Goal: Information Seeking & Learning: Learn about a topic

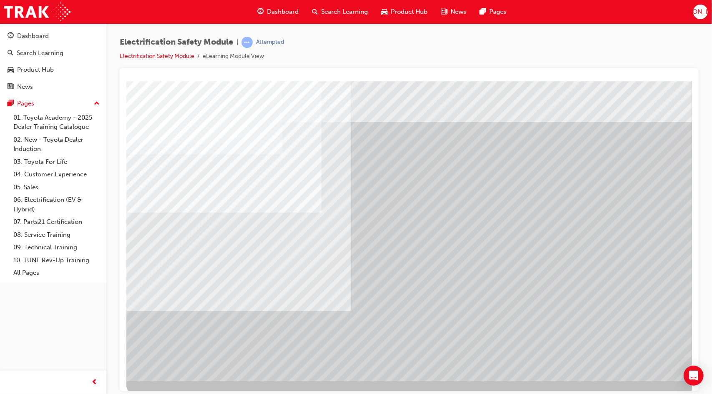
scroll to position [9, 0]
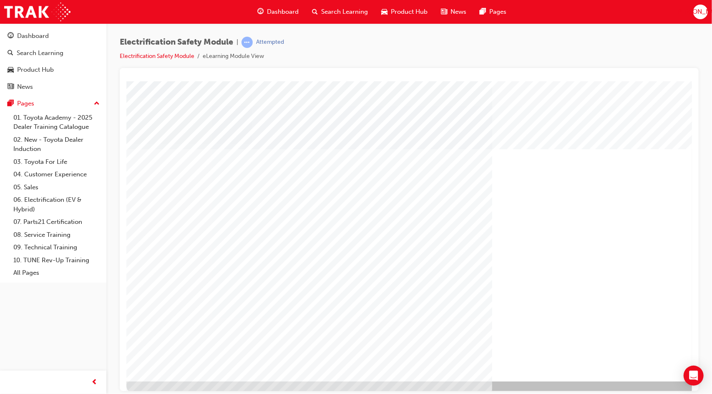
drag, startPoint x: 638, startPoint y: 353, endPoint x: 632, endPoint y: 361, distance: 10.3
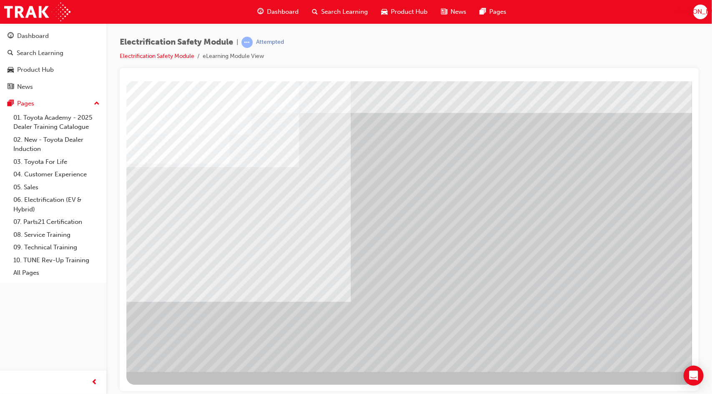
scroll to position [9, 0]
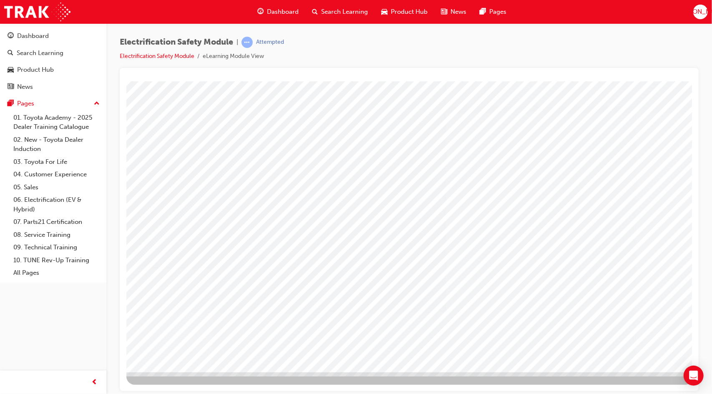
scroll to position [0, 0]
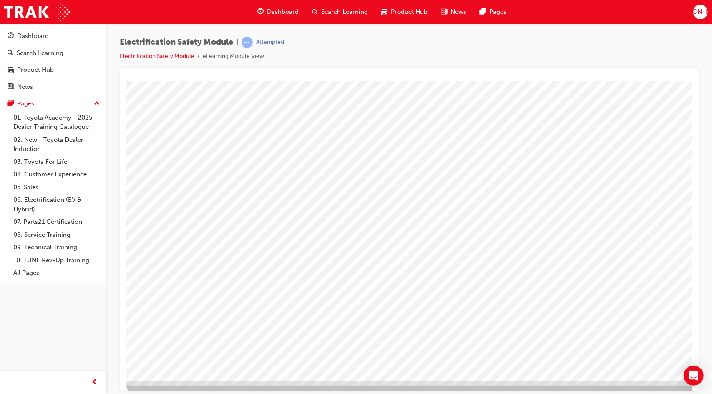
scroll to position [0, 8]
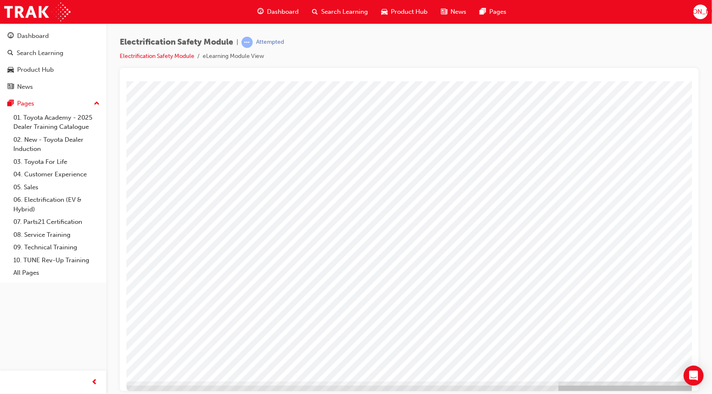
drag, startPoint x: 220, startPoint y: 251, endPoint x: 326, endPoint y: 207, distance: 115.1
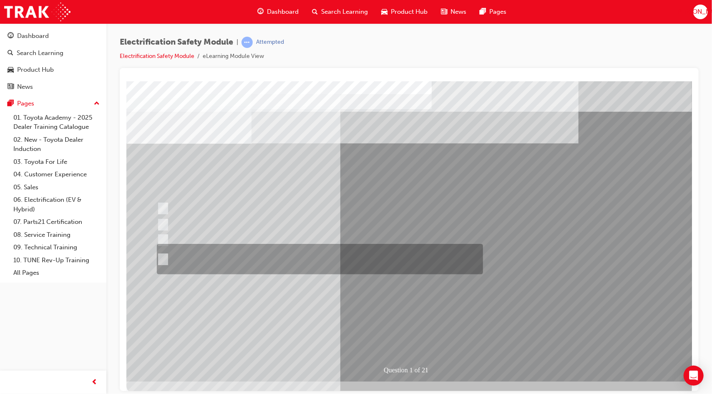
click at [265, 258] on div at bounding box center [317, 259] width 326 height 30
radio input "true"
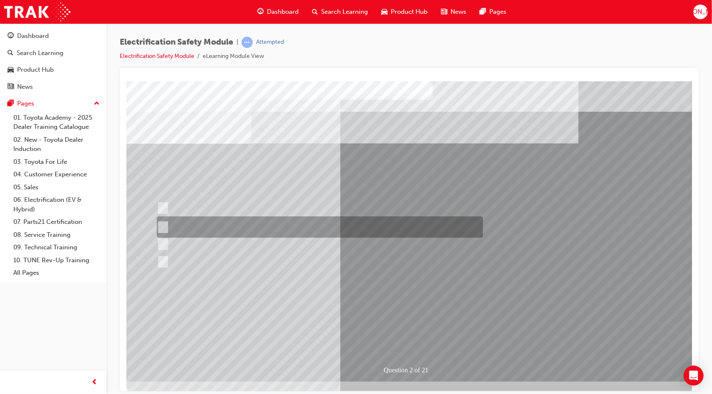
click at [329, 225] on div at bounding box center [317, 226] width 326 height 21
radio input "true"
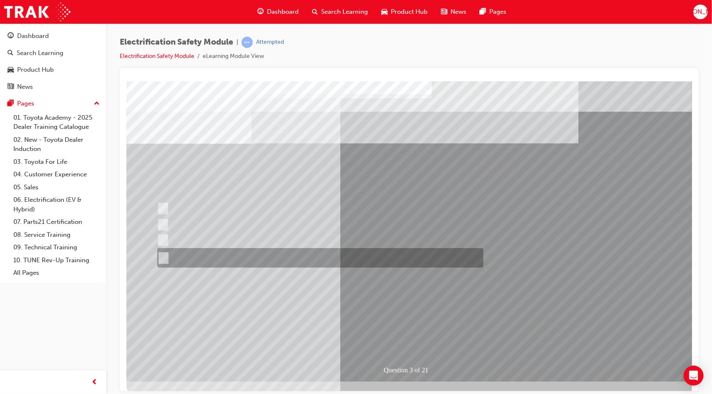
click at [214, 263] on div at bounding box center [318, 258] width 326 height 20
radio input "true"
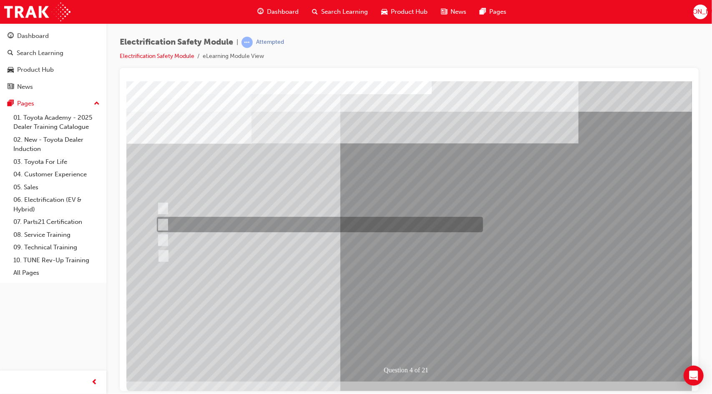
click at [283, 220] on div at bounding box center [317, 224] width 326 height 15
checkbox input "true"
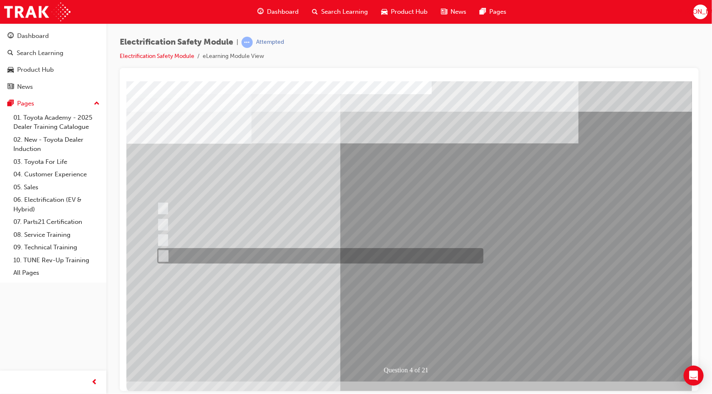
click at [281, 263] on div at bounding box center [318, 255] width 326 height 15
checkbox input "true"
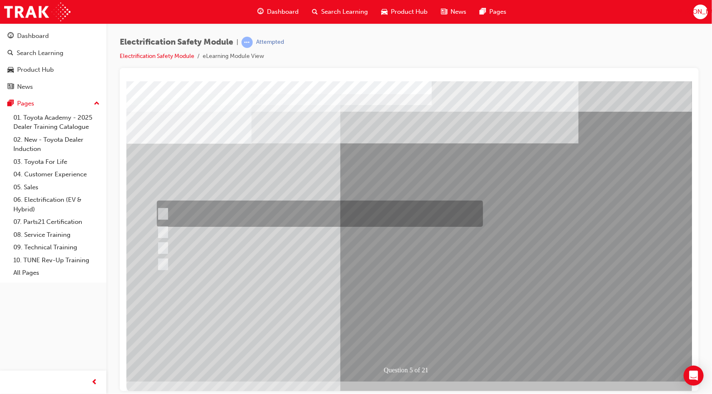
click at [326, 213] on div at bounding box center [317, 214] width 326 height 26
checkbox input "true"
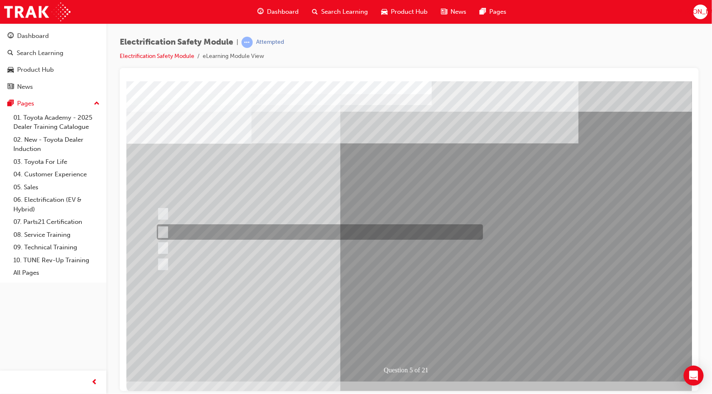
click at [323, 230] on div at bounding box center [317, 231] width 326 height 15
checkbox input "true"
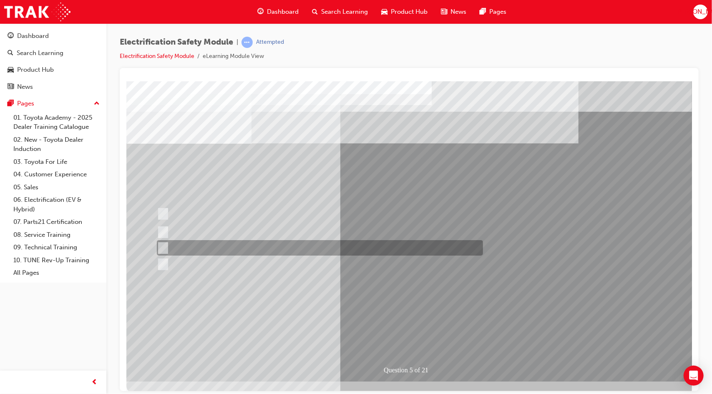
click at [317, 250] on div at bounding box center [317, 247] width 326 height 15
checkbox input "true"
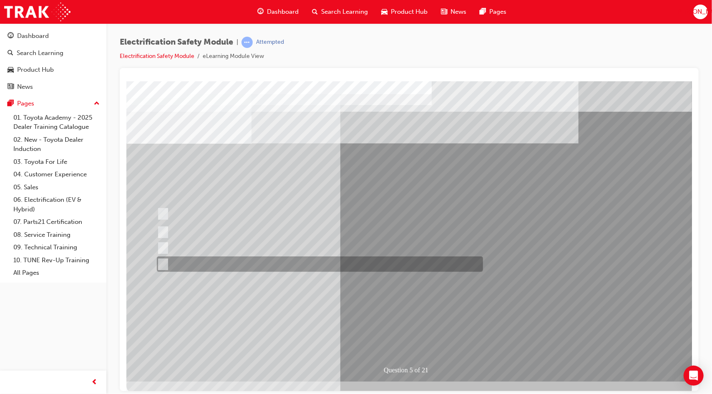
click at [320, 263] on div at bounding box center [317, 263] width 326 height 15
checkbox input "true"
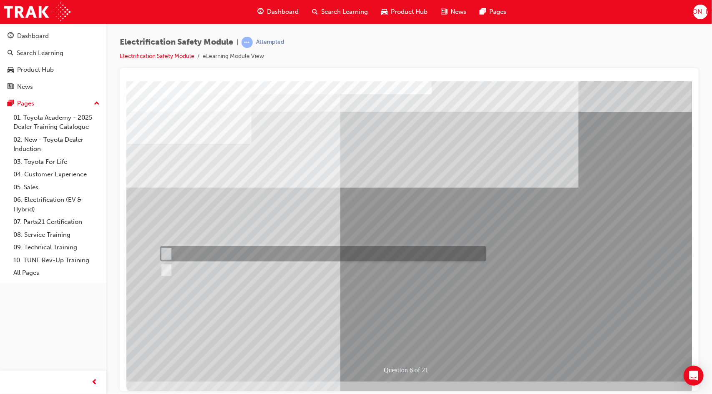
click at [187, 249] on div at bounding box center [321, 253] width 326 height 15
radio input "true"
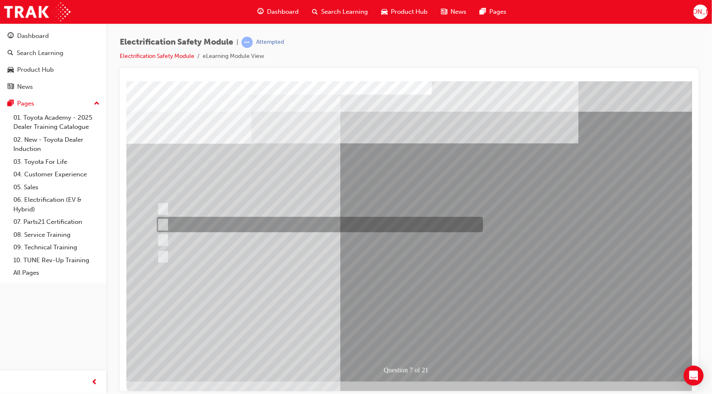
click at [366, 228] on div at bounding box center [317, 224] width 326 height 15
radio input "true"
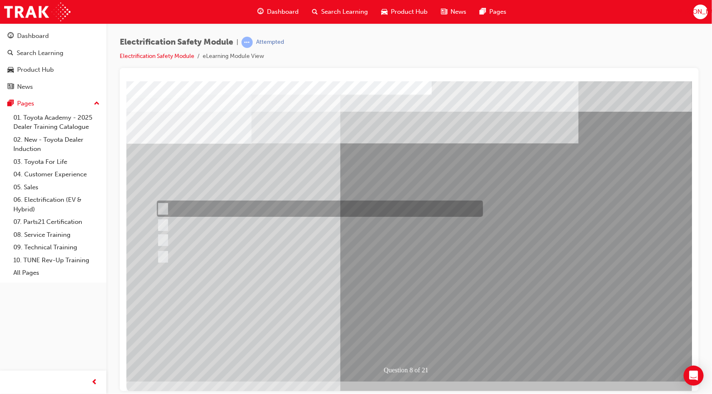
click at [320, 212] on div at bounding box center [317, 209] width 326 height 16
radio input "true"
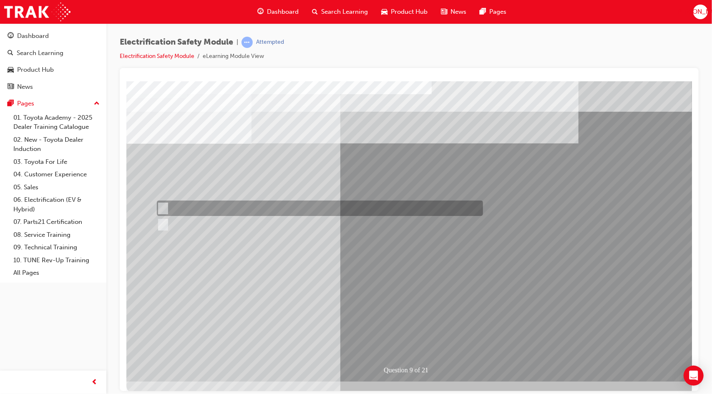
click at [178, 203] on div at bounding box center [317, 208] width 326 height 15
radio input "true"
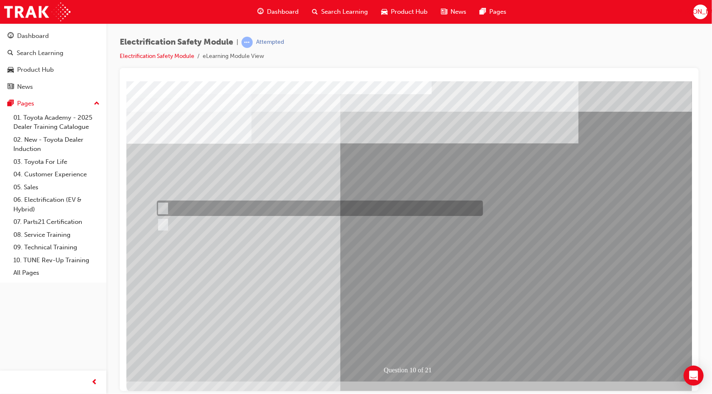
click at [256, 206] on div at bounding box center [317, 208] width 326 height 15
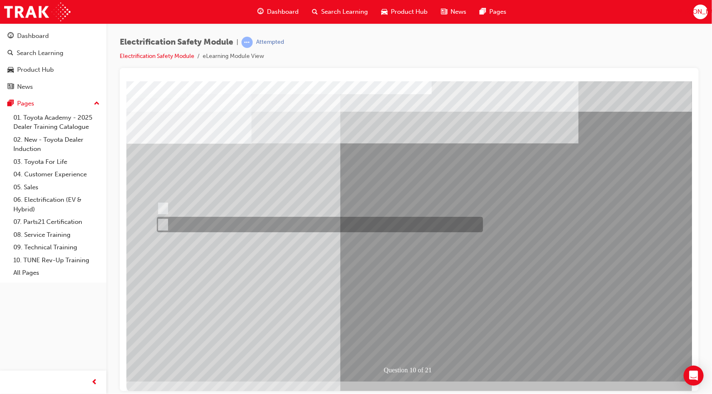
drag, startPoint x: 235, startPoint y: 222, endPoint x: 270, endPoint y: 232, distance: 36.4
click at [270, 232] on div at bounding box center [317, 224] width 326 height 15
radio input "false"
radio input "true"
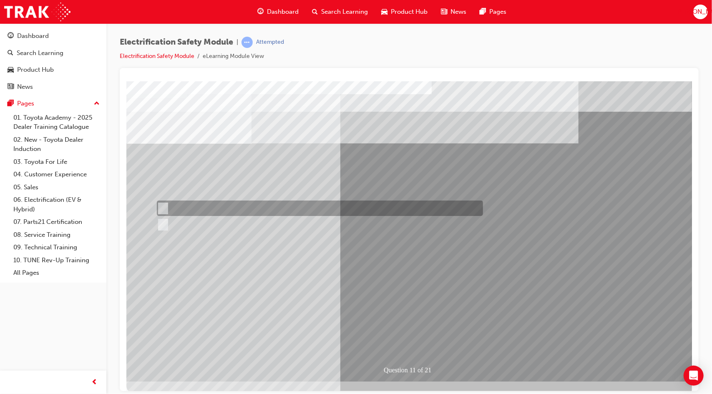
click at [221, 210] on div at bounding box center [317, 208] width 326 height 15
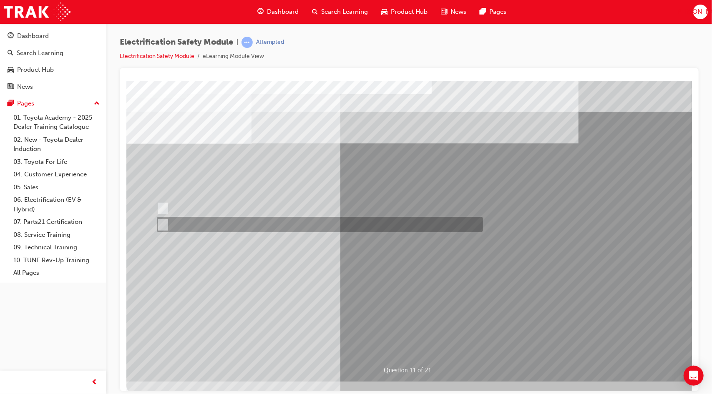
click at [287, 223] on div at bounding box center [317, 224] width 326 height 15
radio input "false"
radio input "true"
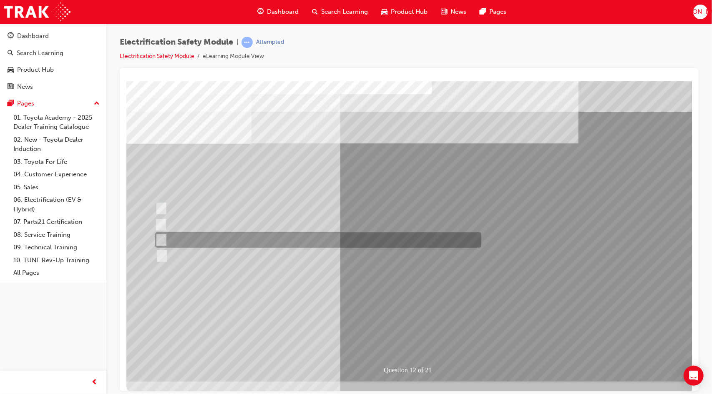
click at [268, 238] on div at bounding box center [316, 239] width 326 height 15
radio input "true"
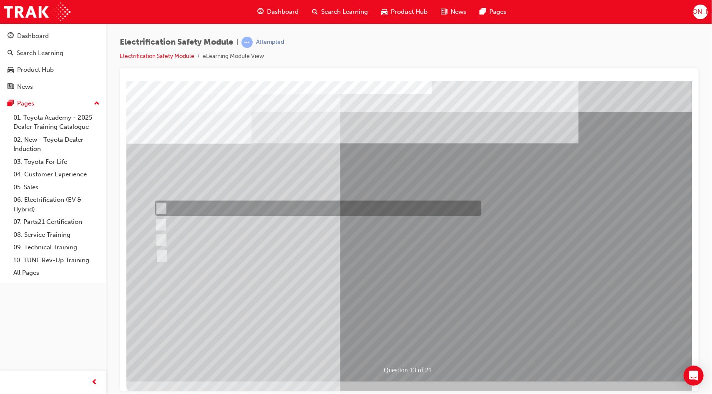
click at [312, 203] on div at bounding box center [316, 208] width 326 height 15
radio input "true"
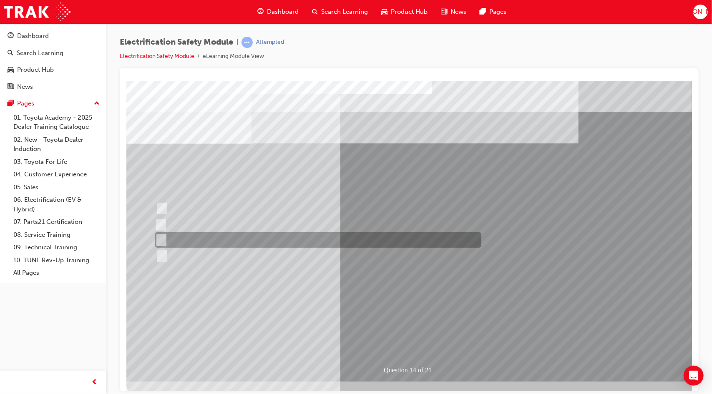
click at [232, 240] on div at bounding box center [316, 239] width 326 height 15
radio input "true"
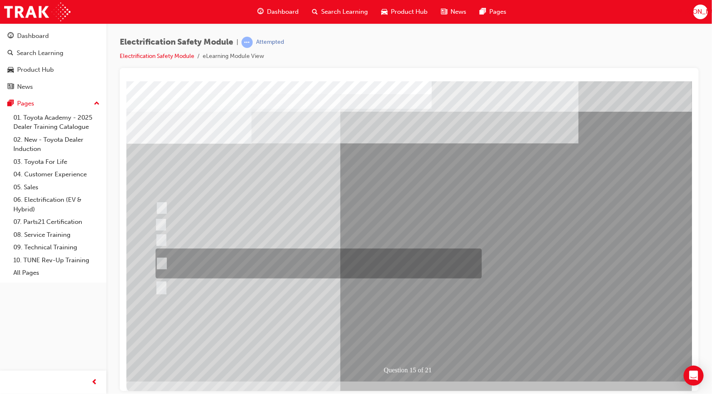
click at [312, 257] on div at bounding box center [316, 263] width 326 height 30
radio input "true"
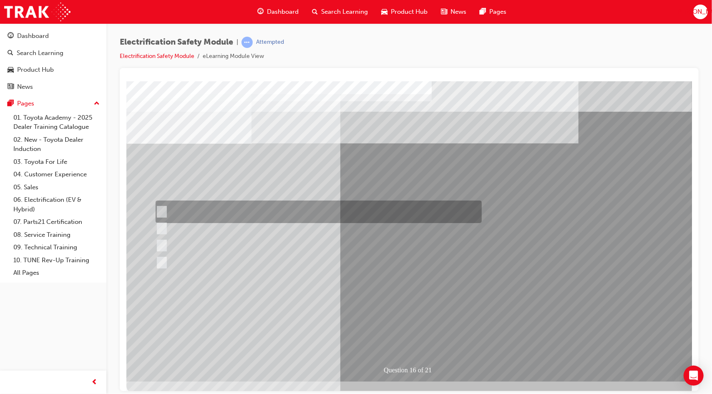
click at [311, 211] on div at bounding box center [316, 212] width 326 height 23
radio input "true"
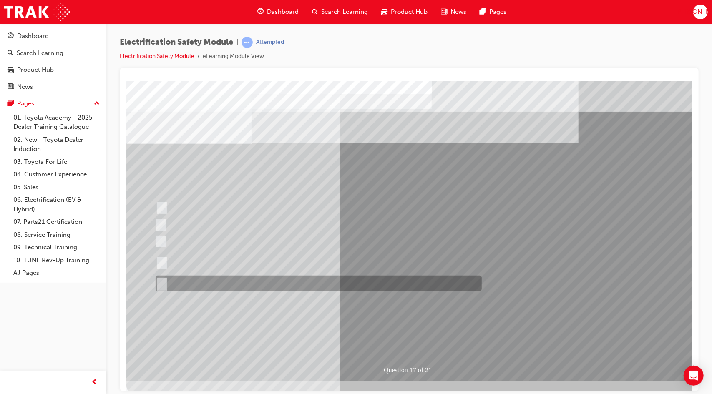
click at [242, 281] on div at bounding box center [316, 283] width 326 height 15
radio input "true"
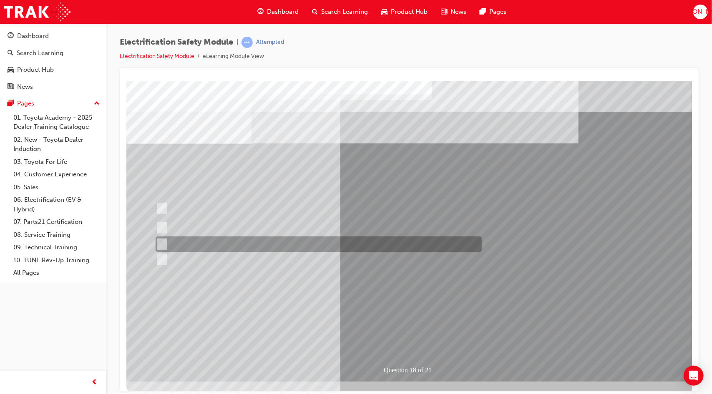
click at [334, 245] on div at bounding box center [316, 243] width 326 height 15
radio input "true"
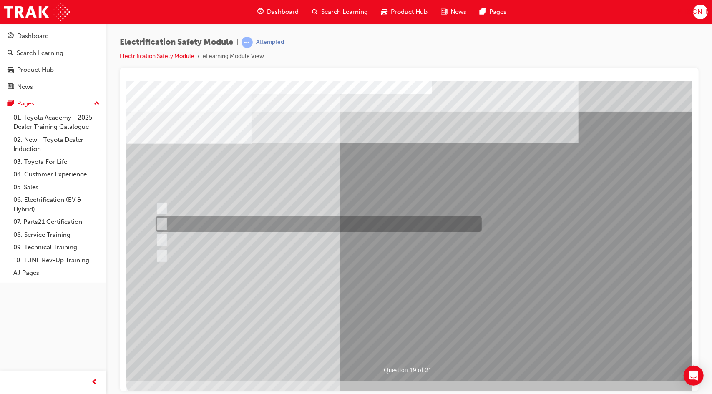
click at [362, 220] on div at bounding box center [316, 223] width 326 height 15
radio input "true"
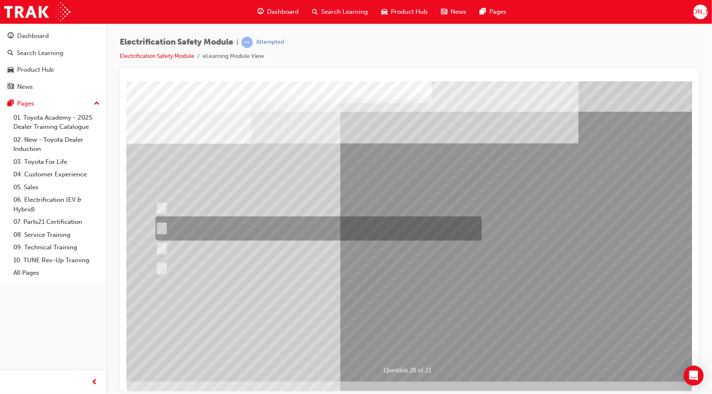
click at [349, 232] on div at bounding box center [316, 228] width 326 height 24
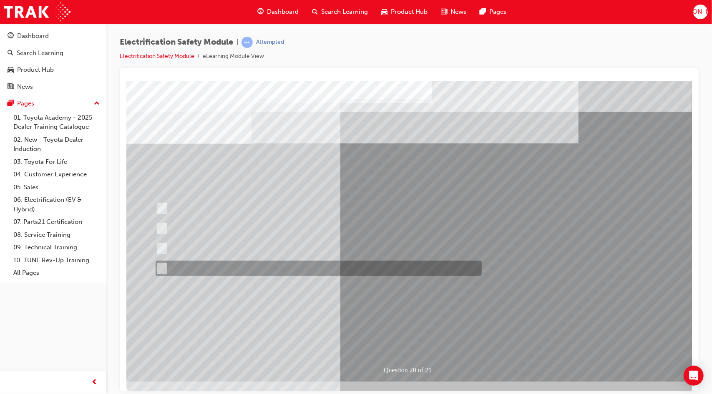
click at [324, 273] on div at bounding box center [316, 268] width 326 height 15
radio input "false"
radio input "true"
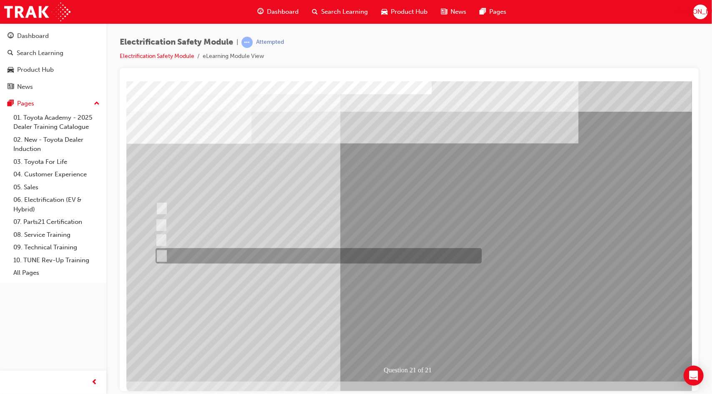
click at [329, 258] on div at bounding box center [316, 255] width 326 height 15
radio input "true"
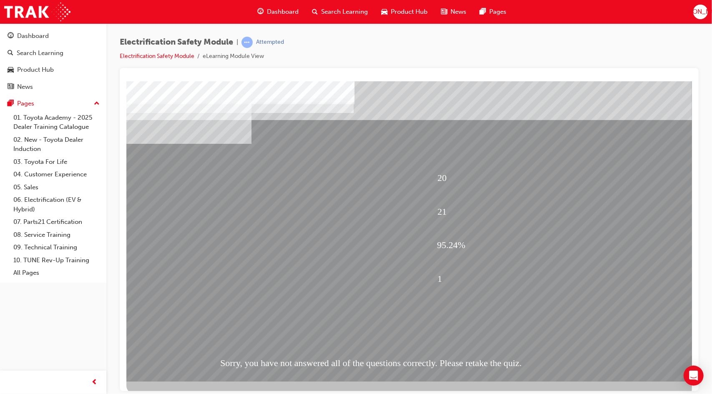
scroll to position [9, 0]
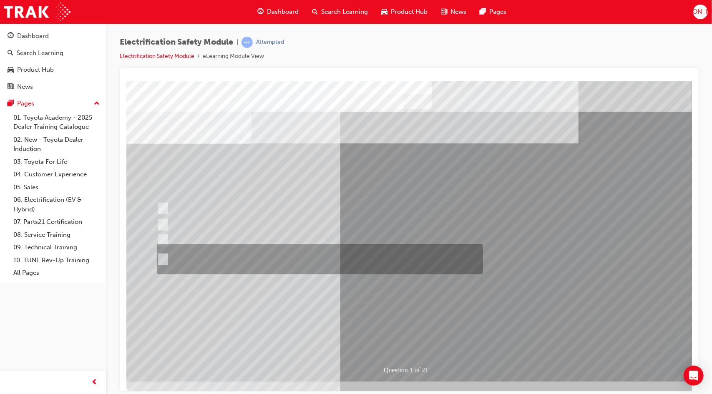
click at [283, 263] on div at bounding box center [317, 259] width 326 height 30
radio input "true"
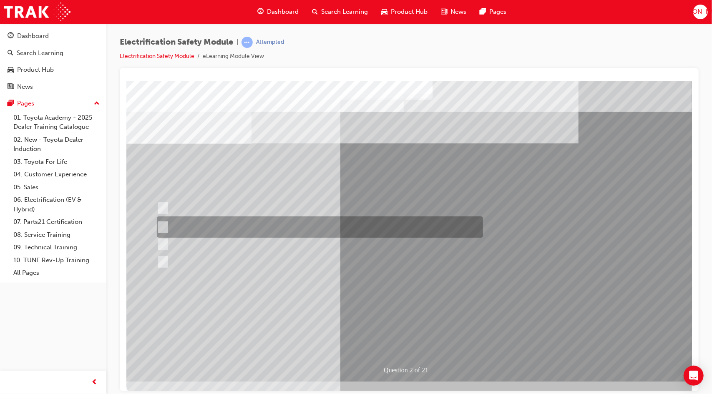
click at [238, 225] on div at bounding box center [317, 226] width 326 height 21
radio input "true"
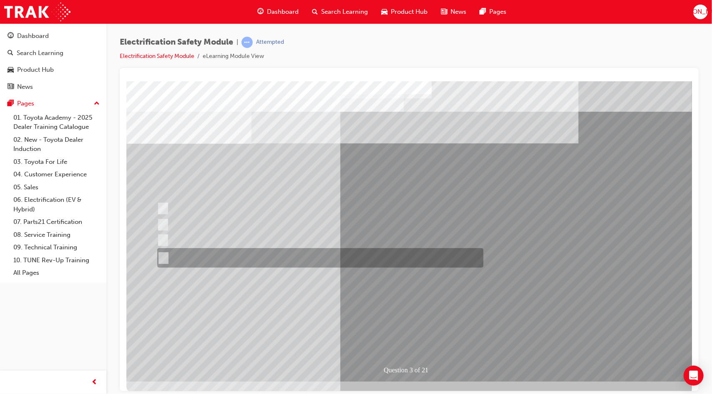
click at [230, 253] on div at bounding box center [318, 258] width 326 height 20
radio input "true"
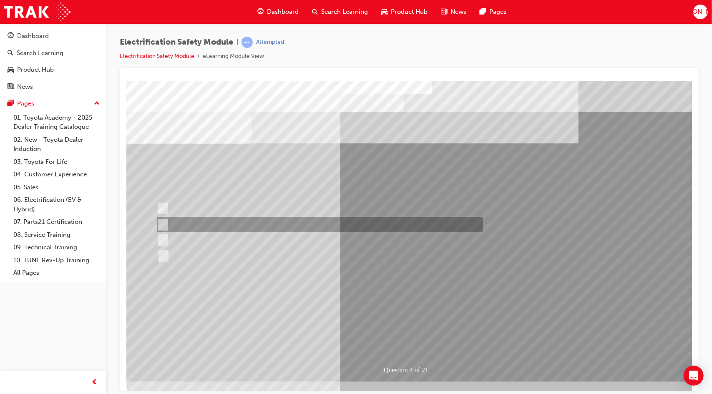
click at [307, 223] on div at bounding box center [317, 224] width 326 height 15
checkbox input "true"
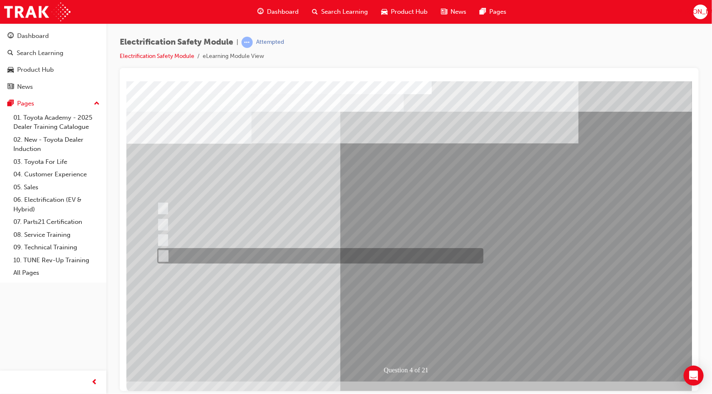
click at [307, 258] on div at bounding box center [318, 255] width 326 height 15
checkbox input "true"
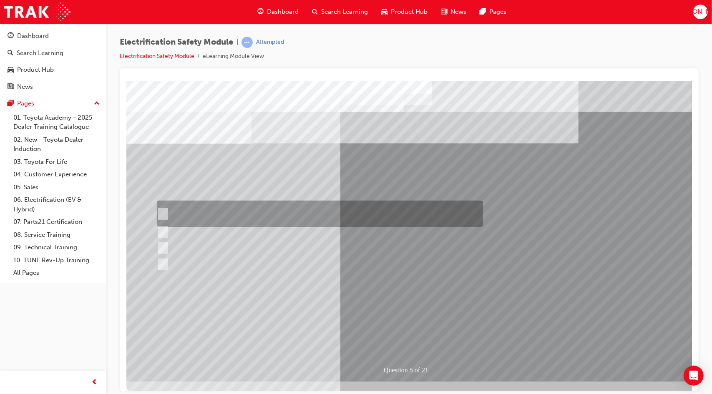
click at [296, 219] on div at bounding box center [317, 214] width 326 height 26
checkbox input "true"
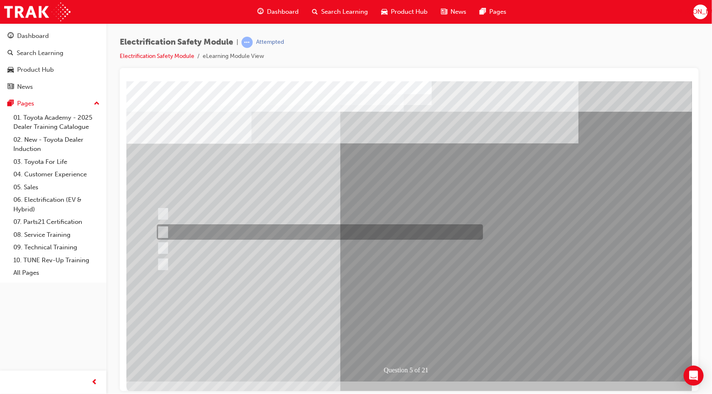
click at [299, 232] on div at bounding box center [317, 231] width 326 height 15
checkbox input "true"
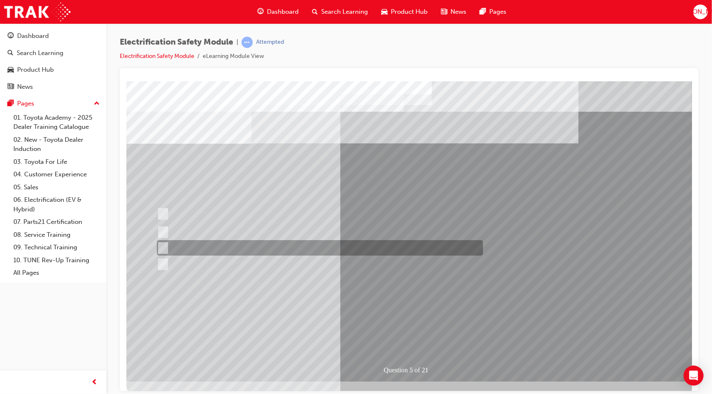
click at [292, 248] on div at bounding box center [317, 247] width 326 height 15
checkbox input "true"
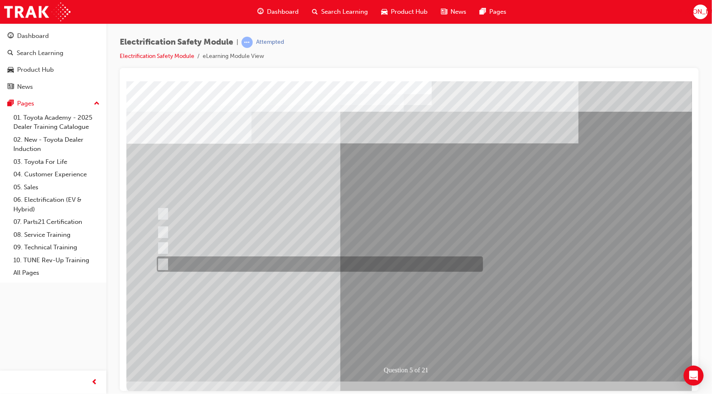
click at [278, 261] on div at bounding box center [317, 263] width 326 height 15
checkbox input "true"
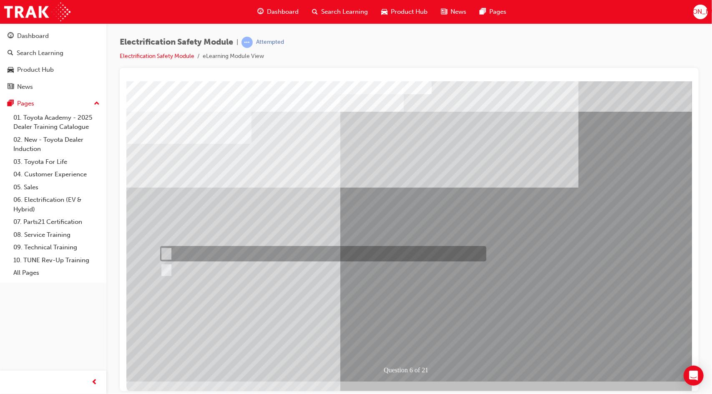
click at [273, 248] on div at bounding box center [321, 253] width 326 height 15
radio input "true"
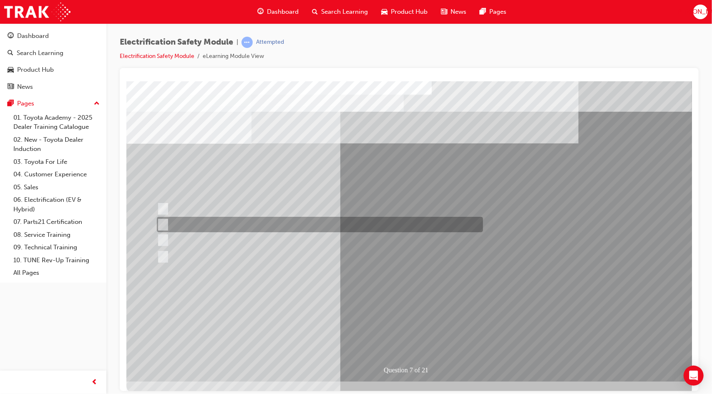
click at [246, 228] on div at bounding box center [317, 224] width 326 height 15
radio input "true"
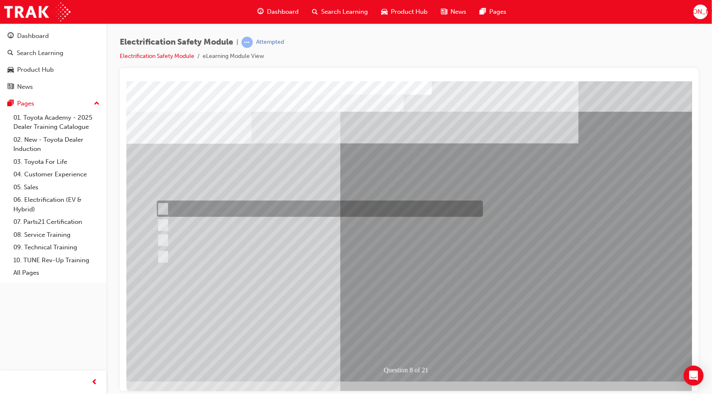
click at [198, 207] on div at bounding box center [317, 209] width 326 height 16
radio input "true"
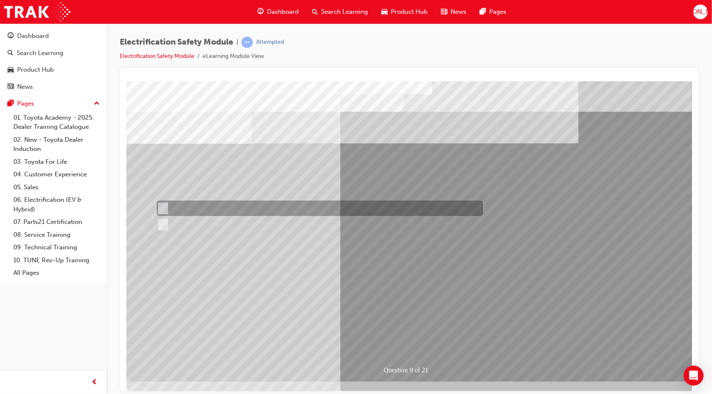
click at [178, 206] on div at bounding box center [317, 208] width 326 height 15
radio input "true"
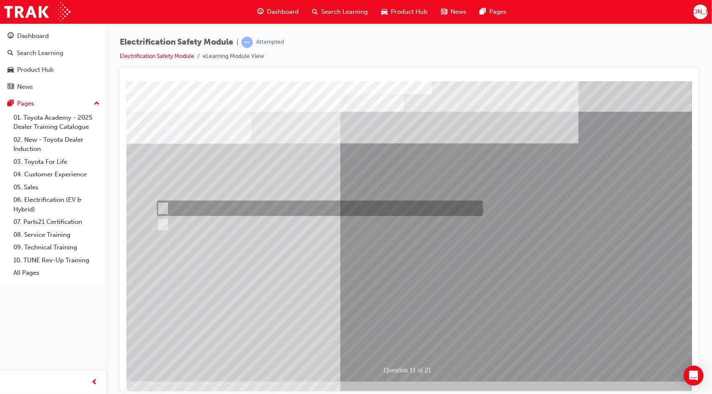
click at [221, 213] on div at bounding box center [317, 208] width 326 height 15
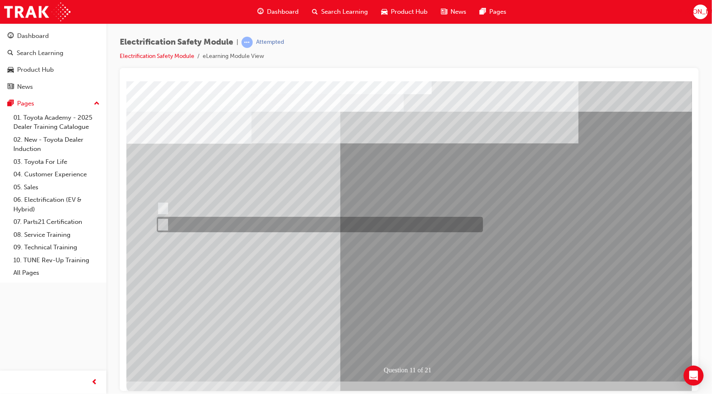
click at [215, 226] on div at bounding box center [317, 224] width 326 height 15
radio input "false"
radio input "true"
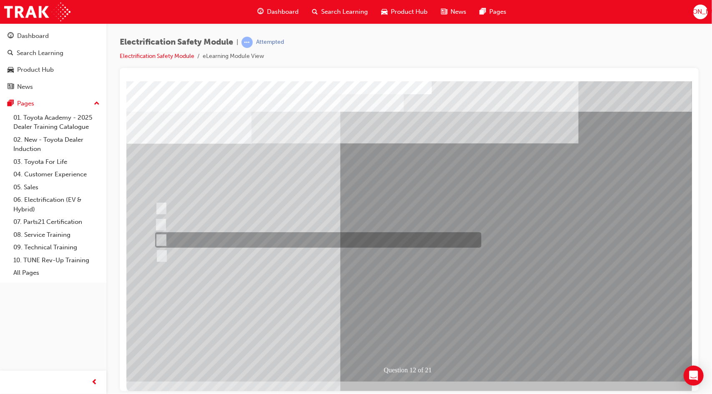
click at [281, 237] on div at bounding box center [316, 239] width 326 height 15
radio input "true"
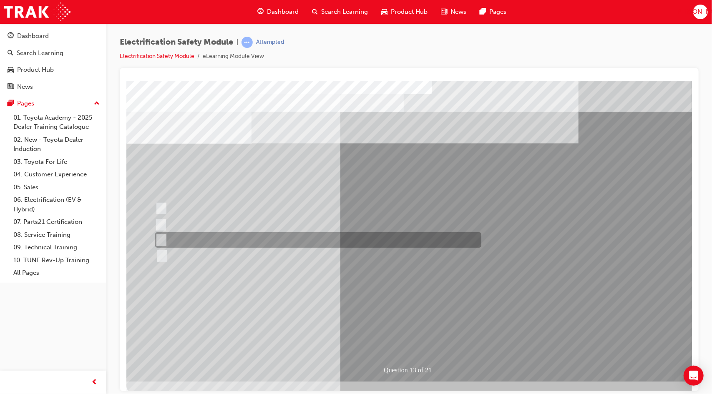
click at [246, 234] on div at bounding box center [316, 239] width 326 height 15
radio input "true"
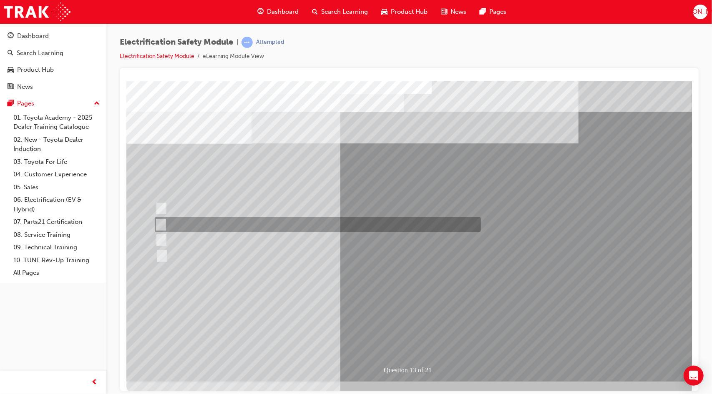
click at [266, 227] on div at bounding box center [315, 224] width 326 height 15
radio input "true"
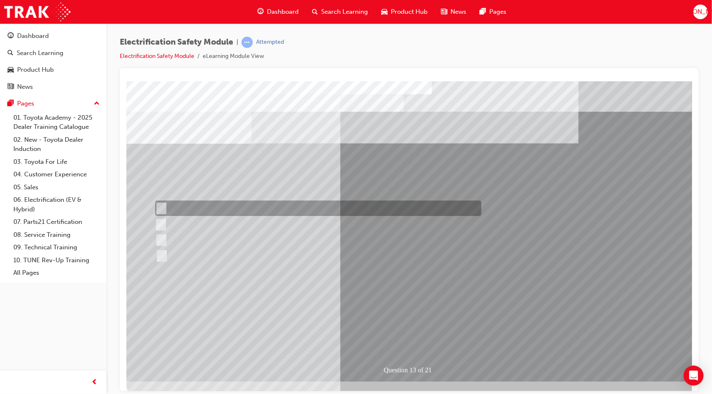
click at [271, 215] on div at bounding box center [316, 208] width 326 height 15
radio input "true"
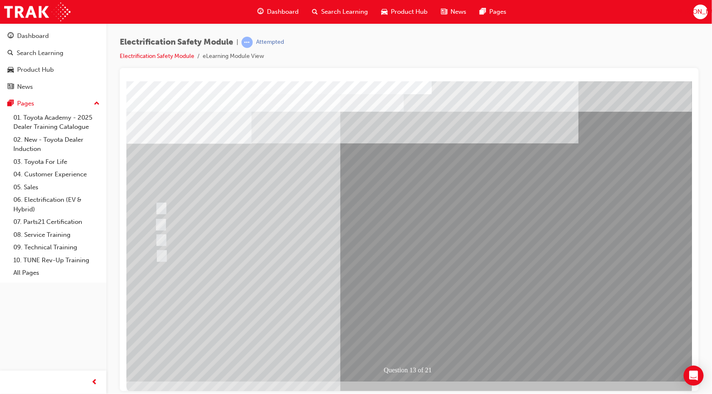
click at [278, 225] on div at bounding box center [315, 224] width 326 height 15
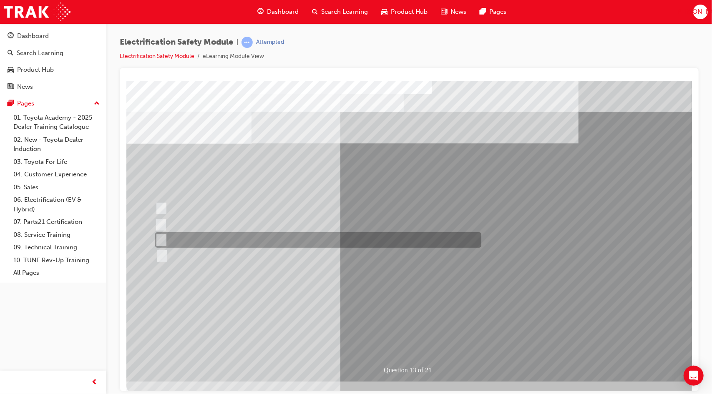
click at [314, 240] on div at bounding box center [316, 239] width 326 height 15
radio input "true"
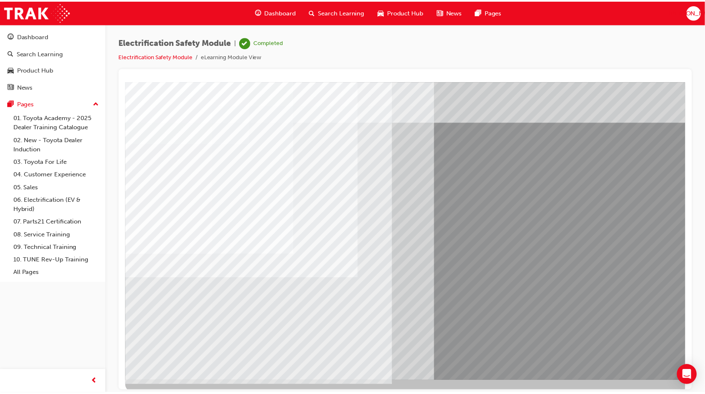
scroll to position [9, 5]
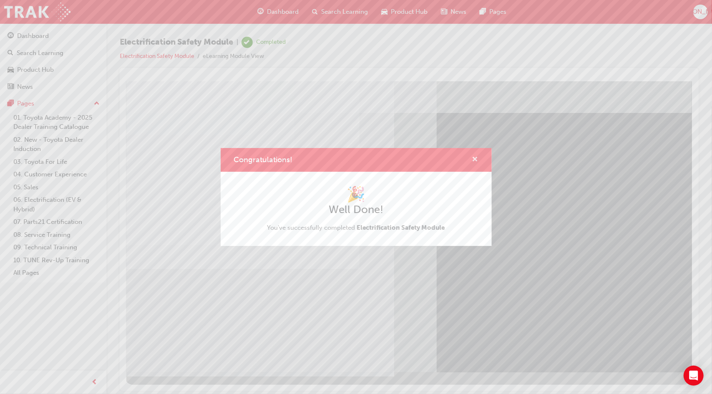
click at [475, 162] on span "cross-icon" at bounding box center [475, 160] width 6 height 8
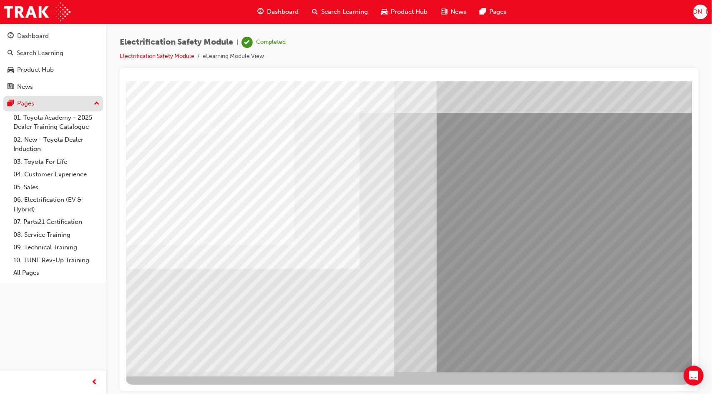
click at [31, 101] on div "Pages" at bounding box center [25, 104] width 17 height 10
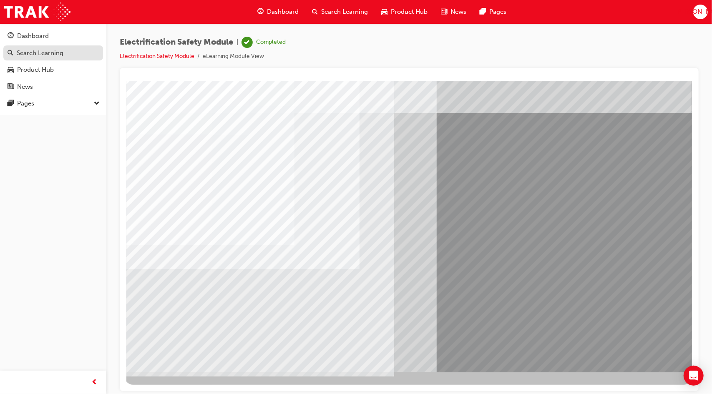
click at [44, 58] on link "Search Learning" at bounding box center [53, 52] width 100 height 15
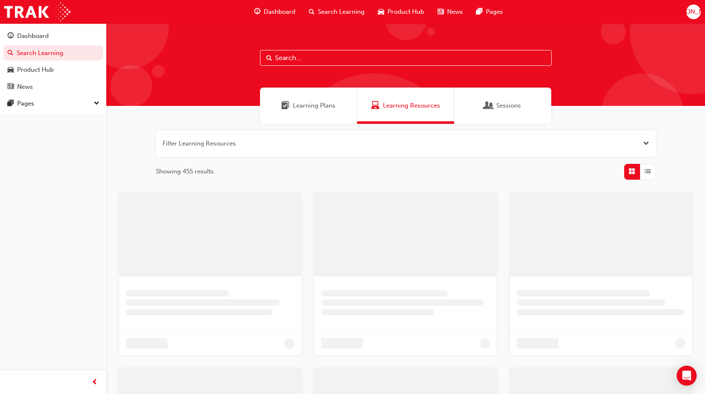
click at [299, 115] on div "Learning Plans" at bounding box center [308, 106] width 97 height 36
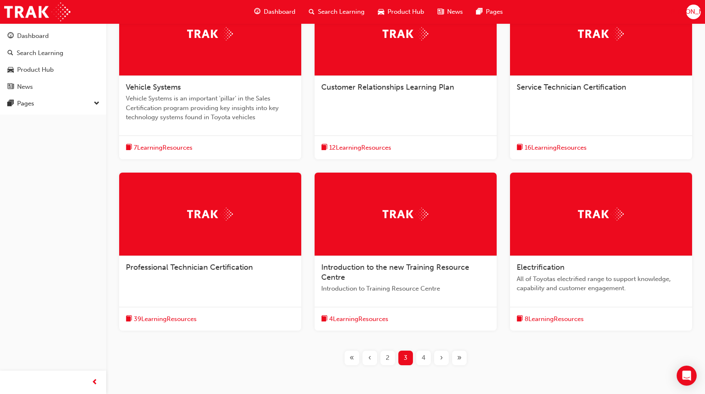
scroll to position [201, 0]
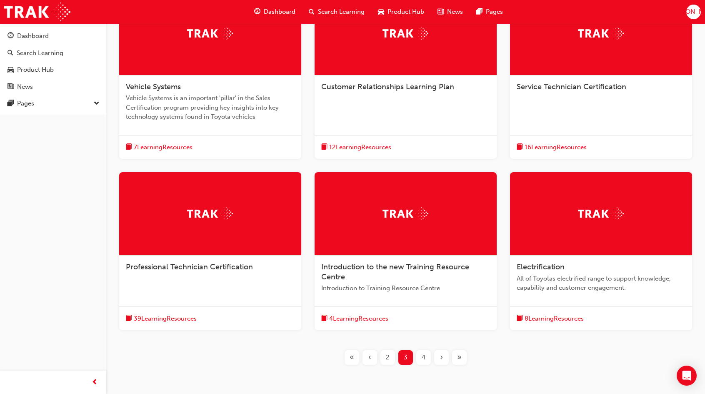
click at [572, 80] on div "Service Technician Certification" at bounding box center [601, 91] width 182 height 32
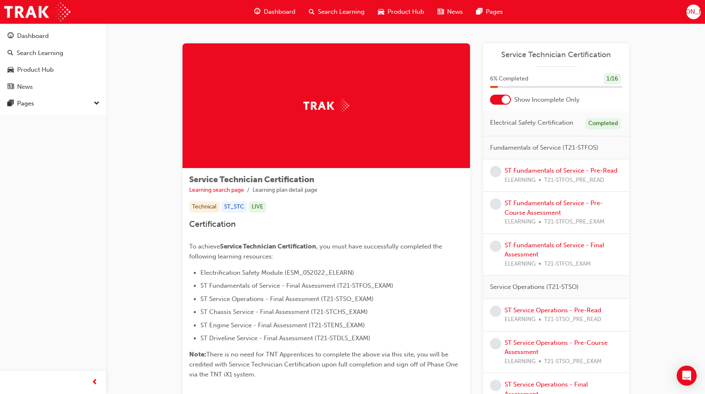
click at [496, 95] on div at bounding box center [500, 100] width 21 height 10
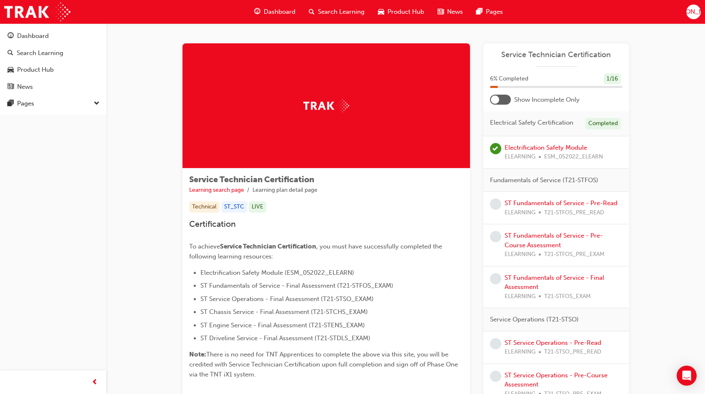
click at [496, 95] on div at bounding box center [495, 99] width 8 height 8
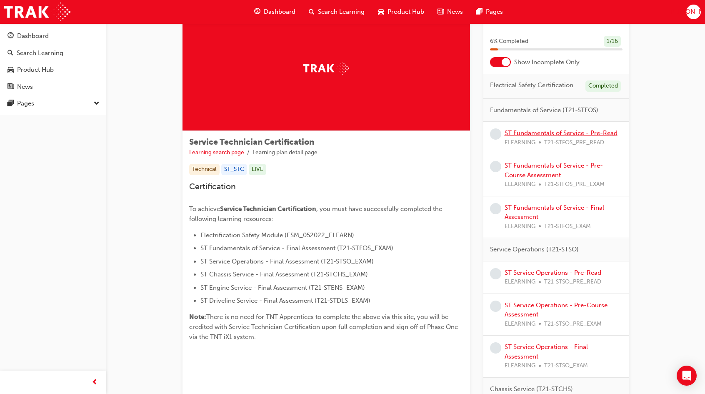
scroll to position [38, 0]
click at [540, 135] on link "ST Fundamentals of Service - Pre-Read" at bounding box center [561, 133] width 113 height 8
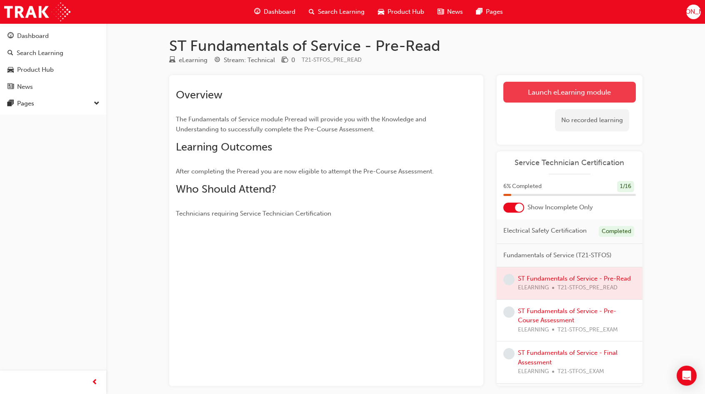
click at [556, 94] on link "Launch eLearning module" at bounding box center [570, 92] width 133 height 21
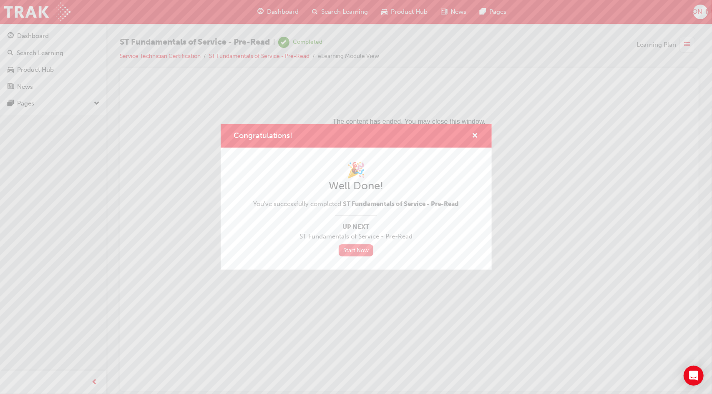
click at [365, 254] on link "Start Now" at bounding box center [355, 250] width 35 height 12
click at [360, 249] on link "Start Now" at bounding box center [355, 250] width 35 height 12
click at [363, 248] on link "Start Now" at bounding box center [355, 250] width 35 height 12
click at [474, 135] on span "cross-icon" at bounding box center [475, 137] width 6 height 8
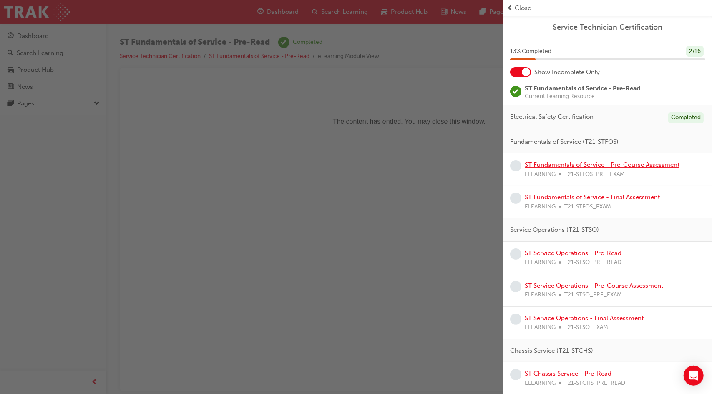
click at [572, 162] on link "ST Fundamentals of Service - Pre-Course Assessment" at bounding box center [601, 165] width 155 height 8
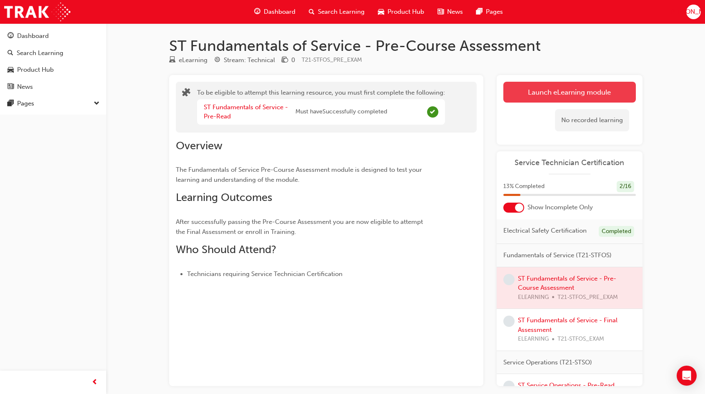
click at [584, 96] on button "Launch eLearning module" at bounding box center [570, 92] width 133 height 21
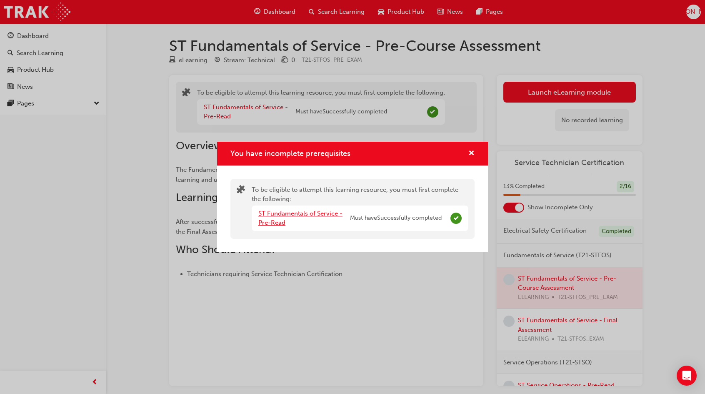
click at [309, 214] on link "ST Fundamentals of Service - Pre-Read" at bounding box center [300, 218] width 84 height 17
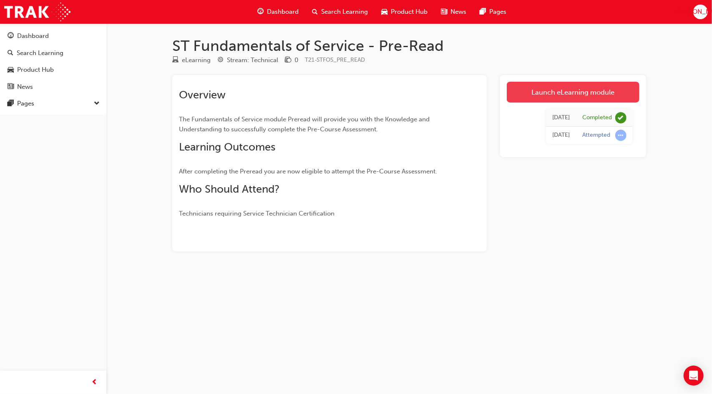
click at [559, 93] on link "Launch eLearning module" at bounding box center [572, 92] width 133 height 21
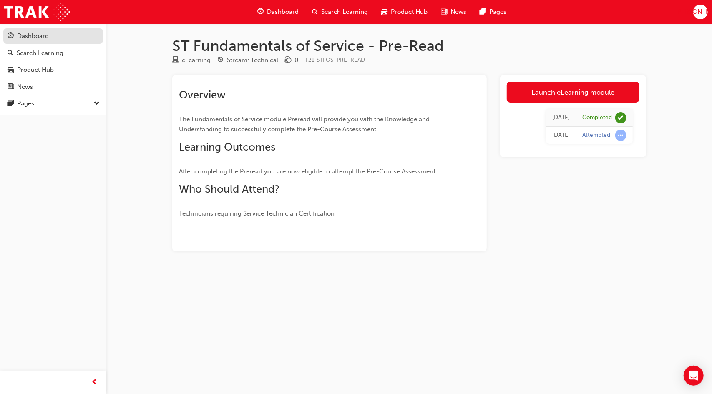
click at [55, 36] on div "Dashboard" at bounding box center [53, 36] width 91 height 10
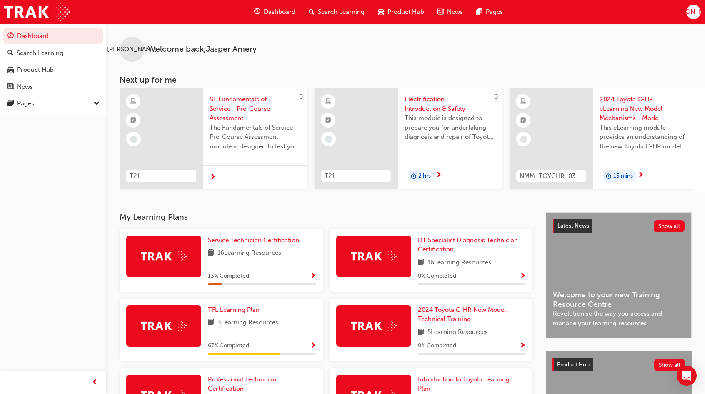
scroll to position [87, 0]
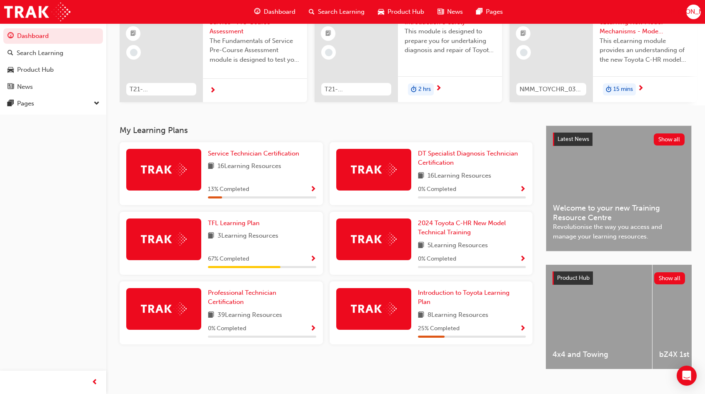
drag, startPoint x: 279, startPoint y: 208, endPoint x: 279, endPoint y: 193, distance: 15.4
click at [279, 193] on div "Service Technician Certification 16 Learning Resources 13 % Completed" at bounding box center [221, 177] width 210 height 70
click at [260, 156] on span "Service Technician Certification" at bounding box center [253, 154] width 91 height 8
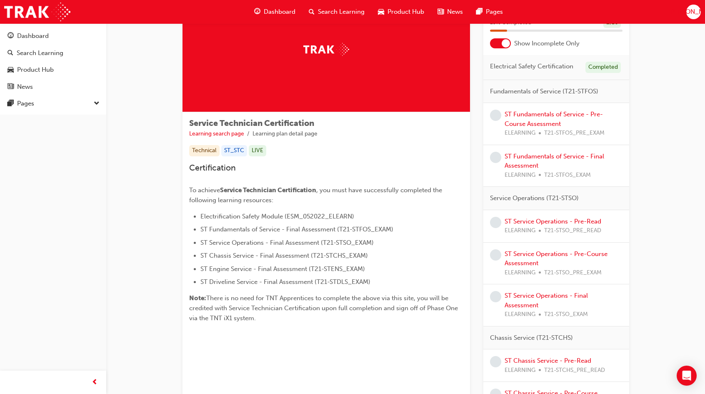
scroll to position [57, 0]
click at [541, 124] on link "ST Fundamentals of Service - Pre-Course Assessment" at bounding box center [554, 118] width 98 height 17
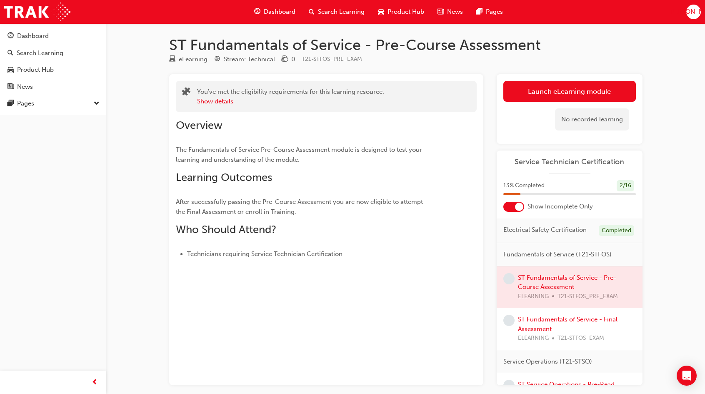
scroll to position [0, 0]
click at [555, 85] on button "Launch eLearning module" at bounding box center [570, 91] width 133 height 21
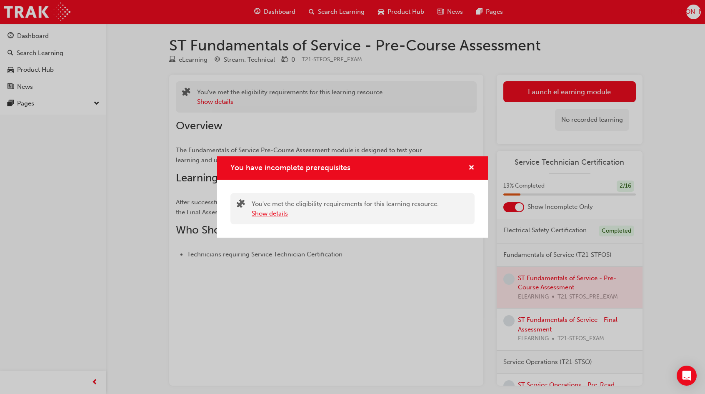
click at [283, 214] on button "Show details" at bounding box center [270, 214] width 36 height 10
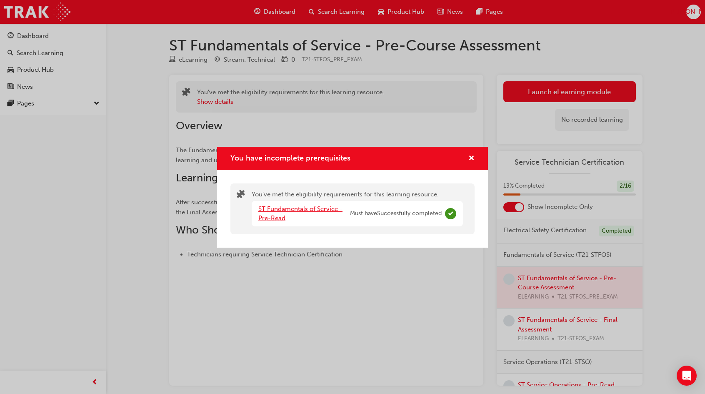
click at [296, 205] on link "ST Fundamentals of Service - Pre-Read" at bounding box center [300, 213] width 84 height 17
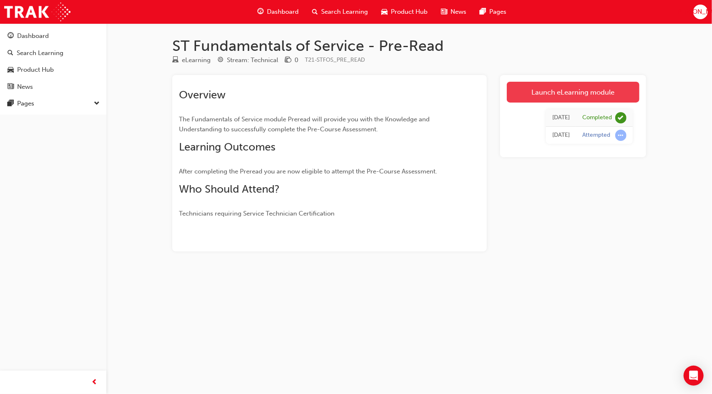
click at [559, 93] on link "Launch eLearning module" at bounding box center [572, 92] width 133 height 21
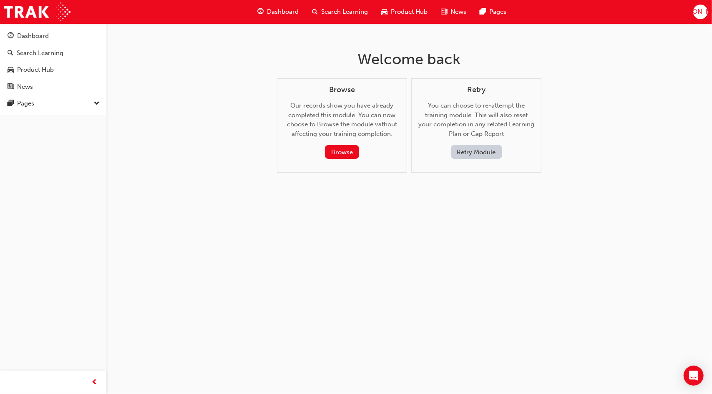
click at [478, 150] on button "Retry Module" at bounding box center [476, 152] width 51 height 14
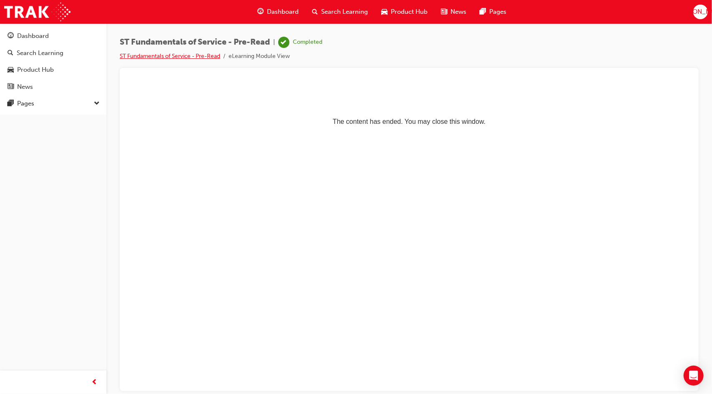
click at [196, 58] on link "ST Fundamentals of Service - Pre-Read" at bounding box center [170, 56] width 100 height 7
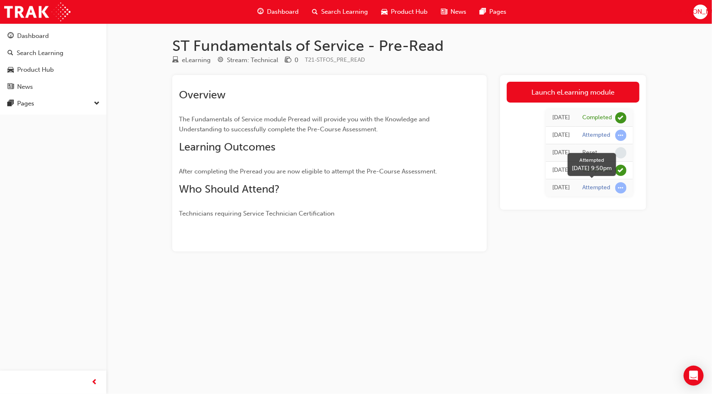
click at [620, 188] on span "learningRecordVerb_ATTEMPT-icon" at bounding box center [620, 187] width 11 height 11
click at [275, 10] on span "Dashboard" at bounding box center [283, 12] width 32 height 10
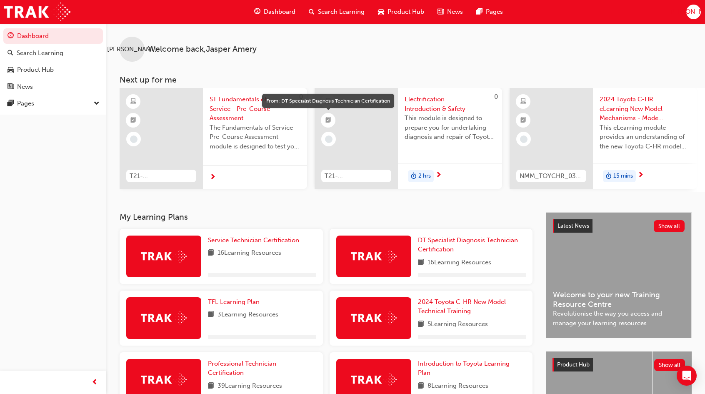
scroll to position [103, 0]
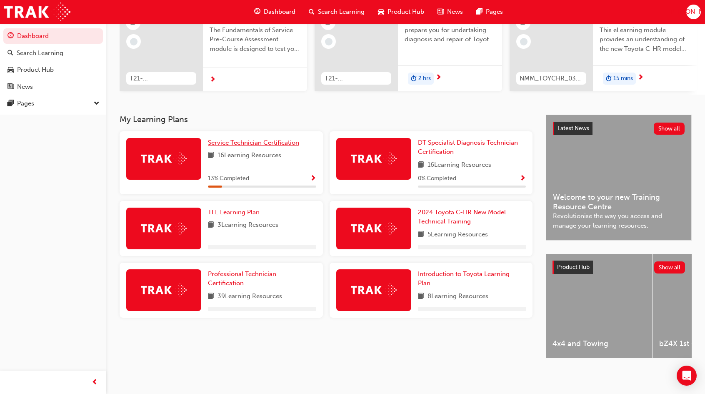
click at [266, 140] on span "Service Technician Certification" at bounding box center [253, 143] width 91 height 8
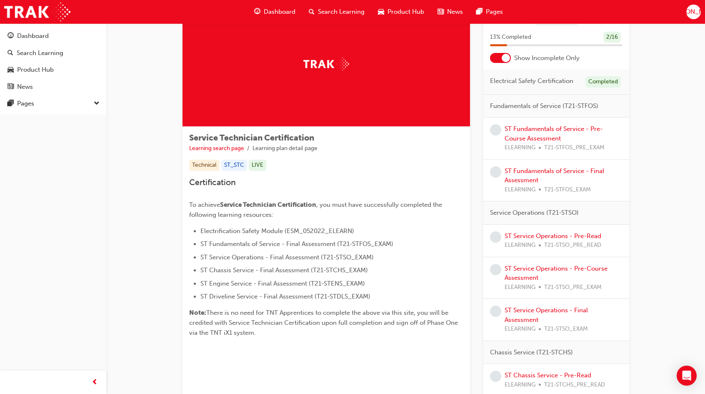
scroll to position [41, 0]
click at [501, 61] on div at bounding box center [500, 58] width 21 height 10
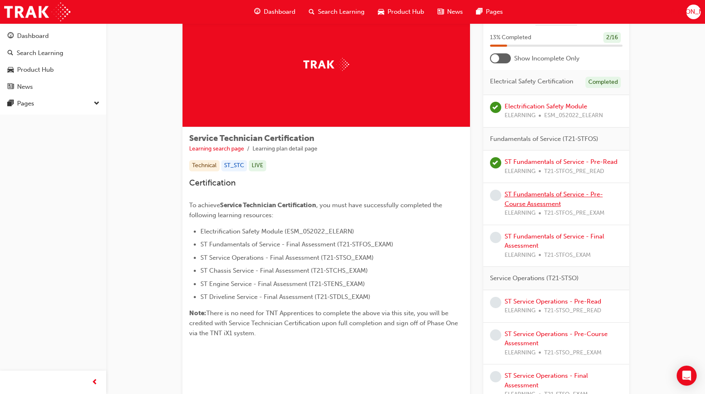
click at [516, 192] on link "ST Fundamentals of Service - Pre-Course Assessment" at bounding box center [554, 198] width 98 height 17
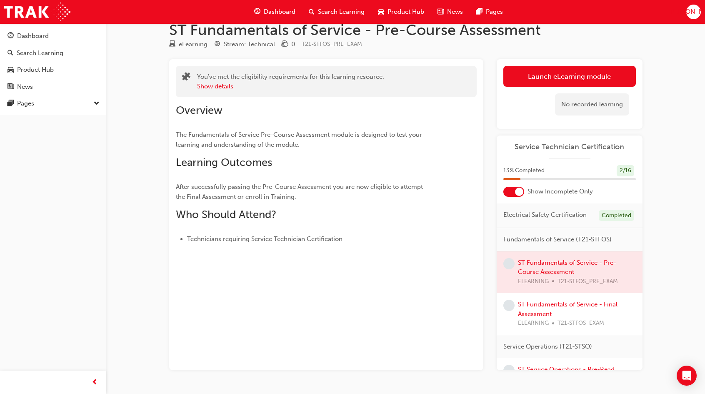
scroll to position [39, 0]
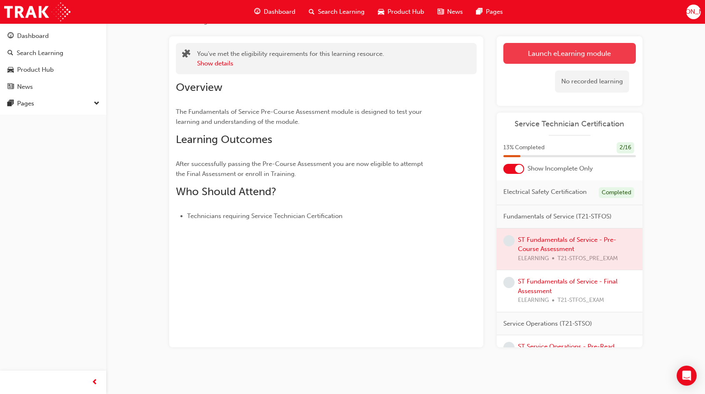
click at [554, 50] on link "Launch eLearning module" at bounding box center [570, 53] width 133 height 21
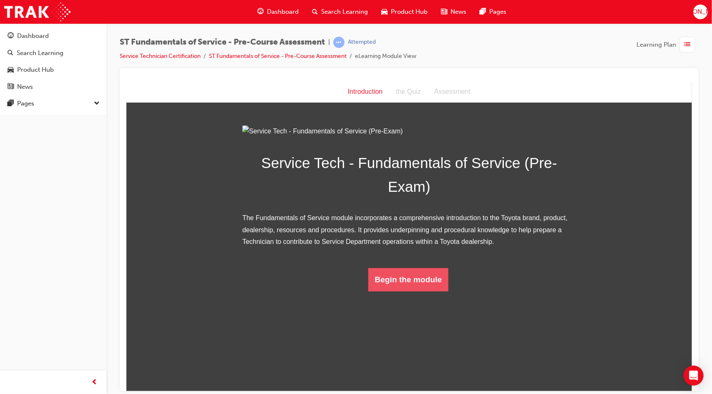
click at [406, 291] on button "Begin the module" at bounding box center [408, 279] width 80 height 23
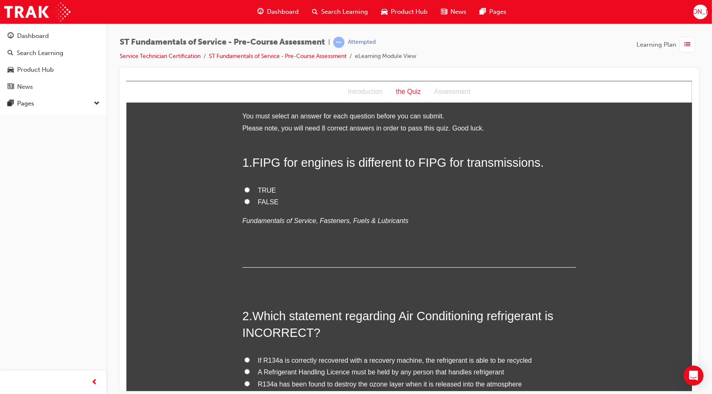
scroll to position [2, 0]
click at [262, 188] on span "TRUE" at bounding box center [266, 189] width 18 height 7
click at [249, 188] on input "TRUE" at bounding box center [246, 188] width 5 height 5
radio input "true"
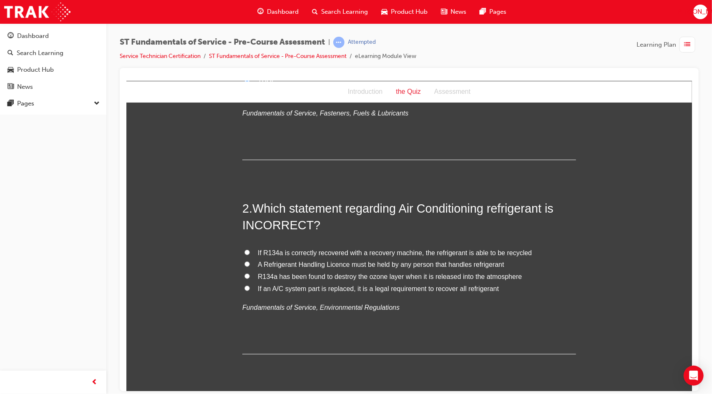
scroll to position [128, 0]
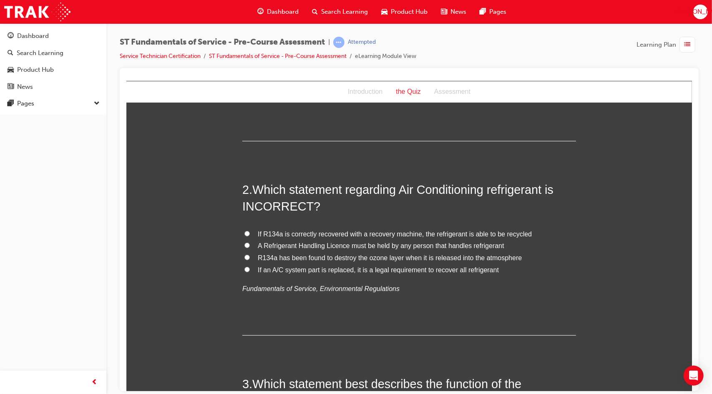
click at [246, 232] on input "If R134a is correctly recovered with a recovery machine, the refrigerant is abl…" at bounding box center [246, 233] width 5 height 5
radio input "true"
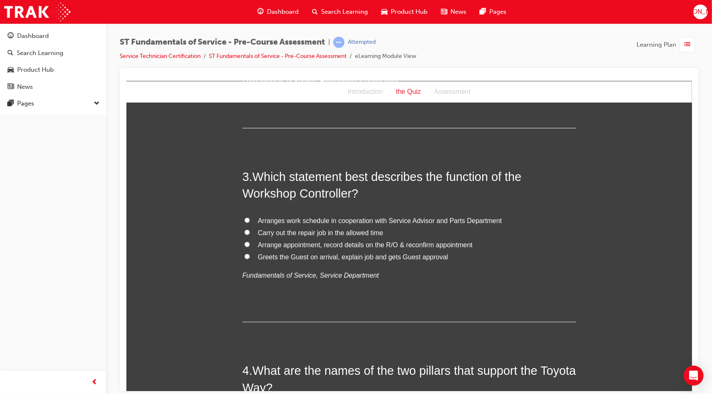
scroll to position [337, 0]
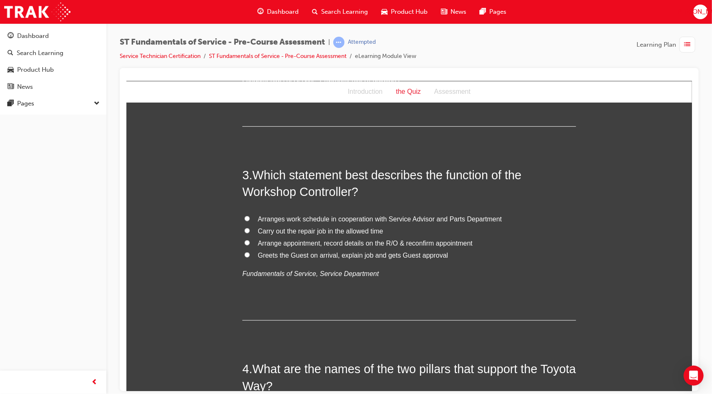
click at [245, 218] on input "Arranges work schedule in cooperation with Service Advisor and Parts Department" at bounding box center [246, 218] width 5 height 5
radio input "true"
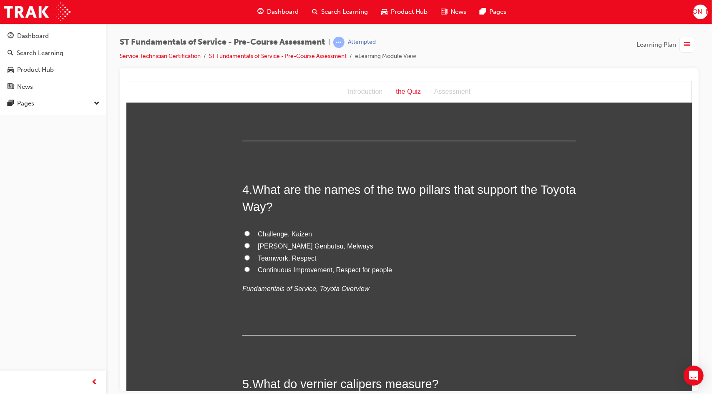
scroll to position [516, 0]
click at [244, 268] on input "Continuous Improvement, Respect for people" at bounding box center [246, 268] width 5 height 5
radio input "true"
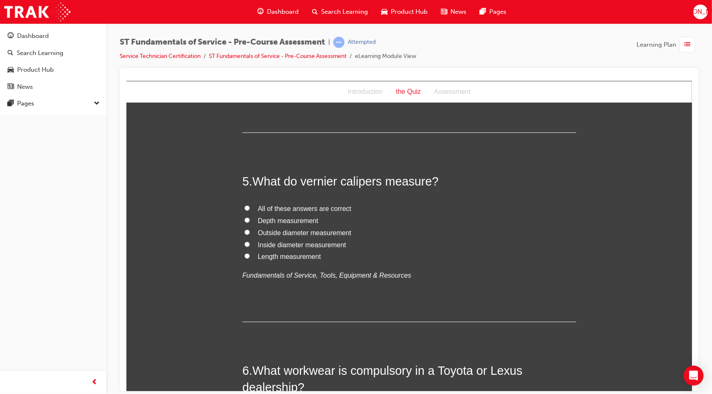
scroll to position [719, 0]
drag, startPoint x: 299, startPoint y: 178, endPoint x: 424, endPoint y: 177, distance: 124.6
click at [424, 177] on span "What do vernier calipers measure?" at bounding box center [345, 180] width 186 height 13
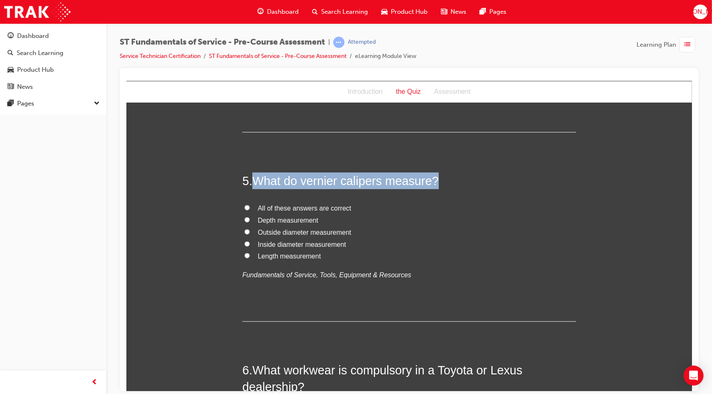
drag, startPoint x: 436, startPoint y: 179, endPoint x: 254, endPoint y: 175, distance: 181.8
click at [254, 175] on h2 "5 . What do vernier calipers measure?" at bounding box center [408, 180] width 333 height 17
copy span "What do vernier calipers measure?"
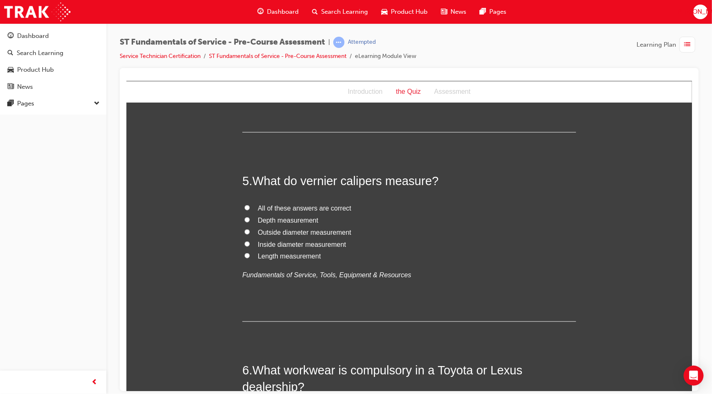
click at [311, 232] on span "Outside diameter measurement" at bounding box center [303, 231] width 93 height 7
click at [249, 232] on input "Outside diameter measurement" at bounding box center [246, 231] width 5 height 5
radio input "true"
click at [298, 216] on span "Depth measurement" at bounding box center [287, 219] width 60 height 7
click at [249, 217] on input "Depth measurement" at bounding box center [246, 219] width 5 height 5
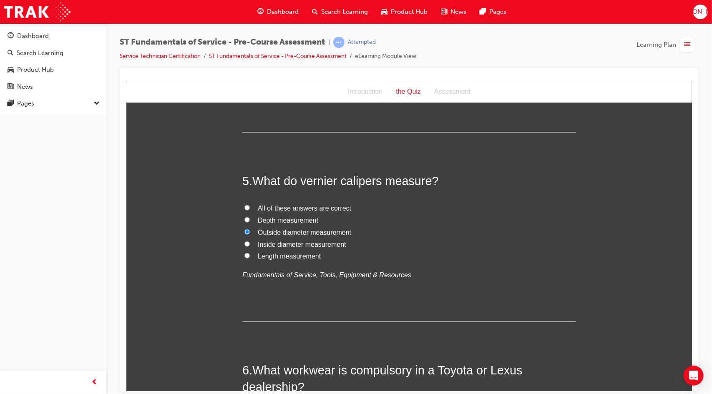
radio input "true"
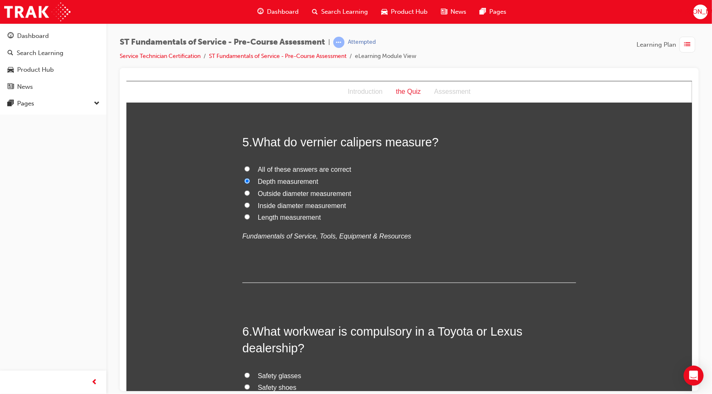
scroll to position [758, 0]
click at [290, 169] on span "All of these answers are correct" at bounding box center [303, 168] width 93 height 7
click at [249, 169] on input "All of these answers are correct" at bounding box center [246, 167] width 5 height 5
radio input "true"
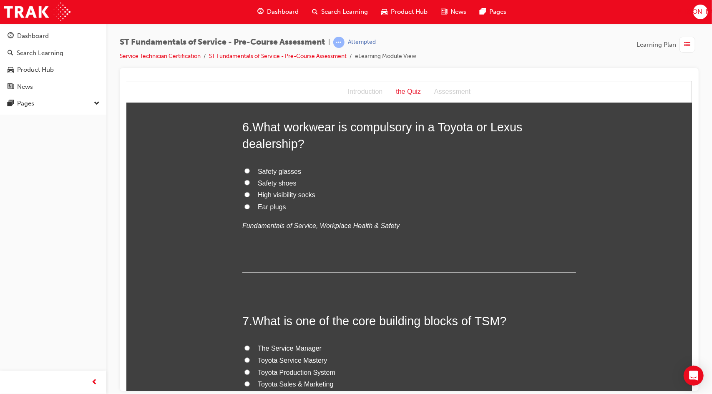
scroll to position [963, 0]
click at [257, 182] on span "Safety shoes" at bounding box center [276, 181] width 39 height 7
click at [249, 182] on input "Safety shoes" at bounding box center [246, 180] width 5 height 5
radio input "true"
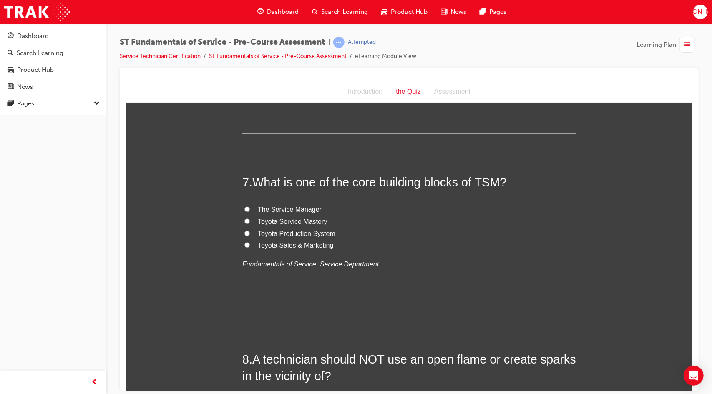
scroll to position [1117, 0]
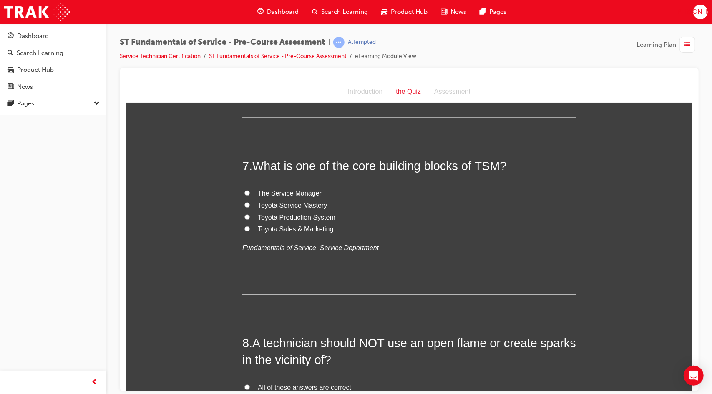
click at [244, 202] on input "Toyota Service Mastery" at bounding box center [246, 204] width 5 height 5
radio input "true"
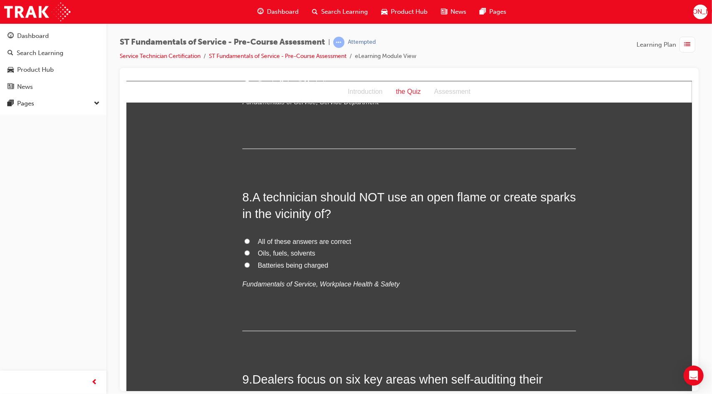
scroll to position [1264, 0]
click at [245, 238] on input "All of these answers are correct" at bounding box center [246, 239] width 5 height 5
radio input "true"
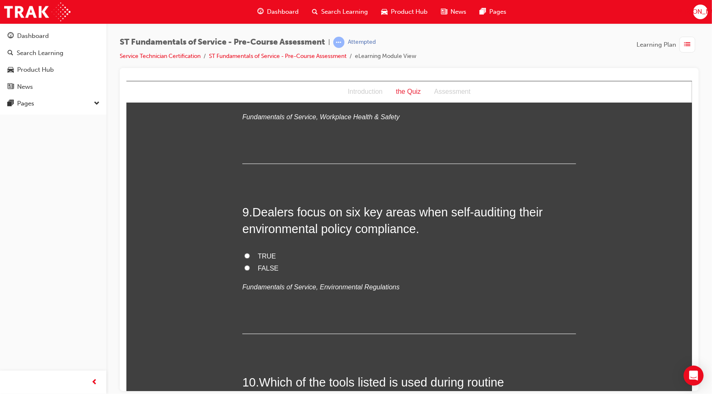
scroll to position [1431, 0]
click at [245, 255] on input "TRUE" at bounding box center [246, 254] width 5 height 5
radio input "true"
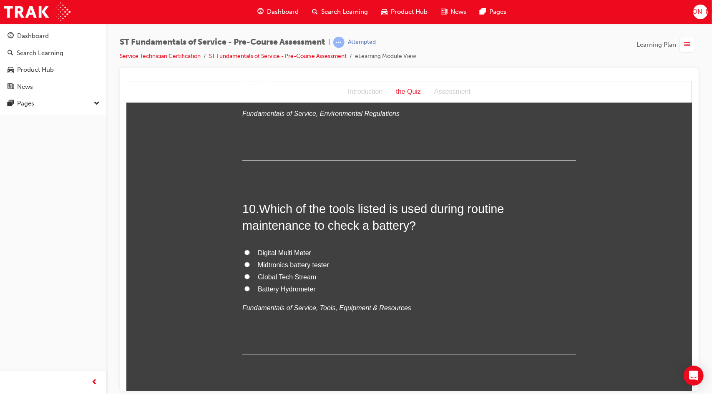
scroll to position [1606, 0]
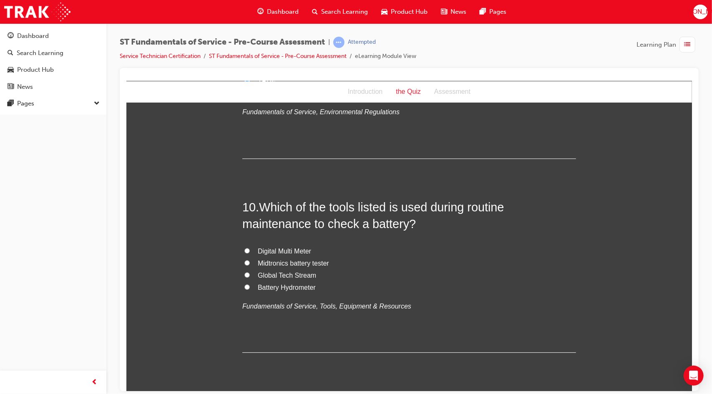
click at [244, 250] on input "Digital Multi Meter" at bounding box center [246, 250] width 5 height 5
radio input "true"
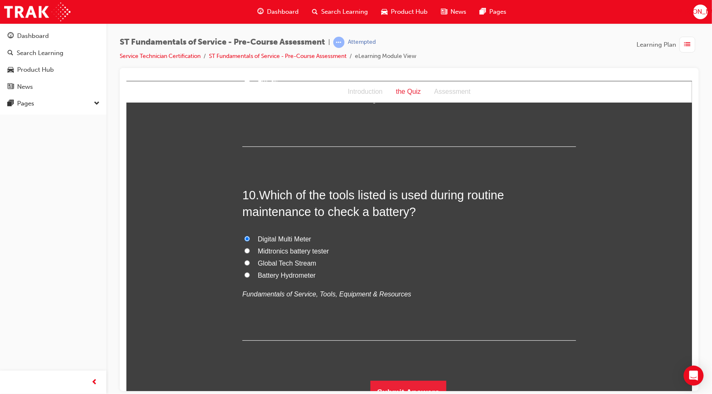
scroll to position [1629, 0]
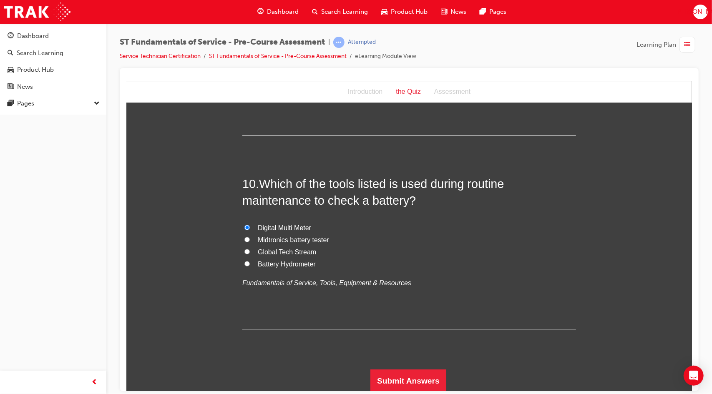
click at [247, 238] on label "Midtronics battery tester" at bounding box center [408, 240] width 333 height 12
click at [247, 238] on input "Midtronics battery tester" at bounding box center [246, 238] width 5 height 5
radio input "true"
click at [404, 383] on button "Submit Answers" at bounding box center [408, 380] width 76 height 23
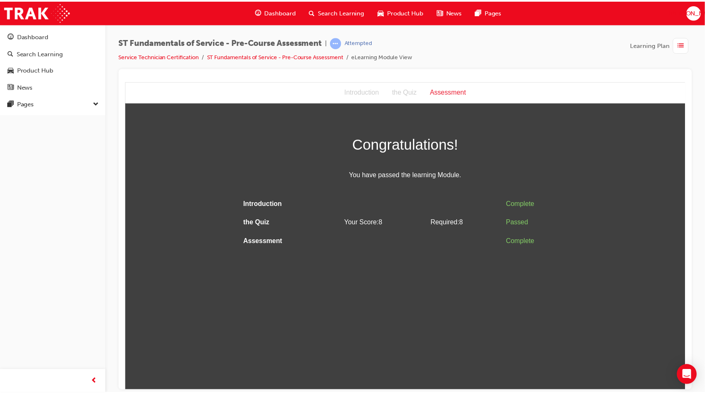
scroll to position [0, 0]
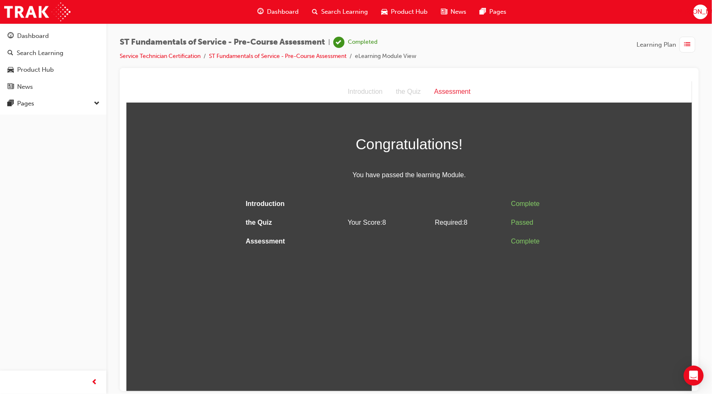
click at [519, 243] on div "Complete" at bounding box center [541, 241] width 62 height 12
click at [512, 98] on div "Introduction the Quiz Assessment" at bounding box center [408, 92] width 565 height 22
click at [189, 59] on link "Service Technician Certification" at bounding box center [160, 56] width 81 height 7
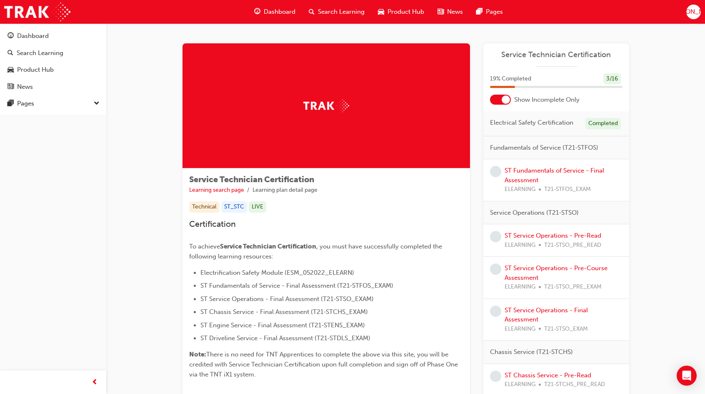
click at [508, 92] on div "19 % Completed 3 / 16" at bounding box center [557, 84] width 146 height 22
click at [502, 99] on div at bounding box center [506, 99] width 8 height 8
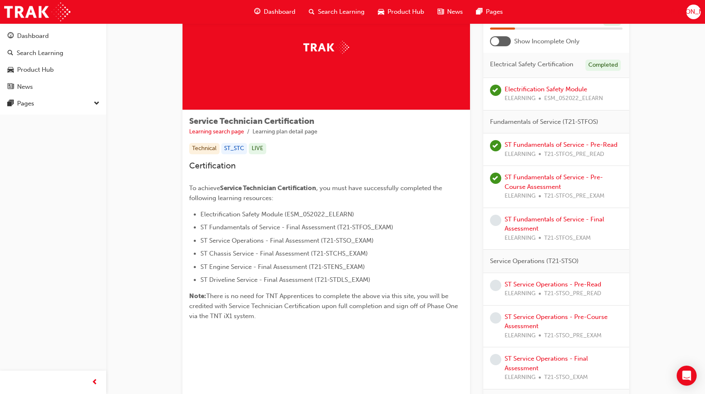
scroll to position [63, 0]
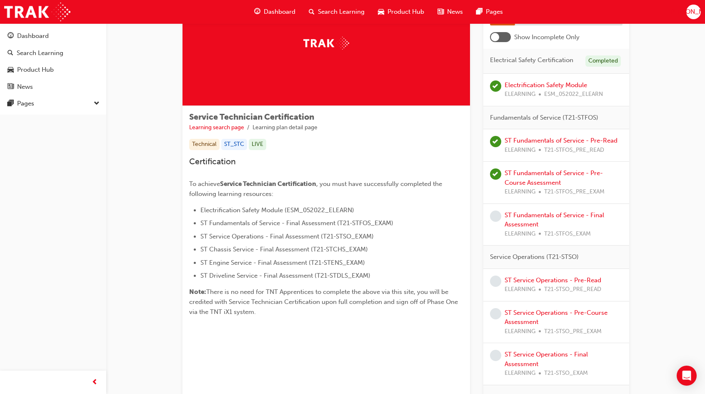
click at [527, 218] on div "ST Fundamentals of Service - Final Assessment ELEARNING T21-STFOS_EXAM" at bounding box center [564, 225] width 118 height 28
click at [524, 223] on link "ST Fundamentals of Service - Final Assessment" at bounding box center [555, 219] width 100 height 17
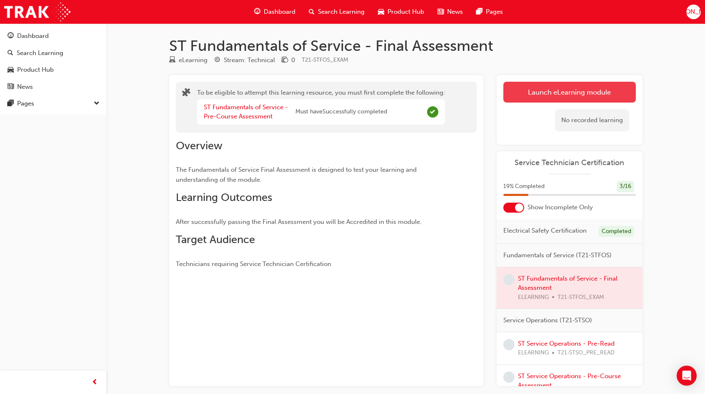
click at [555, 88] on button "Launch eLearning module" at bounding box center [570, 92] width 133 height 21
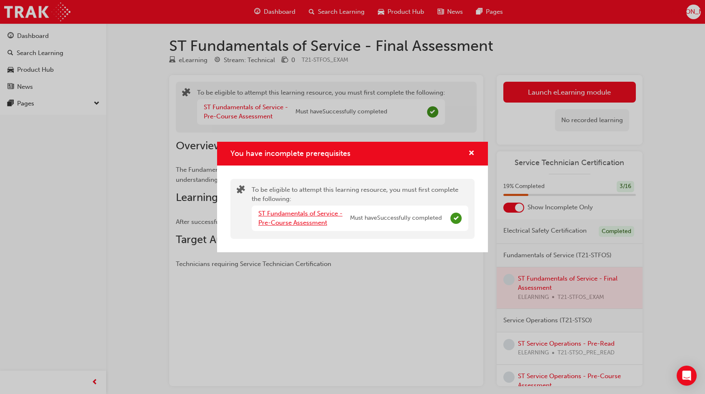
click at [319, 210] on link "ST Fundamentals of Service - Pre-Course Assessment" at bounding box center [300, 218] width 84 height 17
click at [467, 155] on div "You have incomplete prerequisites" at bounding box center [468, 153] width 13 height 10
click at [475, 153] on div "You have incomplete prerequisites" at bounding box center [352, 154] width 271 height 24
click at [468, 151] on div "You have incomplete prerequisites" at bounding box center [468, 153] width 13 height 10
click at [471, 152] on span "cross-icon" at bounding box center [472, 154] width 6 height 8
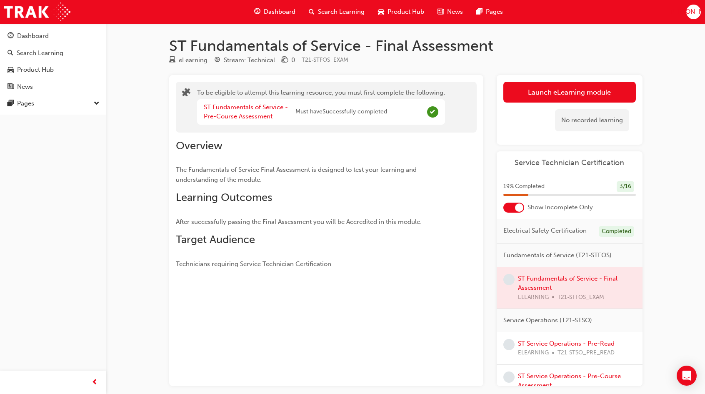
click at [525, 281] on div at bounding box center [570, 288] width 146 height 42
click at [516, 204] on div at bounding box center [519, 207] width 8 height 8
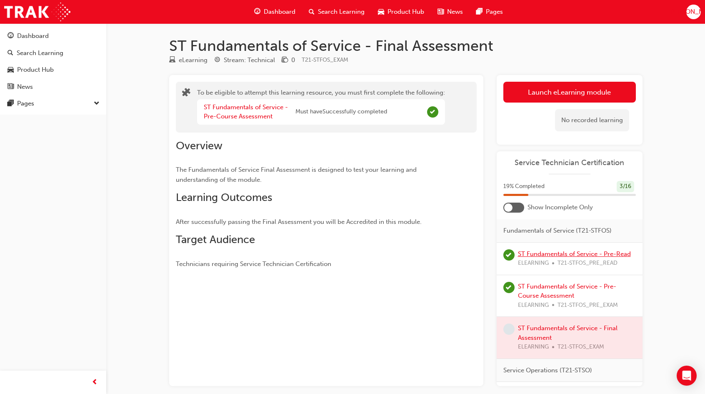
scroll to position [59, 0]
click at [536, 347] on div at bounding box center [570, 336] width 146 height 42
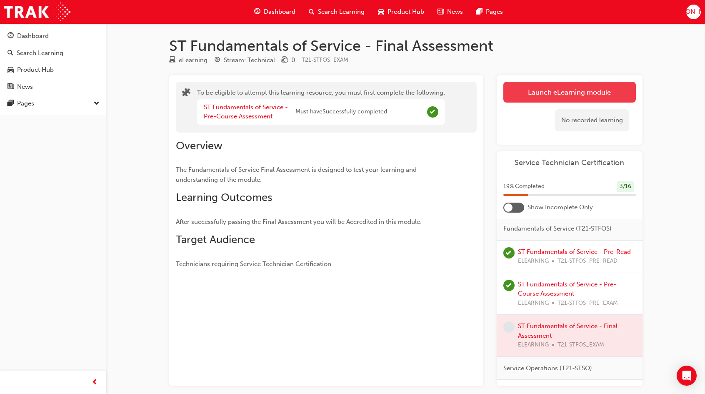
click at [541, 91] on button "Launch eLearning module" at bounding box center [570, 92] width 133 height 21
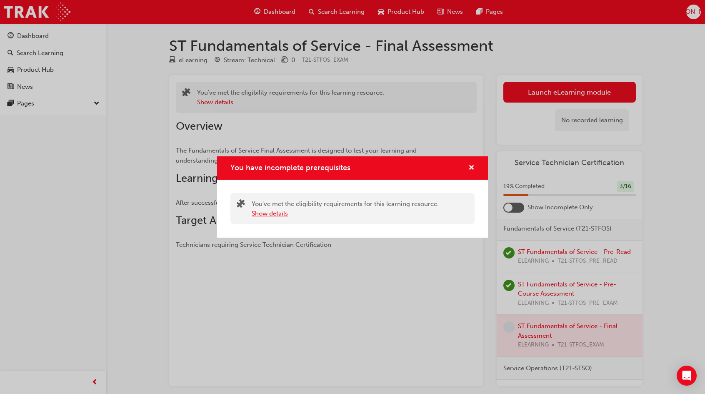
click at [273, 215] on button "Show details" at bounding box center [270, 214] width 36 height 10
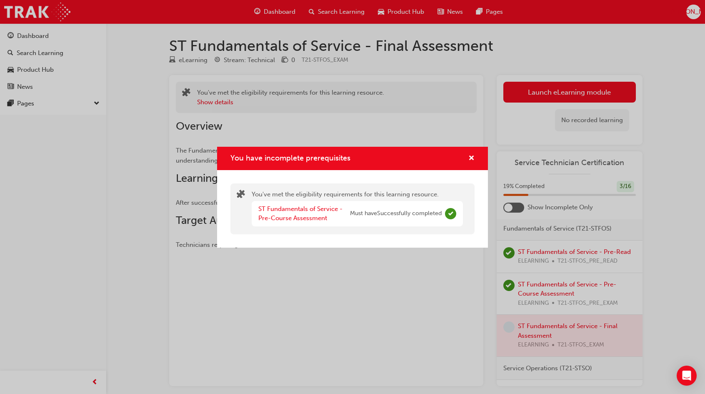
click at [474, 152] on div "You have incomplete prerequisites" at bounding box center [352, 159] width 271 height 24
click at [473, 155] on span "cross-icon" at bounding box center [472, 159] width 6 height 8
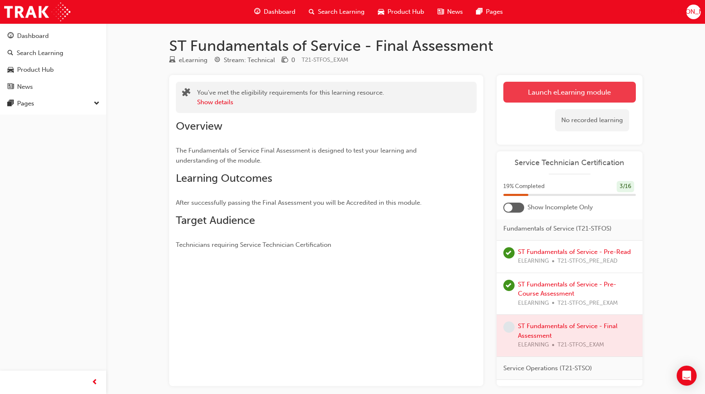
click at [549, 94] on button "Launch eLearning module" at bounding box center [570, 92] width 133 height 21
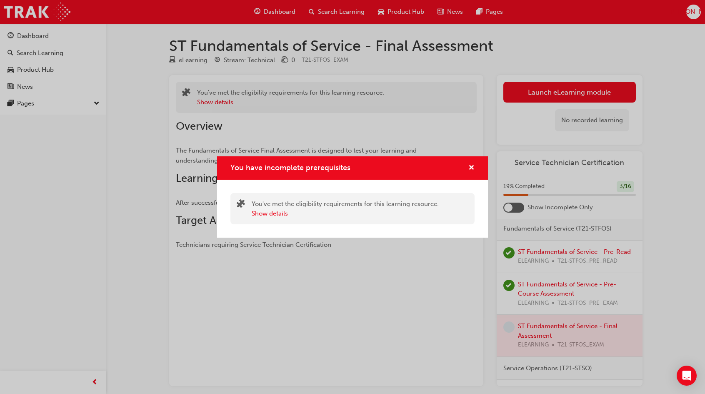
click at [469, 160] on div "You have incomplete prerequisites" at bounding box center [352, 168] width 271 height 24
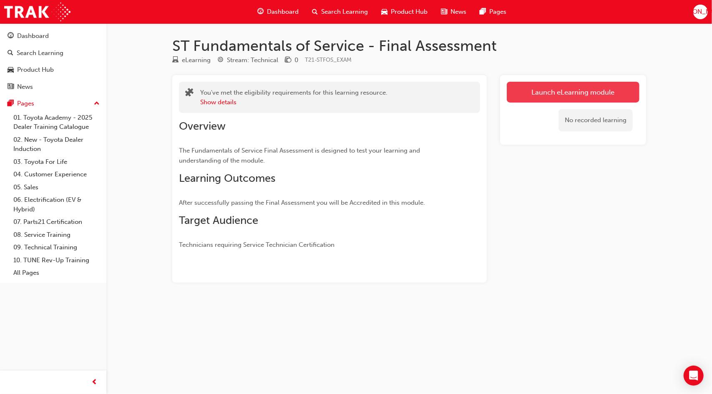
click at [554, 95] on link "Launch eLearning module" at bounding box center [572, 92] width 133 height 21
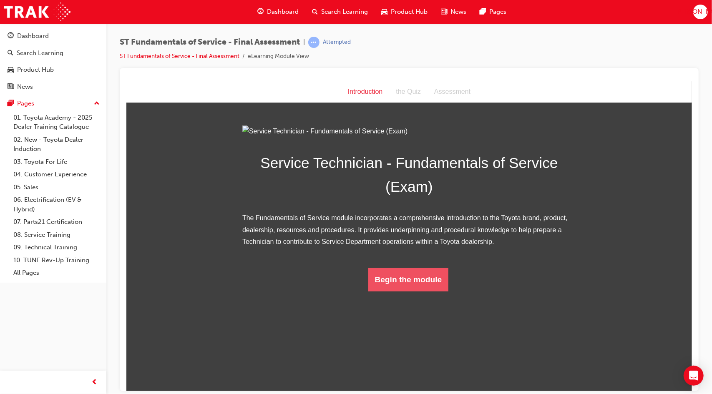
drag, startPoint x: 424, startPoint y: 361, endPoint x: 403, endPoint y: 366, distance: 21.5
click at [403, 291] on button "Begin the module" at bounding box center [408, 279] width 80 height 23
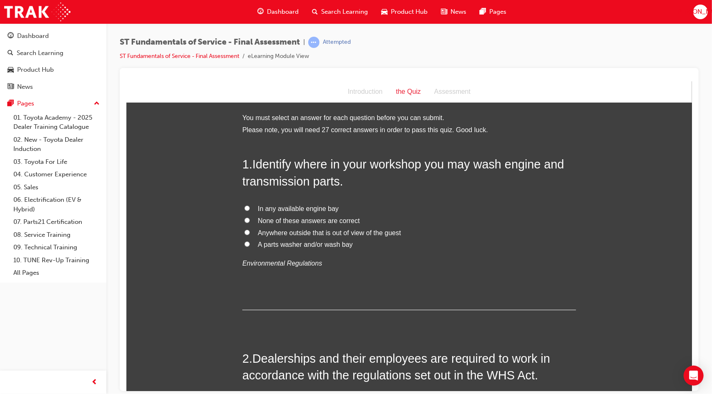
click at [288, 245] on span "A parts washer and/or wash bay" at bounding box center [304, 244] width 95 height 7
click at [249, 245] on input "A parts washer and/or wash bay" at bounding box center [246, 243] width 5 height 5
radio input "true"
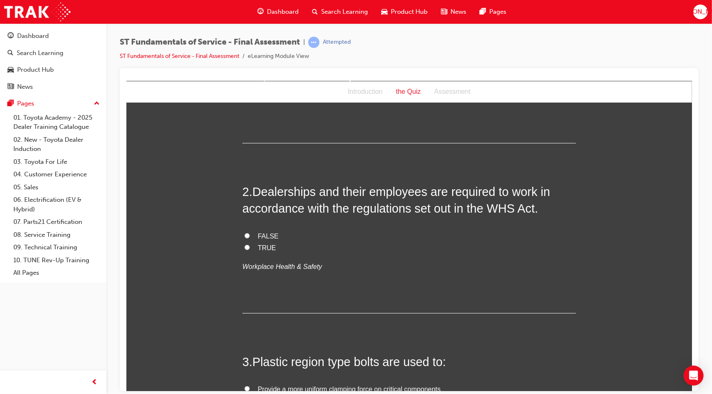
scroll to position [168, 0]
click at [254, 231] on label "FALSE" at bounding box center [408, 235] width 333 height 12
click at [249, 231] on input "FALSE" at bounding box center [246, 233] width 5 height 5
radio input "true"
click at [245, 247] on input "TRUE" at bounding box center [246, 245] width 5 height 5
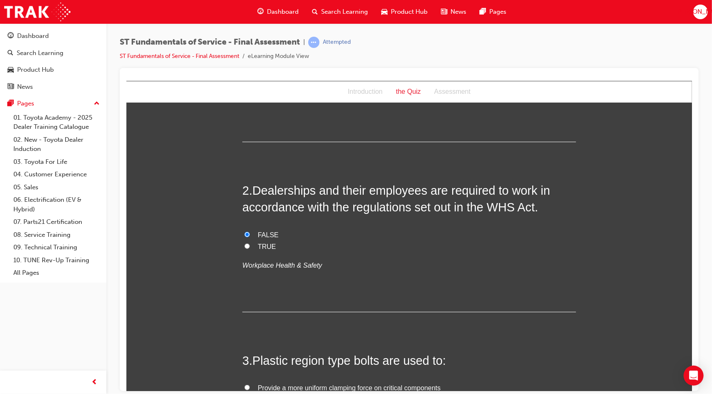
radio input "true"
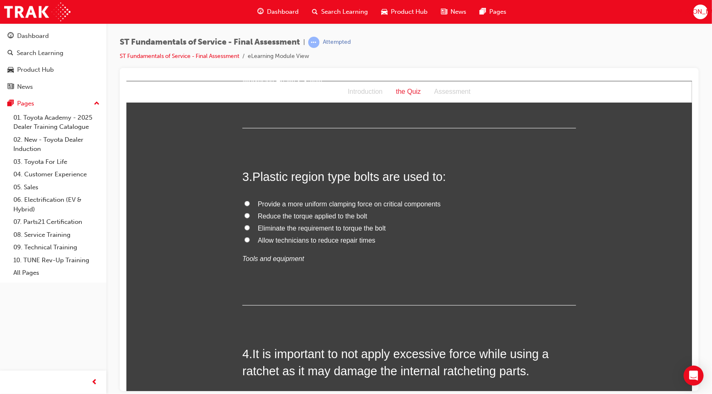
scroll to position [352, 0]
click at [263, 203] on span "Provide a more uniform clamping force on critical components" at bounding box center [348, 203] width 183 height 7
click at [249, 203] on input "Provide a more uniform clamping force on critical components" at bounding box center [246, 202] width 5 height 5
radio input "true"
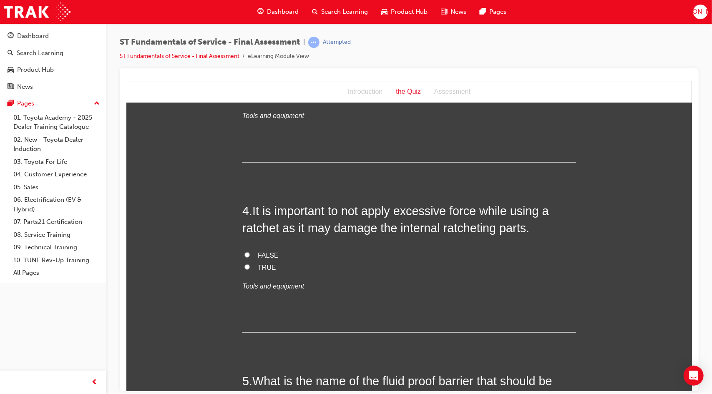
scroll to position [495, 0]
click at [257, 263] on span "TRUE" at bounding box center [266, 266] width 18 height 7
click at [249, 263] on input "TRUE" at bounding box center [246, 265] width 5 height 5
radio input "true"
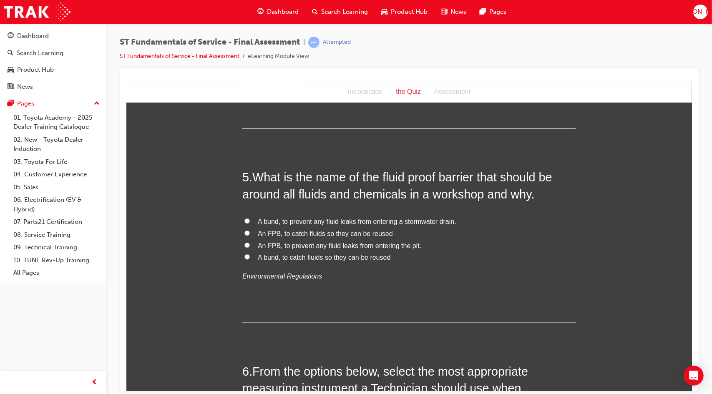
scroll to position [699, 0]
click at [266, 244] on span "An FPB, to prevent any fluid leaks from entering the pit." at bounding box center [338, 244] width 163 height 7
click at [249, 244] on input "An FPB, to prevent any fluid leaks from entering the pit." at bounding box center [246, 244] width 5 height 5
radio input "true"
click at [266, 244] on span "An FPB, to prevent any fluid leaks from entering the pit." at bounding box center [338, 244] width 163 height 7
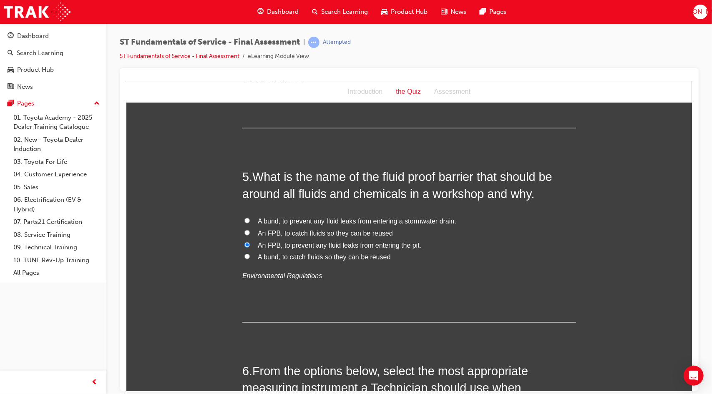
click at [249, 244] on input "An FPB, to prevent any fluid leaks from entering the pit." at bounding box center [246, 244] width 5 height 5
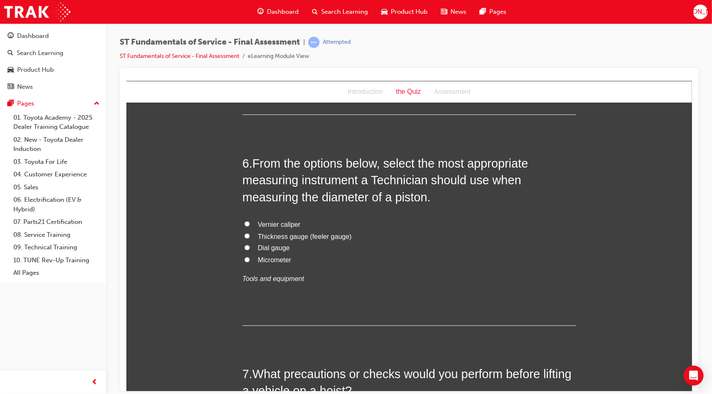
scroll to position [907, 0]
click at [263, 223] on span "Vernier caliper" at bounding box center [278, 223] width 43 height 7
click at [249, 223] on input "Vernier caliper" at bounding box center [246, 222] width 5 height 5
radio input "true"
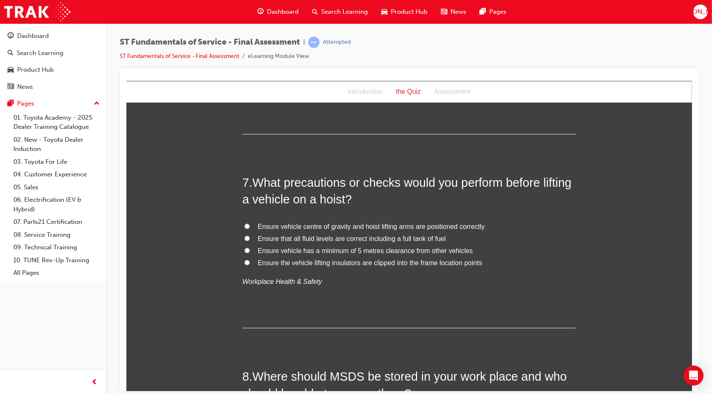
scroll to position [1099, 0]
click at [245, 224] on input "Ensure vehicle centre of gravity and hoist lifting arms are positioned correctly" at bounding box center [246, 224] width 5 height 5
radio input "true"
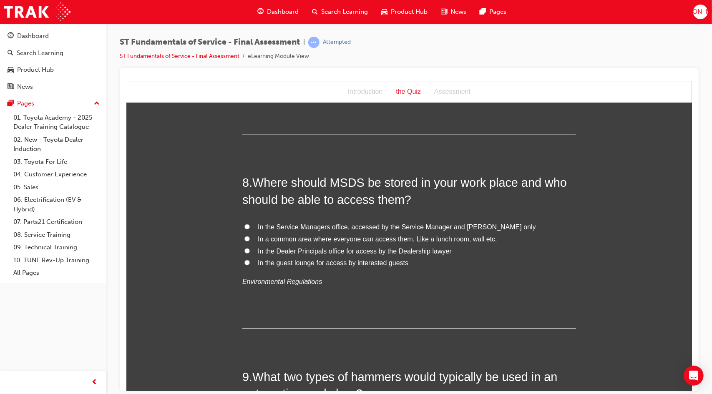
scroll to position [1300, 0]
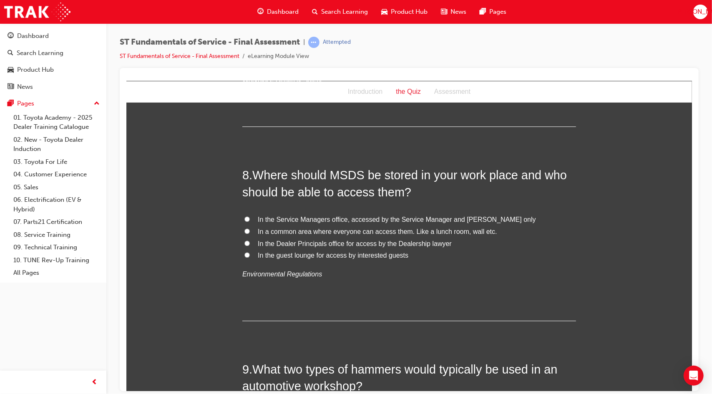
click at [266, 219] on span "In the Service Managers office, accessed by the Service Manager and Foreman only" at bounding box center [396, 219] width 278 height 7
click at [249, 219] on input "In the Service Managers office, accessed by the Service Manager and Foreman only" at bounding box center [246, 218] width 5 height 5
radio input "true"
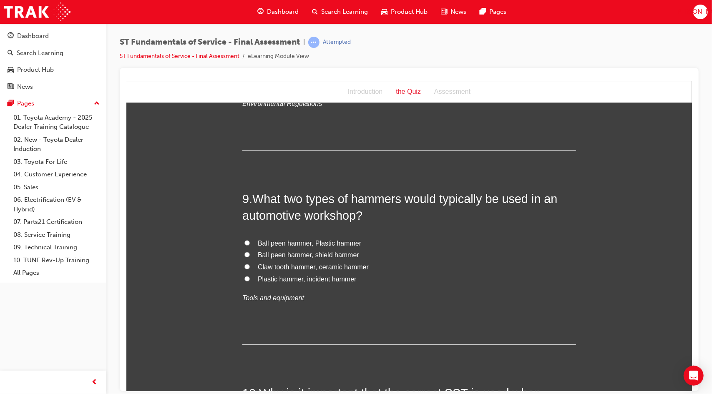
scroll to position [1473, 0]
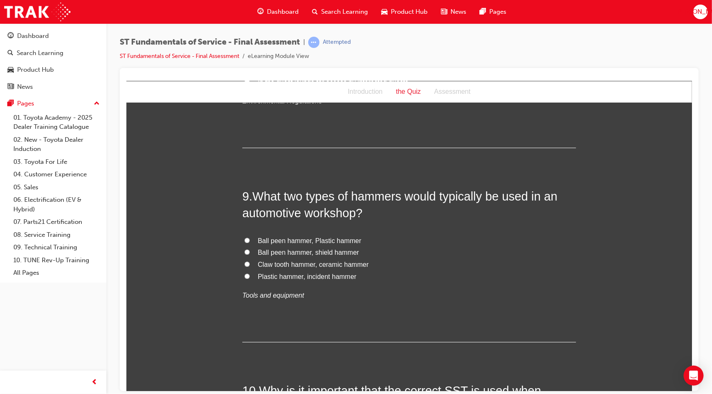
click at [286, 240] on span "Ball peen hammer, Plastic hammer" at bounding box center [308, 240] width 103 height 7
click at [249, 240] on input "Ball peen hammer, Plastic hammer" at bounding box center [246, 239] width 5 height 5
radio input "true"
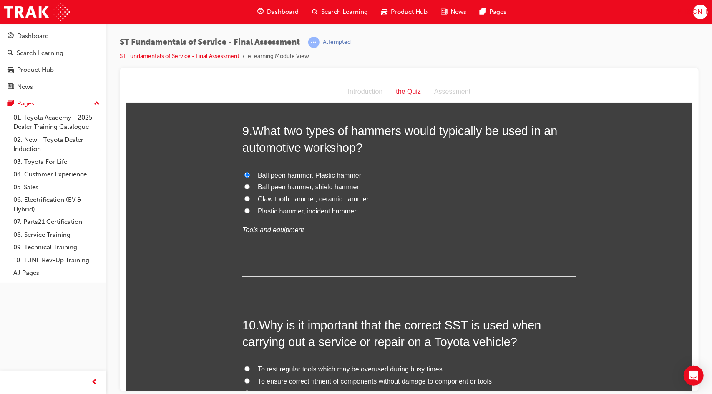
scroll to position [1549, 0]
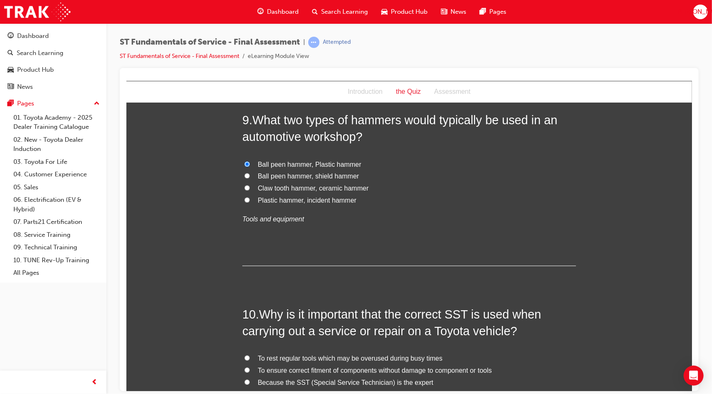
click at [305, 175] on span "Ball peen hammer, shield hammer" at bounding box center [307, 175] width 101 height 7
click at [249, 175] on input "Ball peen hammer, shield hammer" at bounding box center [246, 175] width 5 height 5
radio input "true"
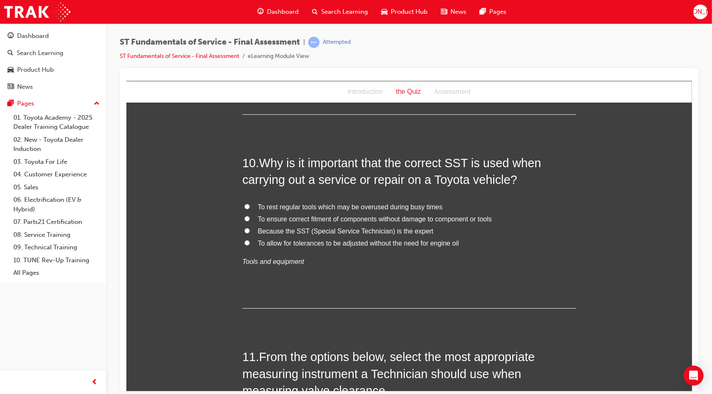
scroll to position [1701, 0]
click at [306, 216] on span "To ensure correct fitment of components without damage to component or tools" at bounding box center [374, 217] width 234 height 7
click at [249, 216] on input "To ensure correct fitment of components without damage to component or tools" at bounding box center [246, 217] width 5 height 5
radio input "true"
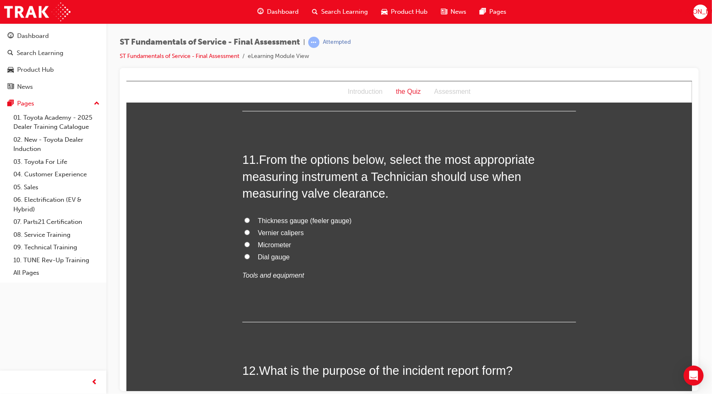
scroll to position [1898, 0]
click at [272, 240] on span "Micrometer" at bounding box center [273, 243] width 33 height 7
click at [249, 241] on input "Micrometer" at bounding box center [246, 243] width 5 height 5
radio input "true"
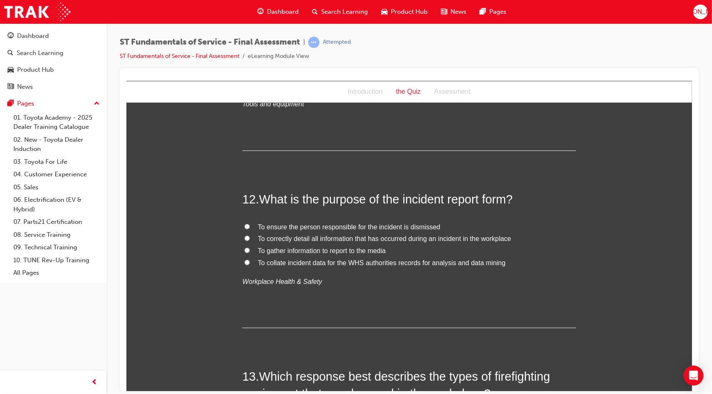
scroll to position [2073, 0]
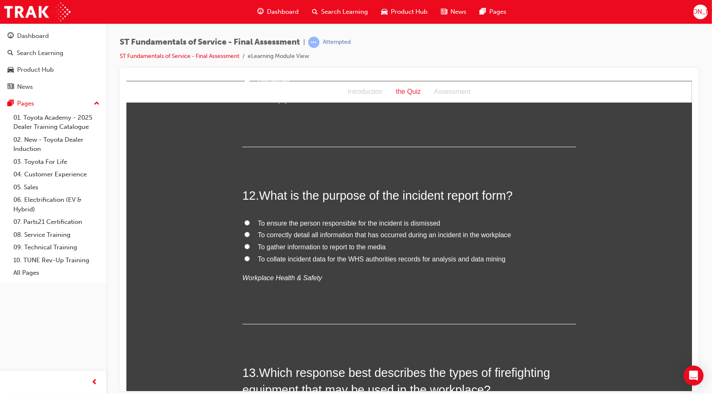
click at [296, 236] on span "To correctly detail all information that has occurred during an incident in the…" at bounding box center [383, 234] width 253 height 7
click at [249, 236] on input "To correctly detail all information that has occurred during an incident in the…" at bounding box center [246, 233] width 5 height 5
radio input "true"
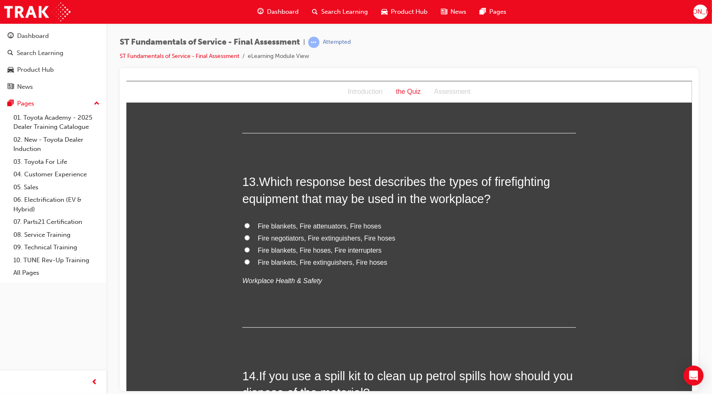
scroll to position [2264, 0]
click at [306, 258] on span "Fire blankets, Fire extinguishers, Fire hoses" at bounding box center [321, 261] width 129 height 7
click at [249, 258] on input "Fire blankets, Fire extinguishers, Fire hoses" at bounding box center [246, 260] width 5 height 5
radio input "true"
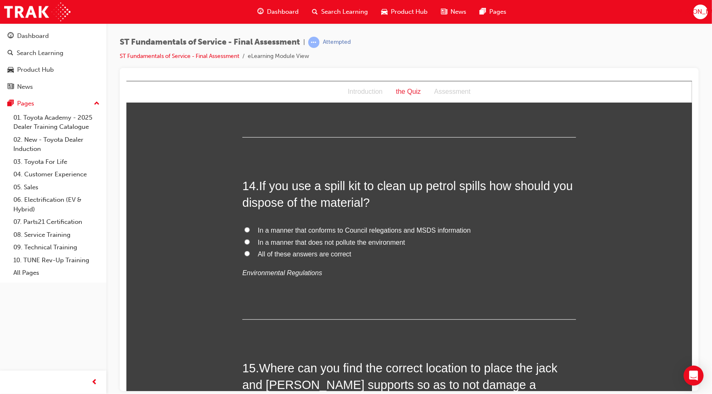
scroll to position [2455, 0]
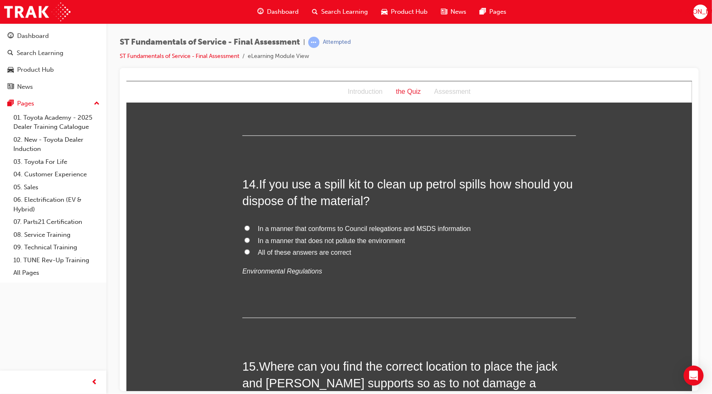
click at [298, 249] on span "All of these answers are correct" at bounding box center [303, 251] width 93 height 7
click at [249, 249] on input "All of these answers are correct" at bounding box center [246, 251] width 5 height 5
radio input "true"
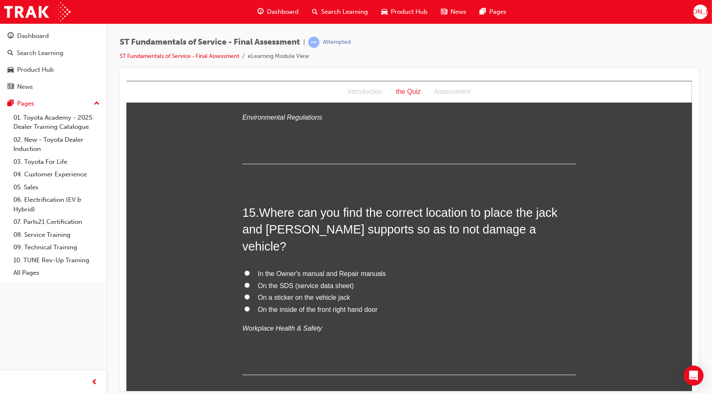
scroll to position [2611, 0]
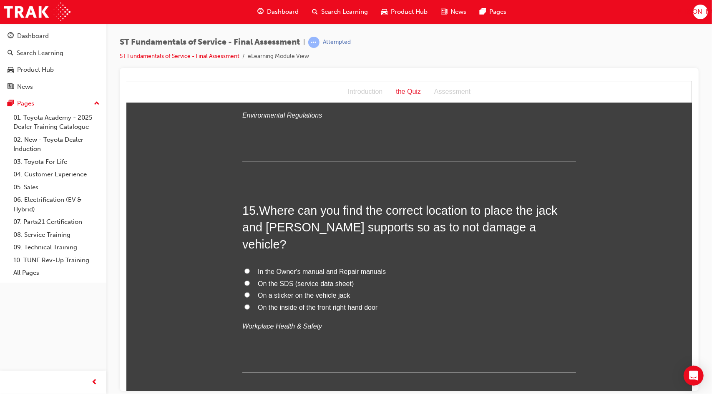
click at [298, 268] on span "In the Owner's manual and Repair manuals" at bounding box center [321, 271] width 128 height 7
click at [249, 268] on input "In the Owner's manual and Repair manuals" at bounding box center [246, 270] width 5 height 5
radio input "true"
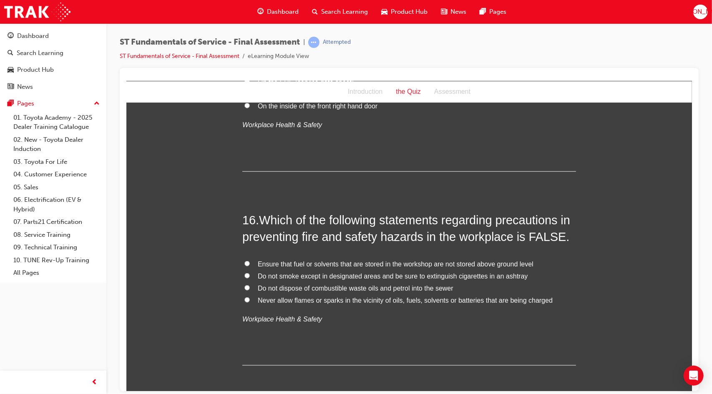
scroll to position [2812, 0]
click at [302, 261] on span "Ensure that fuel or solvents that are stored in the workshop are not stored abo…" at bounding box center [395, 264] width 276 height 7
click at [249, 261] on input "Ensure that fuel or solvents that are stored in the workshop are not stored abo…" at bounding box center [246, 263] width 5 height 5
radio input "true"
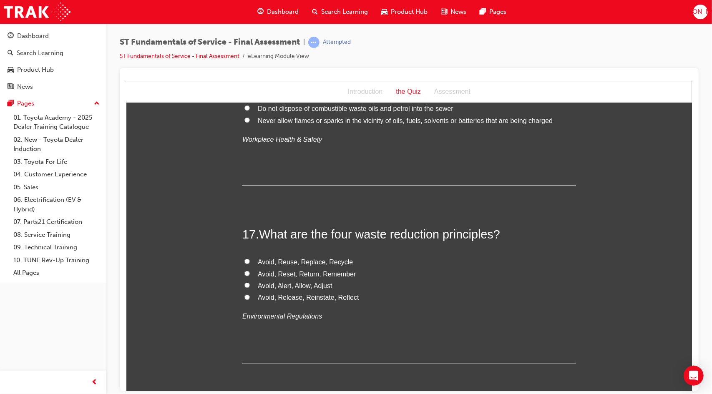
scroll to position [2996, 0]
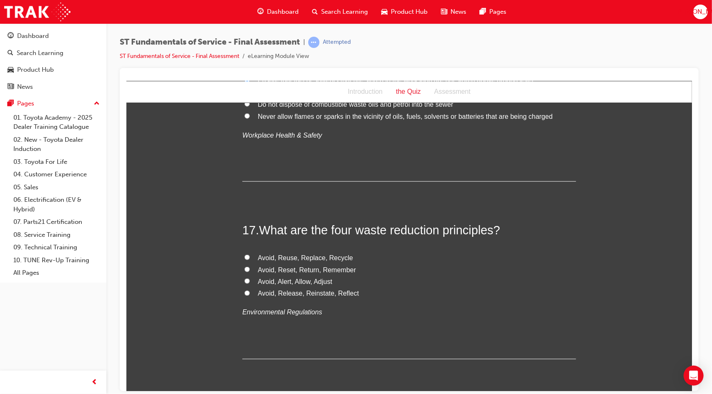
click at [272, 254] on span "Avoid, Reuse, Replace, Recycle" at bounding box center [304, 257] width 95 height 7
click at [249, 254] on input "Avoid, Reuse, Replace, Recycle" at bounding box center [246, 256] width 5 height 5
radio input "true"
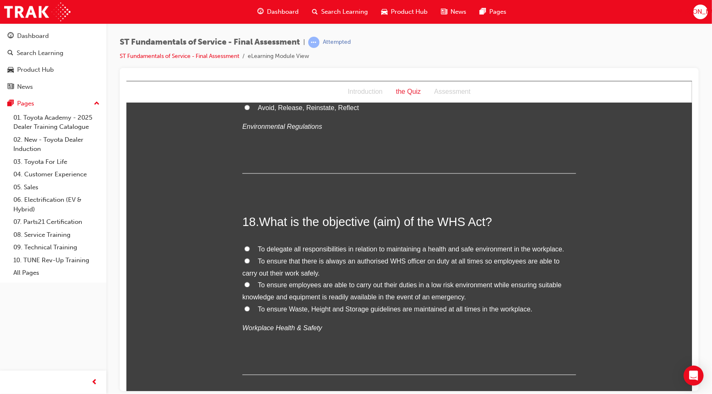
scroll to position [3182, 0]
click at [291, 281] on span "To ensure employees are able to carry out their duties in a low risk environmen…" at bounding box center [401, 290] width 319 height 19
click at [249, 281] on input "To ensure employees are able to carry out their duties in a low risk environmen…" at bounding box center [246, 283] width 5 height 5
radio input "true"
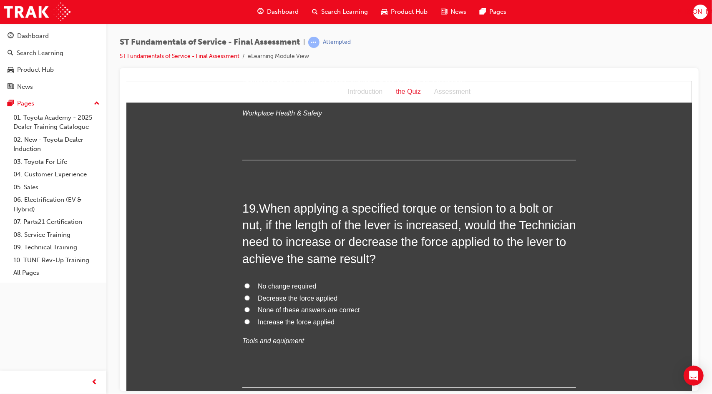
scroll to position [3397, 0]
click at [273, 294] on span "Decrease the force applied" at bounding box center [297, 297] width 80 height 7
click at [249, 294] on input "Decrease the force applied" at bounding box center [246, 296] width 5 height 5
radio input "true"
click at [271, 294] on span "Decrease the force applied" at bounding box center [297, 297] width 80 height 7
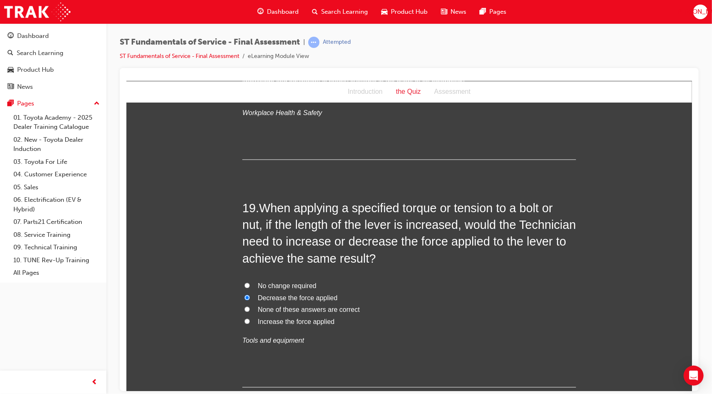
click at [249, 294] on input "Decrease the force applied" at bounding box center [246, 296] width 5 height 5
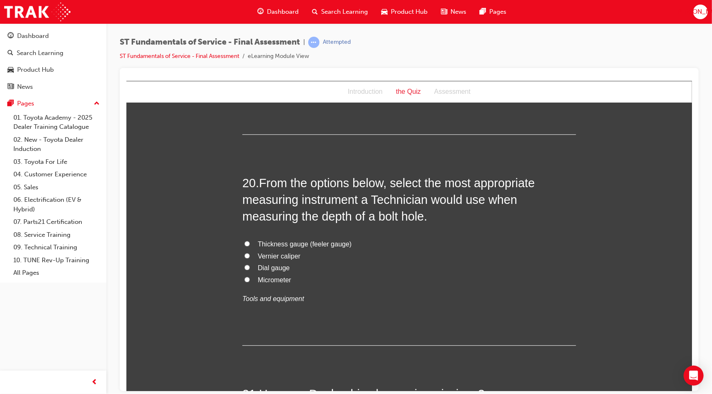
scroll to position [3650, 0]
click at [270, 276] on span "Micrometer" at bounding box center [273, 279] width 33 height 7
click at [249, 276] on input "Micrometer" at bounding box center [246, 278] width 5 height 5
radio input "true"
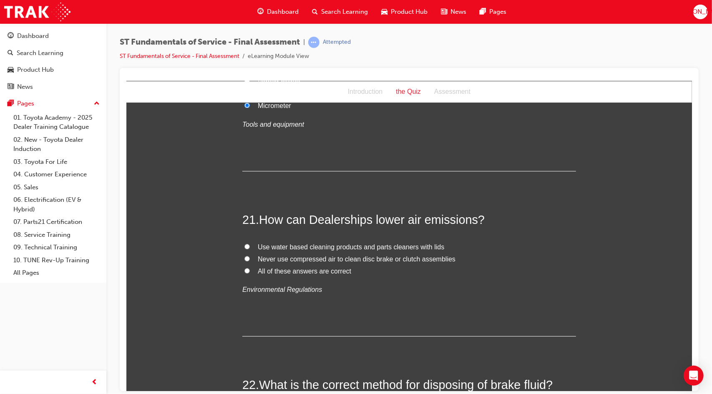
scroll to position [3825, 0]
click at [270, 242] on span "Use water based cleaning products and parts cleaners with lids" at bounding box center [350, 245] width 186 height 7
click at [249, 243] on input "Use water based cleaning products and parts cleaners with lids" at bounding box center [246, 245] width 5 height 5
radio input "true"
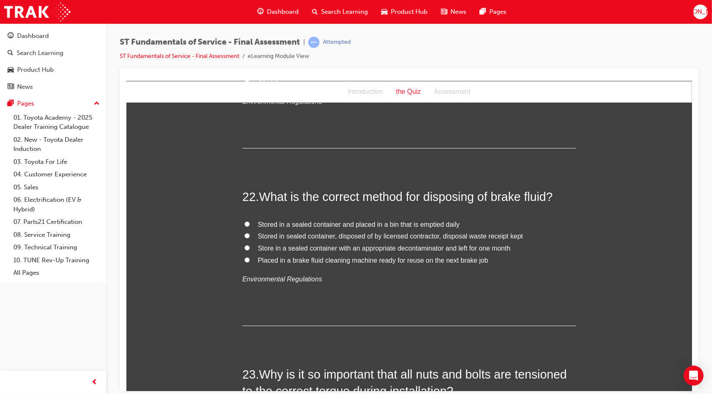
scroll to position [4013, 0]
click at [294, 220] on span "Stored in a sealed container and placed in a bin that is emptied daily" at bounding box center [358, 223] width 202 height 7
click at [249, 221] on input "Stored in a sealed container and placed in a bin that is emptied daily" at bounding box center [246, 223] width 5 height 5
radio input "true"
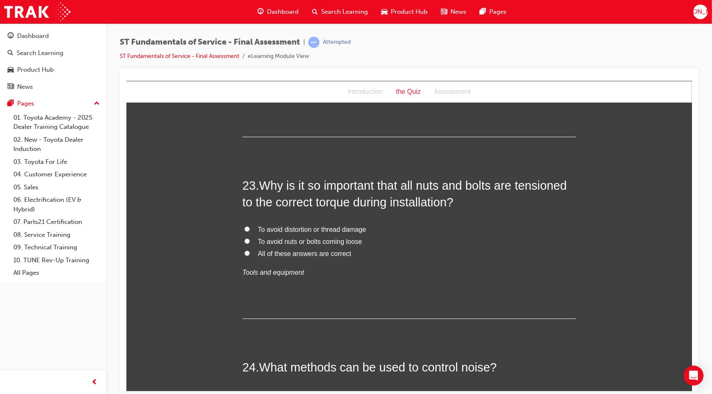
scroll to position [4202, 0]
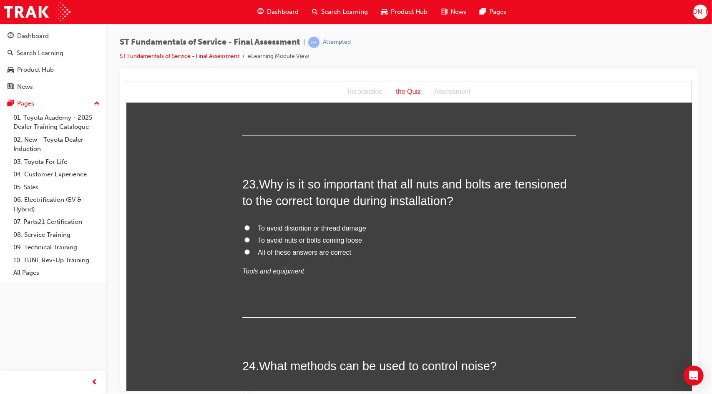
click at [282, 248] on span "All of these answers are correct" at bounding box center [303, 251] width 93 height 7
click at [249, 249] on input "All of these answers are correct" at bounding box center [246, 251] width 5 height 5
radio input "true"
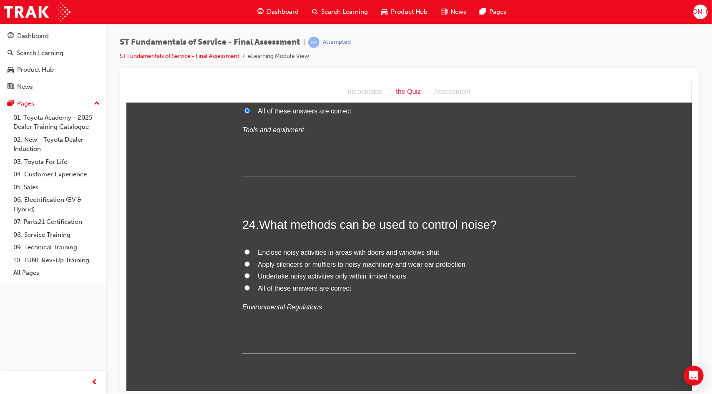
scroll to position [4343, 0]
click at [286, 283] on label "All of these answers are correct" at bounding box center [408, 289] width 333 height 12
click at [249, 285] on input "All of these answers are correct" at bounding box center [246, 287] width 5 height 5
radio input "true"
click at [286, 285] on span "All of these answers are correct" at bounding box center [303, 288] width 93 height 7
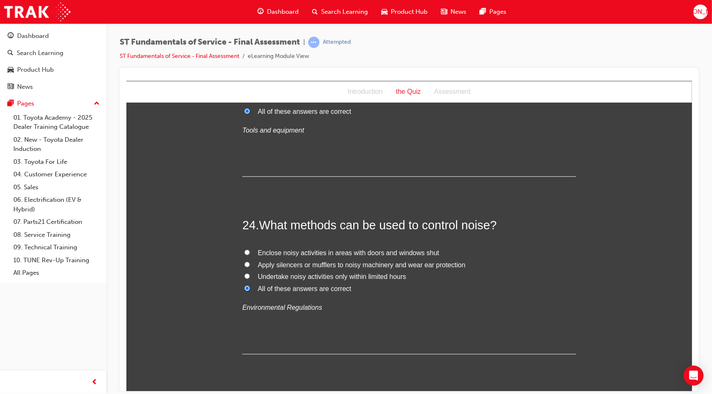
click at [249, 285] on input "All of these answers are correct" at bounding box center [246, 287] width 5 height 5
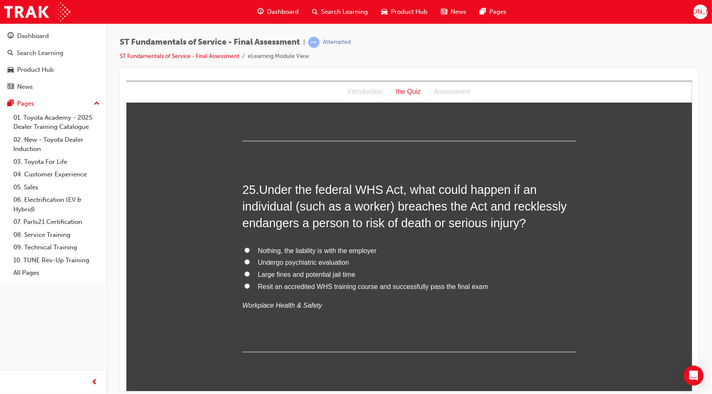
scroll to position [4556, 0]
click at [282, 271] on span "Large fines and potential jail time" at bounding box center [306, 274] width 98 height 7
click at [249, 271] on input "Large fines and potential jail time" at bounding box center [246, 273] width 5 height 5
radio input "true"
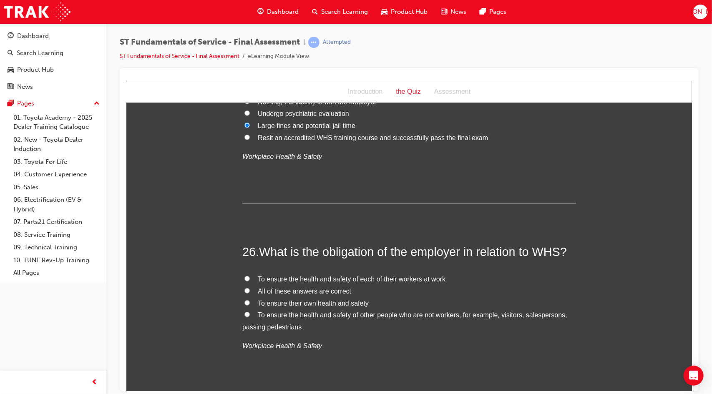
scroll to position [4705, 0]
click at [297, 287] on span "All of these answers are correct" at bounding box center [303, 290] width 93 height 7
click at [249, 288] on input "All of these answers are correct" at bounding box center [246, 290] width 5 height 5
radio input "true"
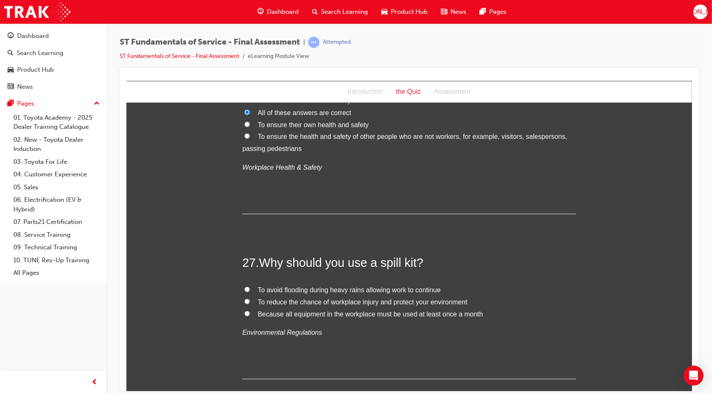
scroll to position [4902, 0]
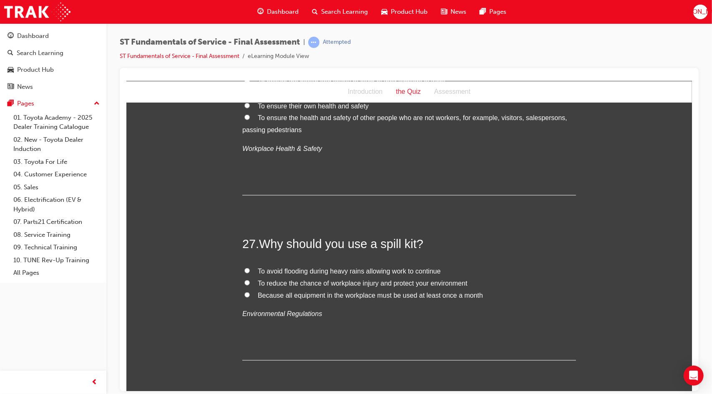
click at [248, 277] on label "To reduce the chance of workplace injury and protect your environment" at bounding box center [408, 283] width 333 height 12
click at [248, 280] on input "To reduce the chance of workplace injury and protect your environment" at bounding box center [246, 282] width 5 height 5
radio input "true"
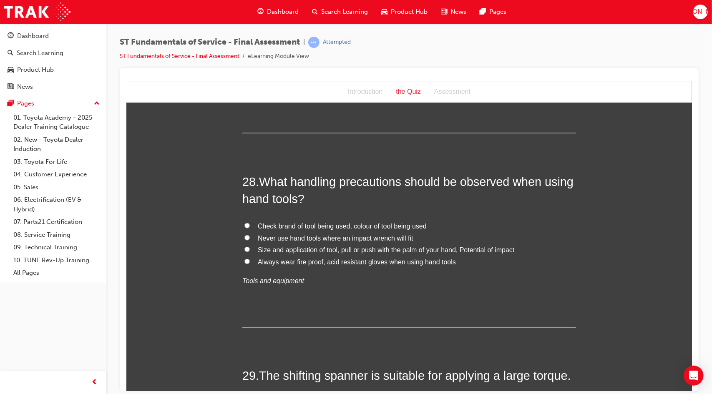
scroll to position [5130, 0]
click at [292, 246] on span "Size and application of tool, pull or push with the palm of your hand, Potentia…" at bounding box center [385, 249] width 256 height 7
click at [249, 246] on input "Size and application of tool, pull or push with the palm of your hand, Potentia…" at bounding box center [246, 248] width 5 height 5
radio input "true"
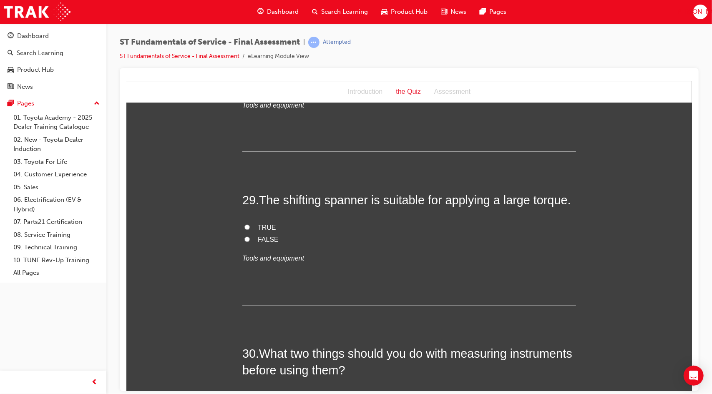
scroll to position [5305, 0]
click at [253, 233] on label "FALSE" at bounding box center [408, 239] width 333 height 12
click at [249, 236] on input "FALSE" at bounding box center [246, 238] width 5 height 5
radio input "true"
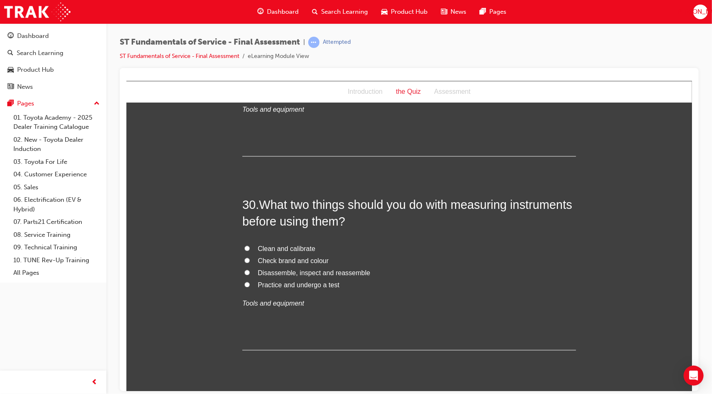
scroll to position [5455, 0]
click at [279, 243] on span "Clean and calibrate" at bounding box center [286, 246] width 58 height 7
click at [249, 244] on input "Clean and calibrate" at bounding box center [246, 246] width 5 height 5
radio input "true"
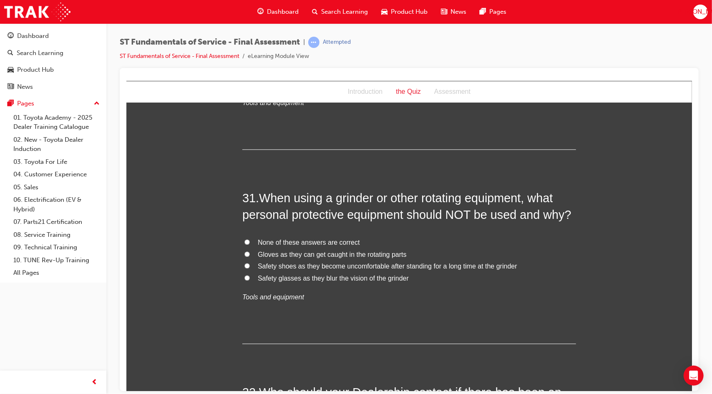
scroll to position [5656, 0]
click at [289, 249] on span "Gloves as they can get caught in the rotating parts" at bounding box center [331, 252] width 149 height 7
click at [249, 250] on input "Gloves as they can get caught in the rotating parts" at bounding box center [246, 252] width 5 height 5
radio input "true"
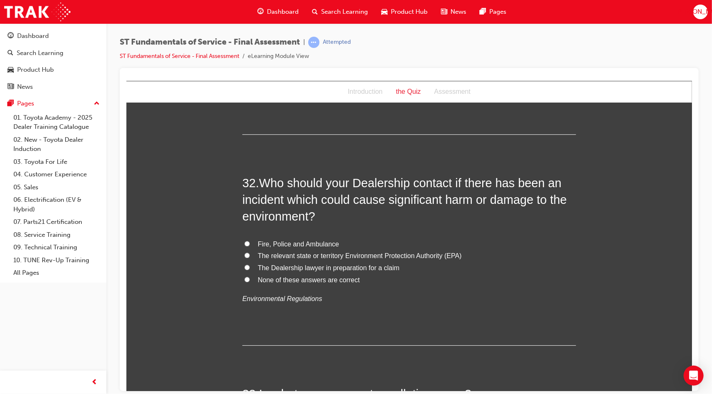
scroll to position [5864, 0]
click at [307, 251] on span "The relevant state or territory Environment Protection Authority (EPA)" at bounding box center [359, 254] width 204 height 7
click at [249, 252] on input "The relevant state or territory Environment Protection Authority (EPA)" at bounding box center [246, 254] width 5 height 5
radio input "true"
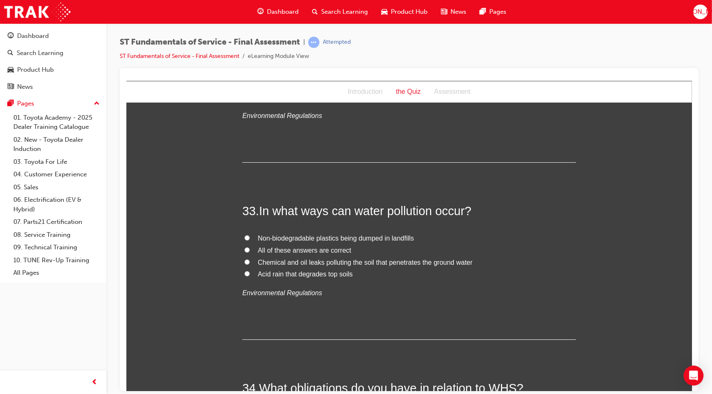
scroll to position [6047, 0]
click at [308, 246] on span "All of these answers are correct" at bounding box center [303, 249] width 93 height 7
click at [249, 246] on input "All of these answers are correct" at bounding box center [246, 248] width 5 height 5
radio input "true"
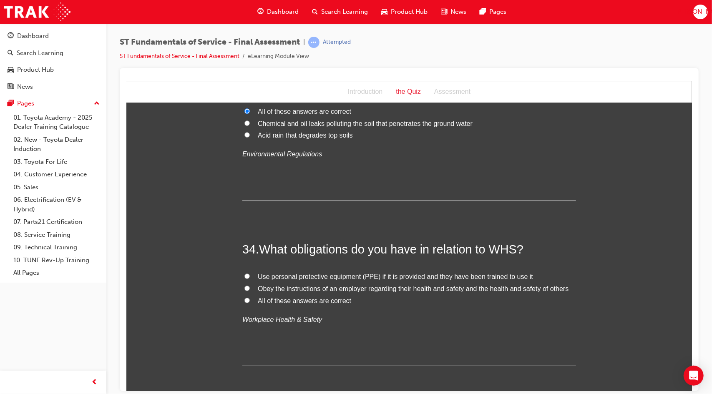
scroll to position [6203, 0]
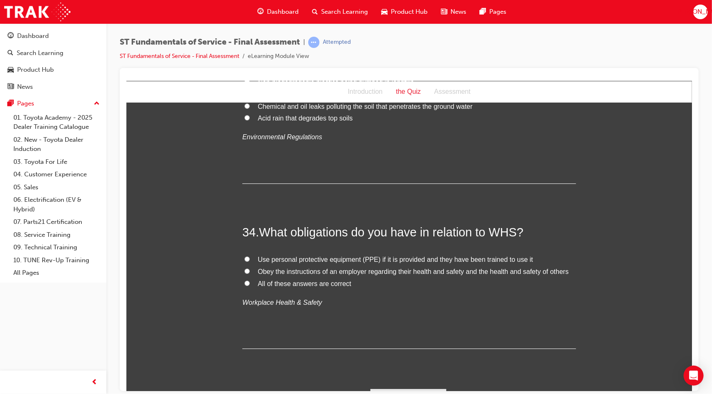
click at [298, 280] on span "All of these answers are correct" at bounding box center [303, 283] width 93 height 7
click at [249, 280] on input "All of these answers are correct" at bounding box center [246, 282] width 5 height 5
radio input "true"
click at [395, 389] on button "Submit Answers" at bounding box center [408, 400] width 76 height 23
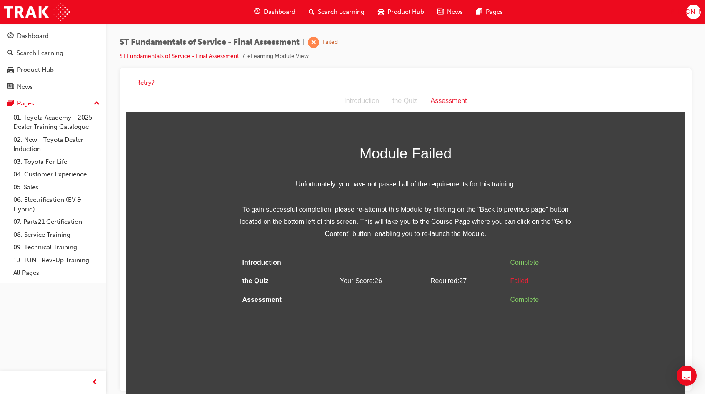
scroll to position [6, 0]
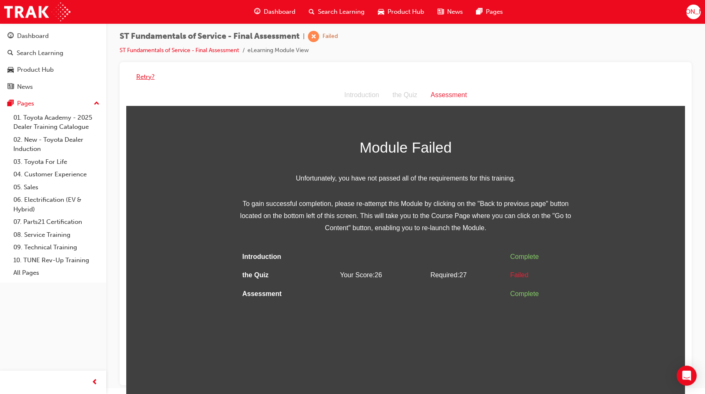
click at [147, 75] on button "Retry?" at bounding box center [145, 77] width 18 height 10
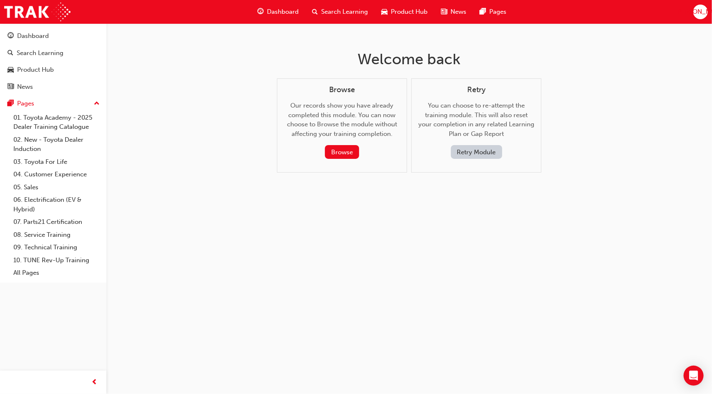
click at [471, 153] on button "Retry Module" at bounding box center [476, 152] width 51 height 14
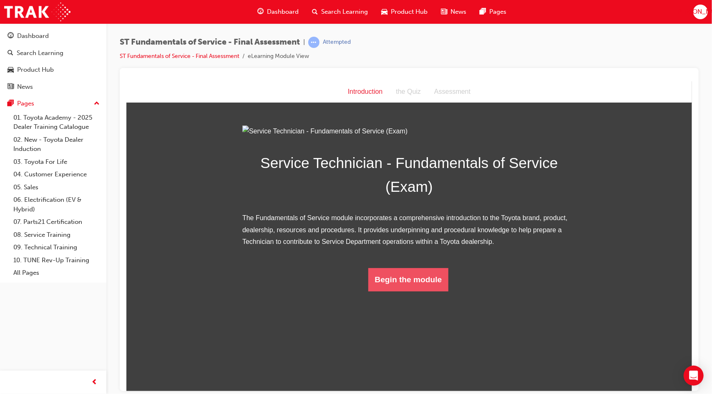
click at [412, 291] on button "Begin the module" at bounding box center [408, 279] width 80 height 23
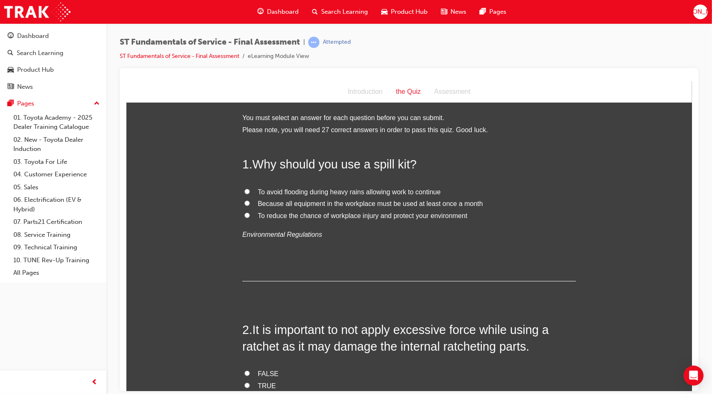
click at [319, 217] on span "To reduce the chance of workplace injury and protect your environment" at bounding box center [362, 215] width 210 height 7
click at [249, 217] on input "To reduce the chance of workplace injury and protect your environment" at bounding box center [246, 214] width 5 height 5
radio input "true"
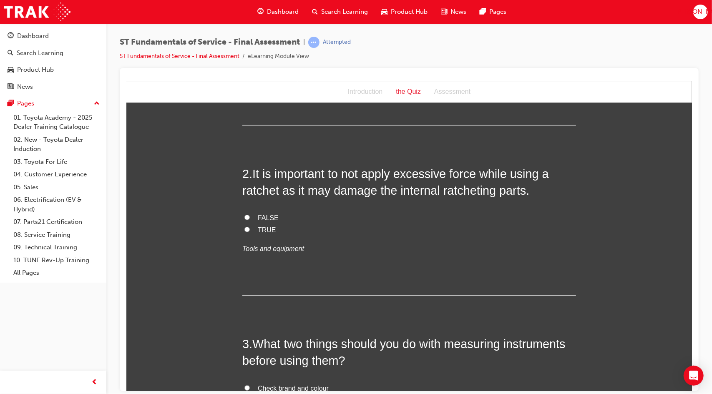
scroll to position [157, 0]
click at [257, 229] on span "TRUE" at bounding box center [266, 228] width 18 height 7
click at [249, 229] on input "TRUE" at bounding box center [246, 228] width 5 height 5
radio input "true"
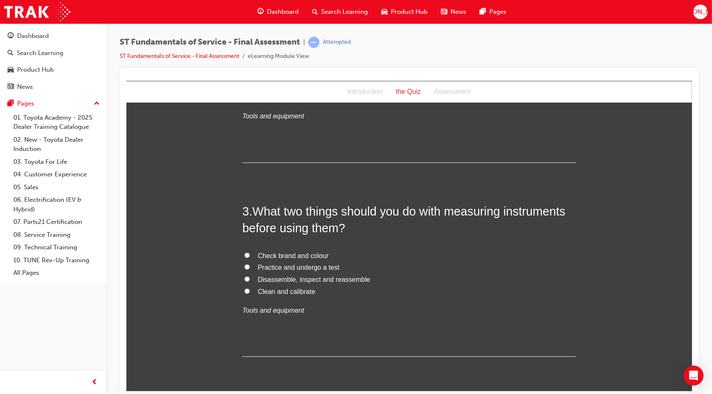
scroll to position [289, 0]
click at [278, 288] on span "Clean and calibrate" at bounding box center [286, 290] width 58 height 7
click at [249, 288] on input "Clean and calibrate" at bounding box center [246, 289] width 5 height 5
radio input "true"
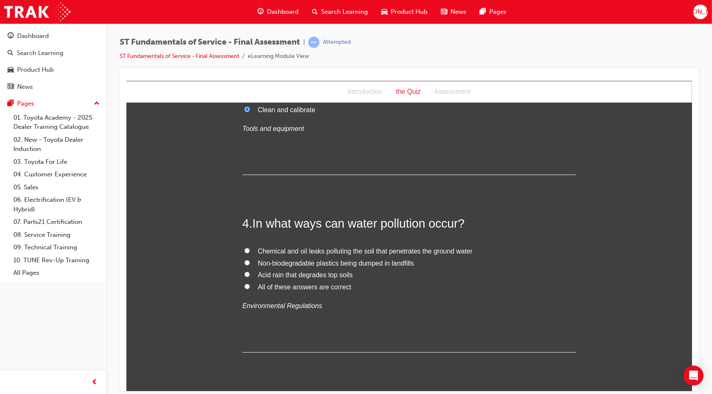
scroll to position [476, 0]
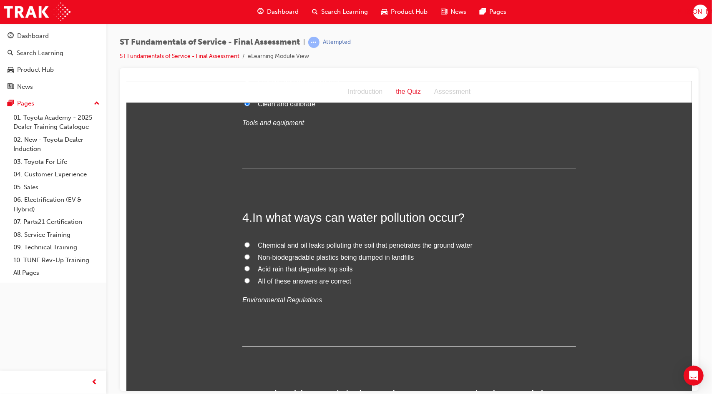
click at [280, 279] on span "All of these answers are correct" at bounding box center [303, 280] width 93 height 7
click at [249, 279] on input "All of these answers are correct" at bounding box center [246, 280] width 5 height 5
radio input "true"
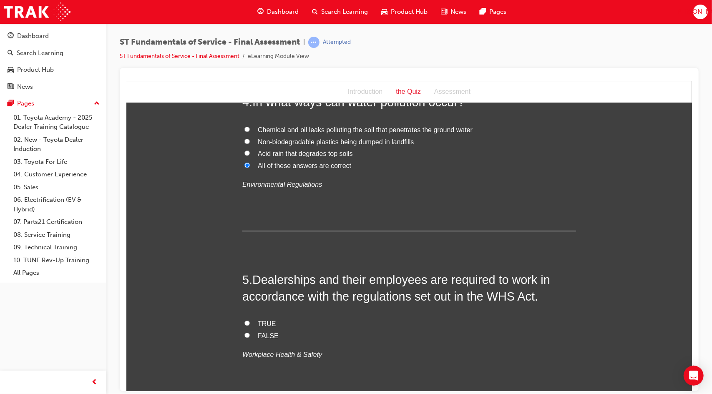
scroll to position [707, 0]
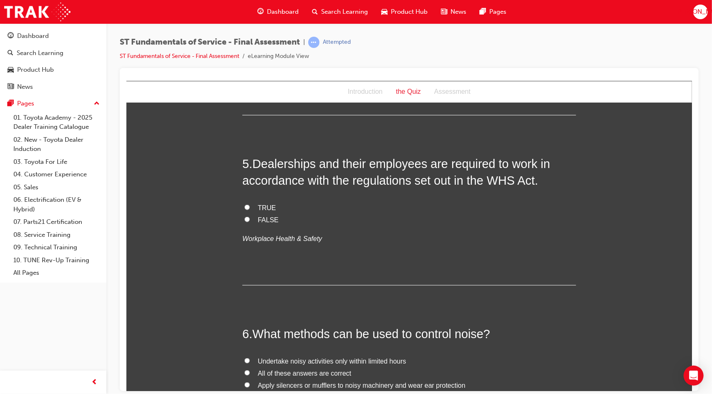
click at [251, 208] on label "TRUE" at bounding box center [408, 208] width 333 height 12
click at [249, 208] on input "TRUE" at bounding box center [246, 206] width 5 height 5
radio input "true"
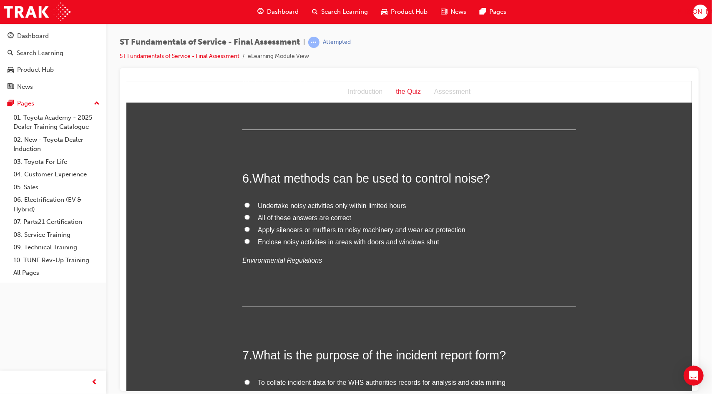
scroll to position [872, 0]
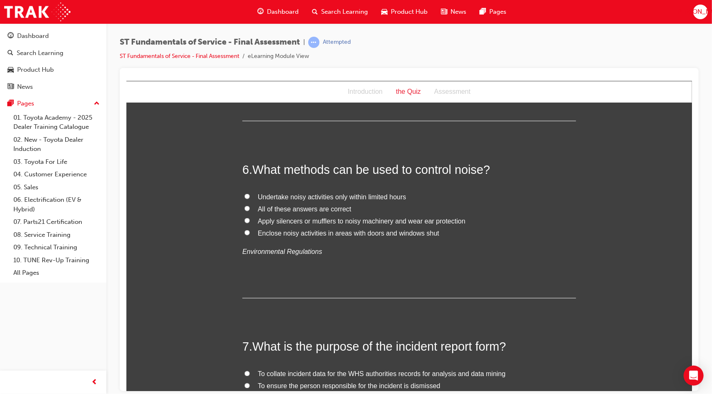
click at [259, 206] on span "All of these answers are correct" at bounding box center [303, 208] width 93 height 7
click at [249, 206] on input "All of these answers are correct" at bounding box center [246, 208] width 5 height 5
radio input "true"
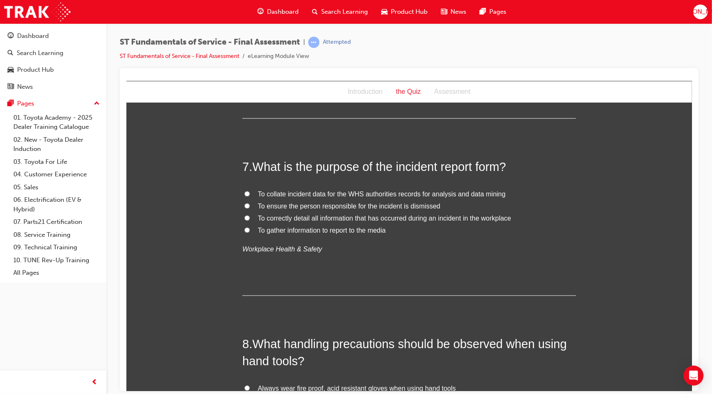
scroll to position [1052, 0]
click at [276, 217] on span "To correctly detail all information that has occurred during an incident in the…" at bounding box center [383, 217] width 253 height 7
click at [249, 217] on input "To correctly detail all information that has occurred during an incident in the…" at bounding box center [246, 216] width 5 height 5
radio input "true"
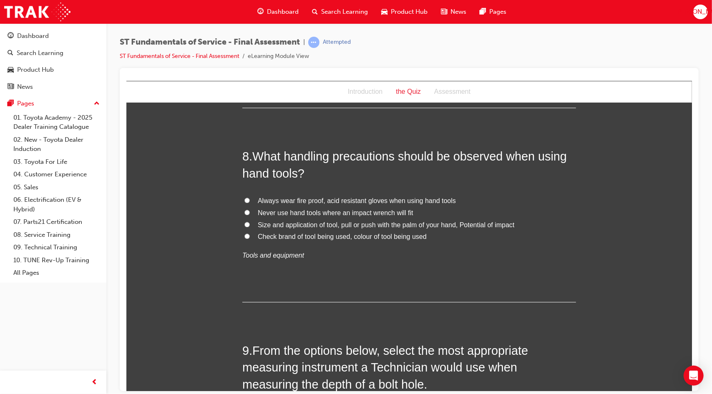
scroll to position [1240, 0]
click at [275, 223] on span "Size and application of tool, pull or push with the palm of your hand, Potentia…" at bounding box center [385, 223] width 256 height 7
click at [249, 223] on input "Size and application of tool, pull or push with the palm of your hand, Potentia…" at bounding box center [246, 223] width 5 height 5
radio input "true"
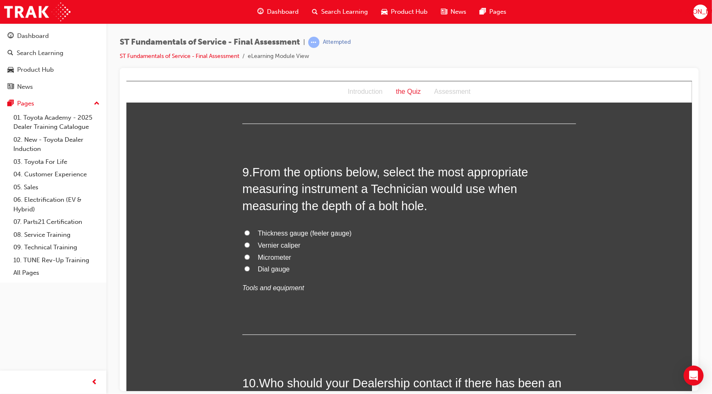
scroll to position [1419, 0]
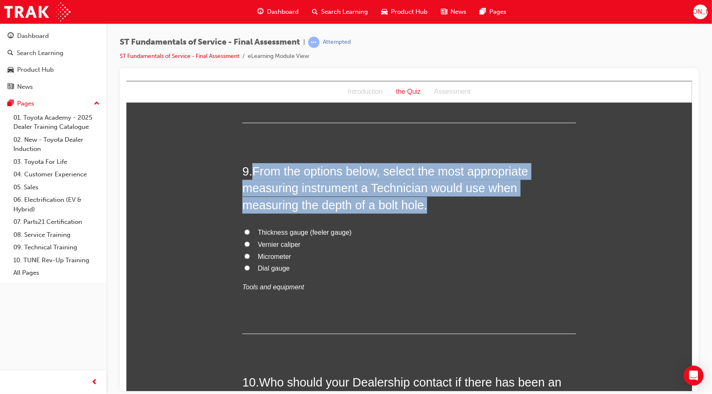
drag, startPoint x: 368, startPoint y: 205, endPoint x: 251, endPoint y: 171, distance: 121.9
click at [251, 171] on h2 "9 . From the options below, select the most appropriate measuring instrument a …" at bounding box center [408, 188] width 333 height 50
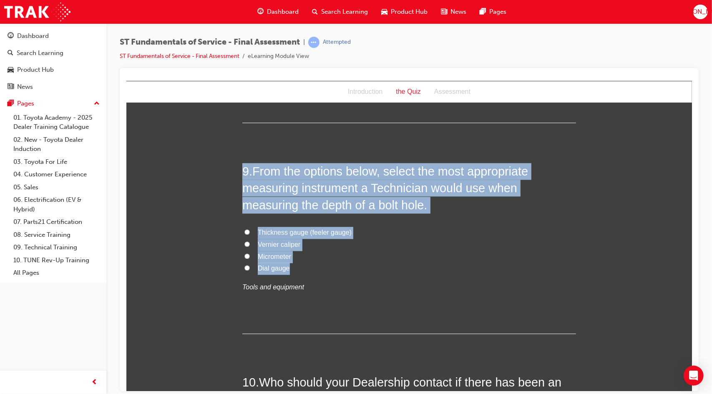
drag, startPoint x: 239, startPoint y: 166, endPoint x: 301, endPoint y: 269, distance: 120.0
click at [301, 269] on div "9 . From the options below, select the most appropriate measuring instrument a …" at bounding box center [408, 248] width 333 height 171
copy div "9 . From the options below, select the most appropriate measuring instrument a …"
click at [314, 270] on label "Dial gauge" at bounding box center [408, 268] width 333 height 12
click at [249, 270] on input "Dial gauge" at bounding box center [246, 267] width 5 height 5
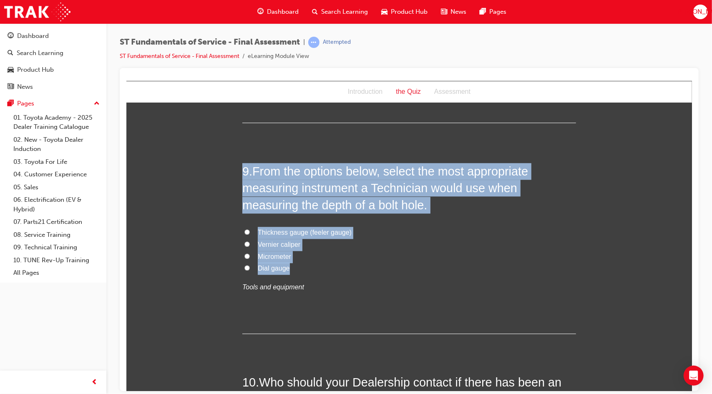
radio input "true"
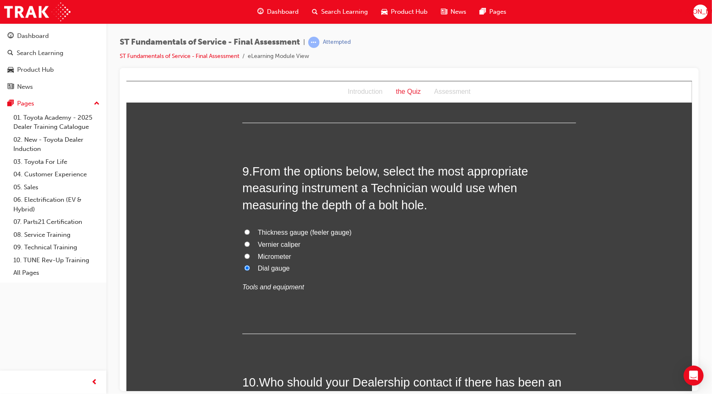
click at [274, 242] on span "Vernier caliper" at bounding box center [278, 244] width 43 height 7
click at [249, 242] on input "Vernier caliper" at bounding box center [246, 243] width 5 height 5
radio input "true"
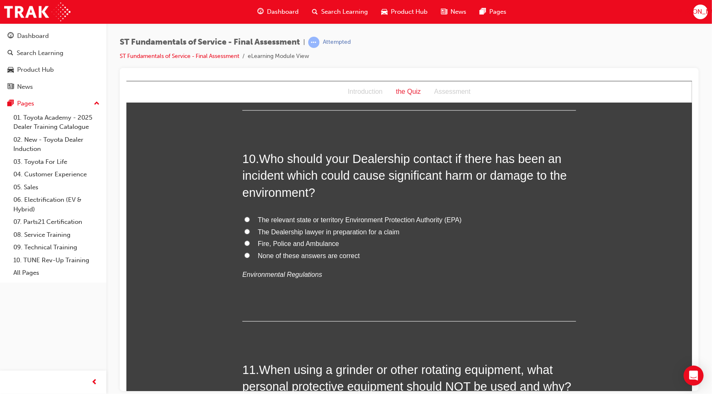
scroll to position [1644, 0]
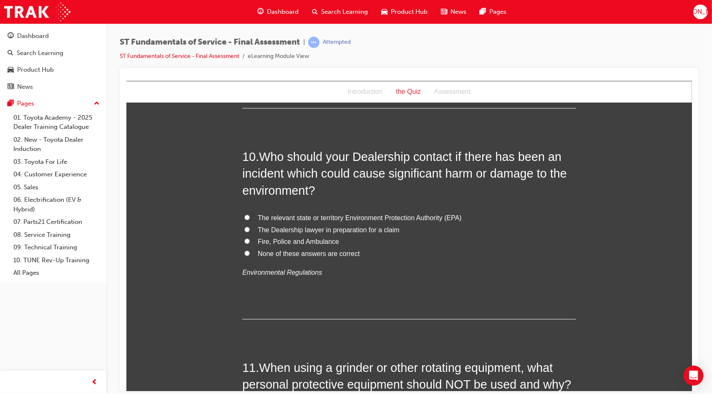
click at [311, 216] on span "The relevant state or territory Environment Protection Authority (EPA)" at bounding box center [359, 217] width 204 height 7
click at [249, 216] on input "The relevant state or territory Environment Protection Authority (EPA)" at bounding box center [246, 216] width 5 height 5
radio input "true"
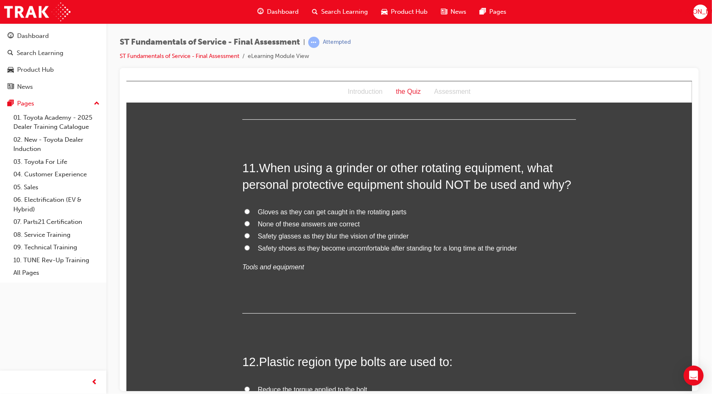
scroll to position [1845, 0]
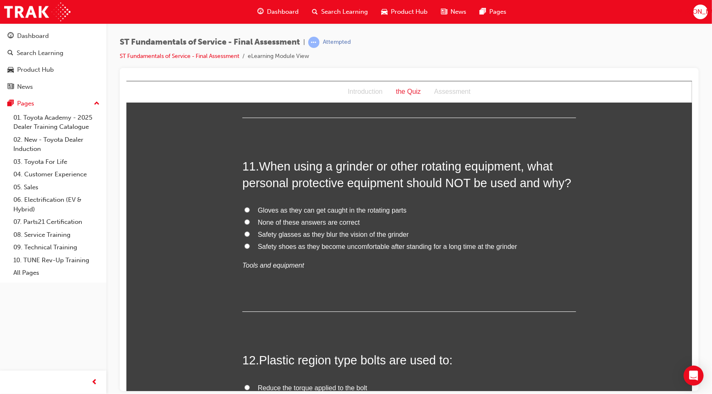
click at [293, 208] on span "Gloves as they can get caught in the rotating parts" at bounding box center [331, 209] width 149 height 7
click at [249, 208] on input "Gloves as they can get caught in the rotating parts" at bounding box center [246, 209] width 5 height 5
radio input "true"
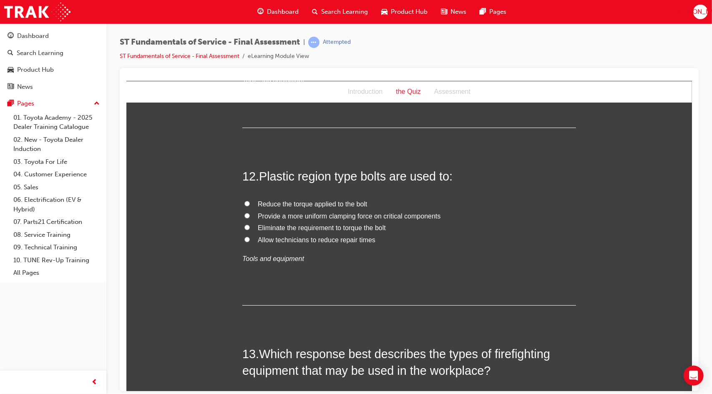
scroll to position [2030, 0]
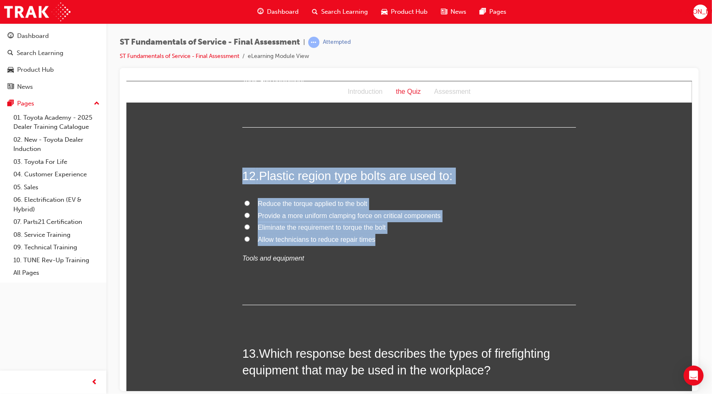
drag, startPoint x: 240, startPoint y: 175, endPoint x: 375, endPoint y: 234, distance: 147.3
click at [375, 234] on div "12 . Plastic region type bolts are used to: Reduce the torque applied to the bo…" at bounding box center [408, 235] width 333 height 137
copy div "12 . Plastic region type bolts are used to: Reduce the torque applied to the bo…"
click at [332, 217] on span "Provide a more uniform clamping force on critical components" at bounding box center [348, 215] width 183 height 7
click at [249, 217] on input "Provide a more uniform clamping force on critical components" at bounding box center [246, 214] width 5 height 5
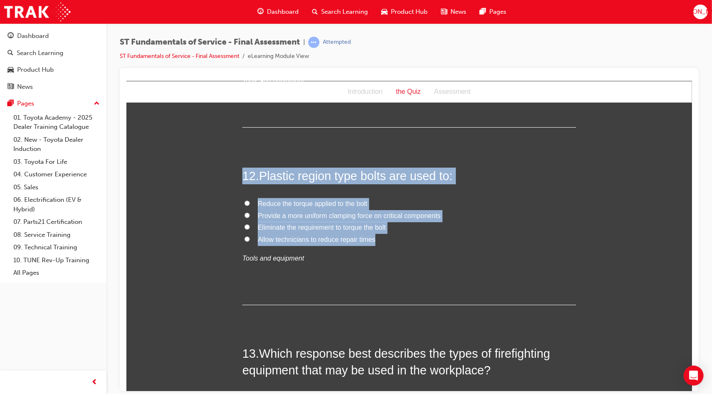
radio input "true"
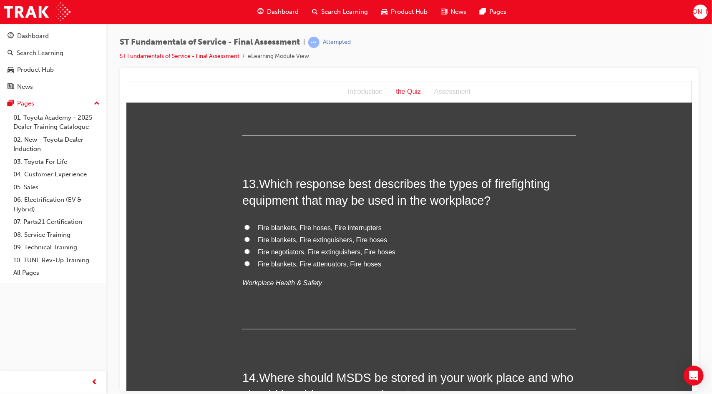
scroll to position [2200, 0]
click at [300, 238] on span "Fire blankets, Fire extinguishers, Fire hoses" at bounding box center [321, 239] width 129 height 7
click at [249, 238] on input "Fire blankets, Fire extinguishers, Fire hoses" at bounding box center [246, 238] width 5 height 5
radio input "true"
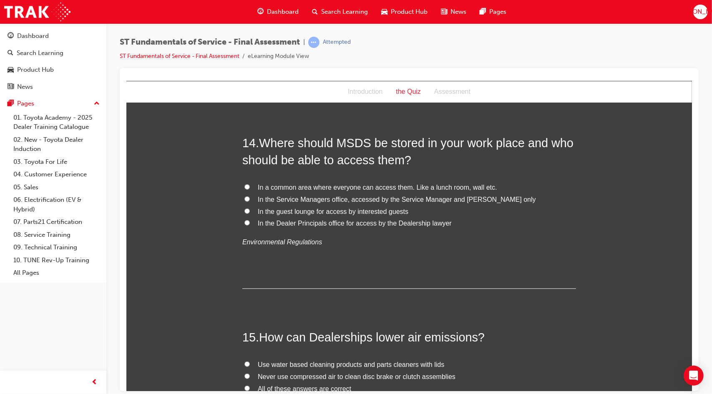
scroll to position [2435, 0]
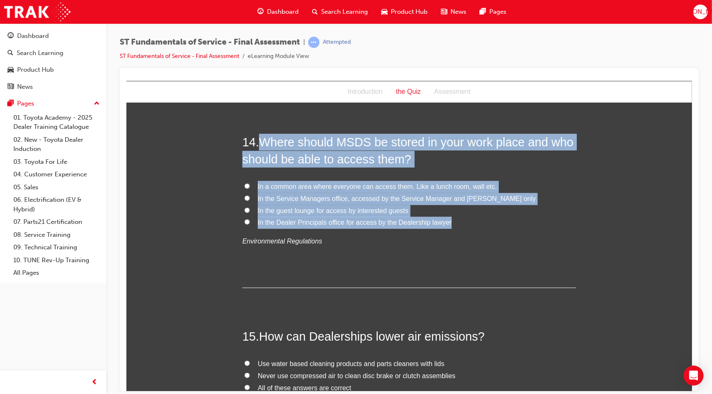
drag, startPoint x: 257, startPoint y: 140, endPoint x: 487, endPoint y: 216, distance: 242.3
click at [487, 216] on div "14 . Where should MSDS be stored in your work place and who should be able to a…" at bounding box center [408, 210] width 333 height 154
click at [413, 221] on span "In the Dealer Principals office for access by the Dealership lawyer" at bounding box center [354, 221] width 194 height 7
click at [249, 221] on input "In the Dealer Principals office for access by the Dealership lawyer" at bounding box center [246, 221] width 5 height 5
radio input "true"
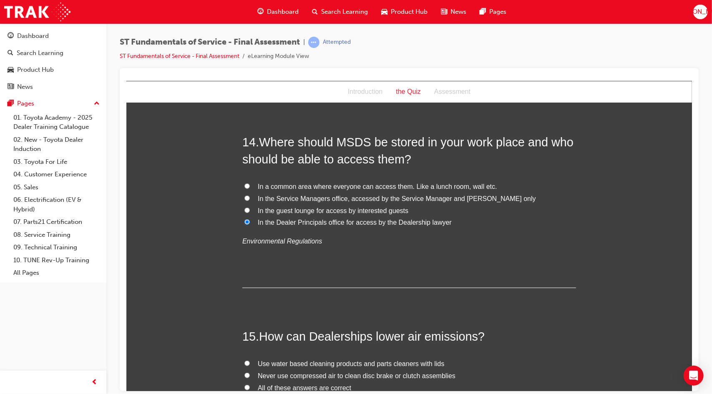
click at [351, 183] on span "In a common area where everyone can access them. Like a lunch room, wall etc." at bounding box center [376, 186] width 239 height 7
click at [249, 183] on input "In a common area where everyone can access them. Like a lunch room, wall etc." at bounding box center [246, 185] width 5 height 5
radio input "true"
drag, startPoint x: 344, startPoint y: 138, endPoint x: 366, endPoint y: 138, distance: 22.1
click at [366, 138] on span "Where should MSDS be stored in your work place and who should be able to access…" at bounding box center [407, 150] width 331 height 30
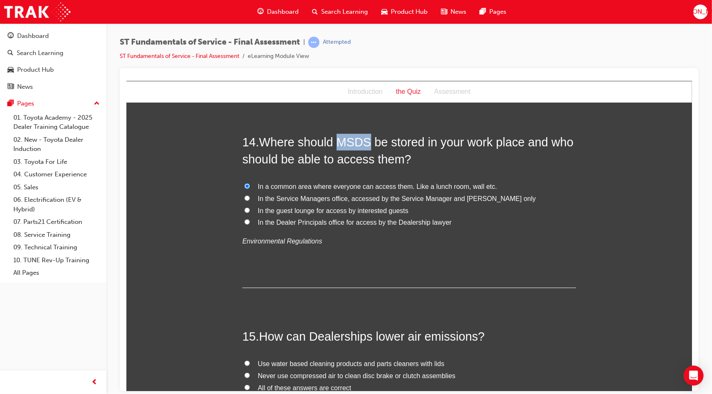
copy span "MSDS"
click at [352, 153] on span "Where should MSDS be stored in your work place and who should be able to access…" at bounding box center [407, 150] width 331 height 30
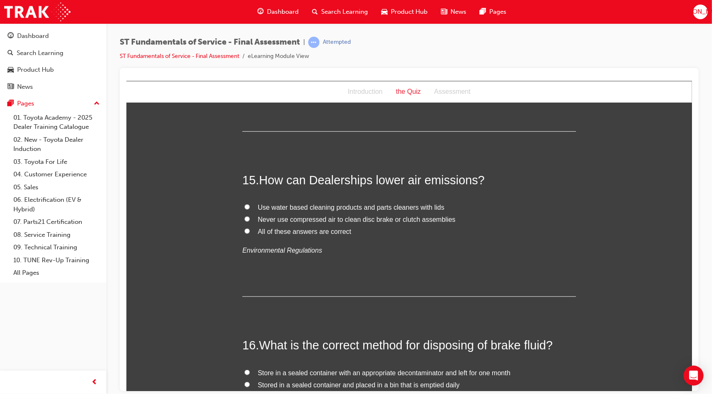
scroll to position [2592, 0]
click at [321, 203] on span "Use water based cleaning products and parts cleaners with lids" at bounding box center [350, 206] width 186 height 7
click at [249, 203] on input "Use water based cleaning products and parts cleaners with lids" at bounding box center [246, 205] width 5 height 5
radio input "true"
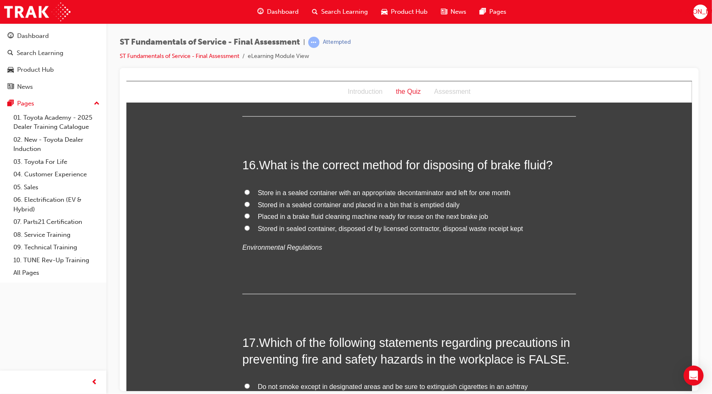
scroll to position [2772, 0]
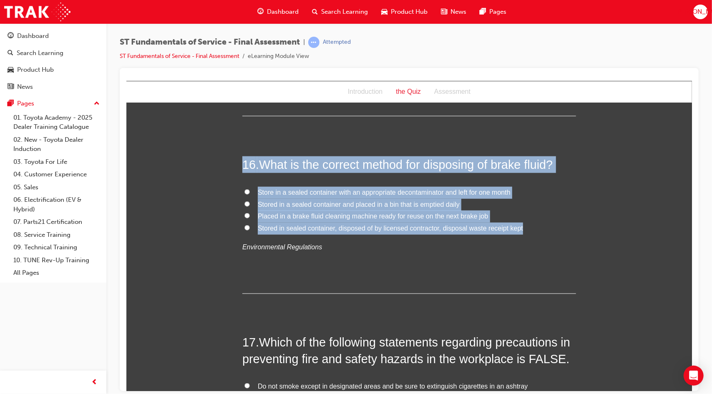
drag, startPoint x: 524, startPoint y: 225, endPoint x: 241, endPoint y: 155, distance: 290.7
click at [242, 156] on div "16 . What is the correct method for disposing of brake fluid? Store in a sealed…" at bounding box center [408, 224] width 333 height 137
copy div "16 . What is the correct method for disposing of brake fluid? Store in a sealed…"
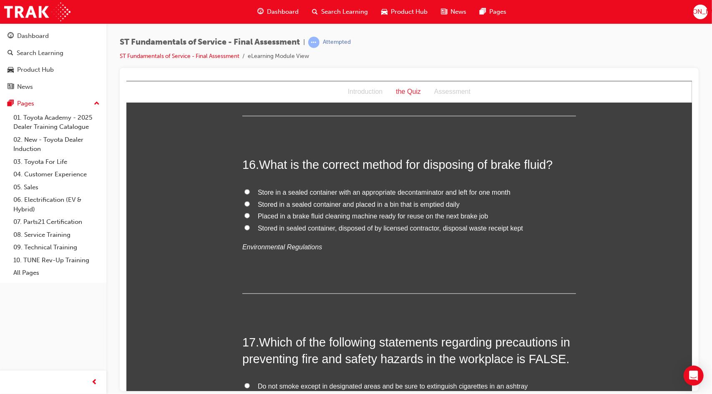
click at [345, 232] on div "Store in a sealed container with an appropriate decontaminator and left for one…" at bounding box center [408, 219] width 333 height 67
click at [359, 227] on span "Stored in sealed container, disposed of by licensed contractor, disposal waste …" at bounding box center [389, 227] width 265 height 7
click at [249, 227] on input "Stored in sealed container, disposed of by licensed contractor, disposal waste …" at bounding box center [246, 227] width 5 height 5
radio input "true"
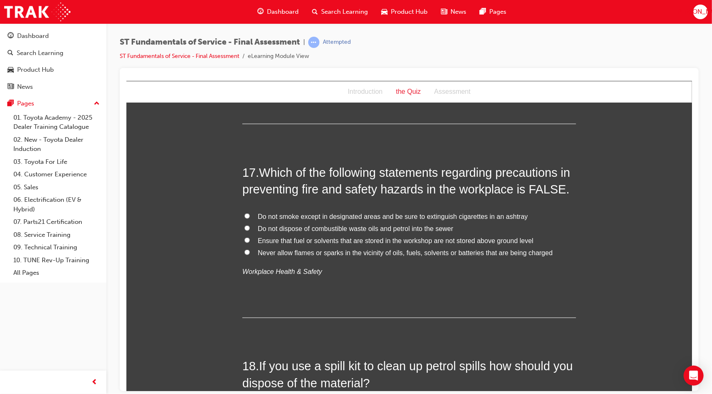
scroll to position [2942, 0]
click at [336, 239] on span "Ensure that fuel or solvents that are stored in the workshop are not stored abo…" at bounding box center [395, 239] width 276 height 7
click at [249, 239] on input "Ensure that fuel or solvents that are stored in the workshop are not stored abo…" at bounding box center [246, 239] width 5 height 5
radio input "true"
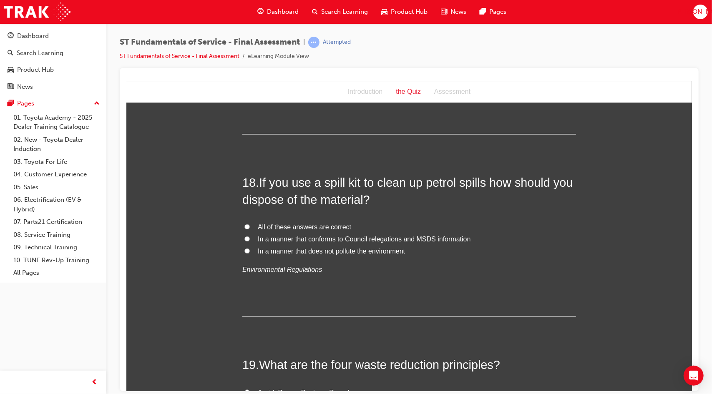
scroll to position [3125, 0]
click at [321, 235] on span "In a manner that conforms to Council relegations and MSDS information" at bounding box center [363, 238] width 213 height 7
click at [249, 236] on input "In a manner that conforms to Council relegations and MSDS information" at bounding box center [246, 238] width 5 height 5
radio input "true"
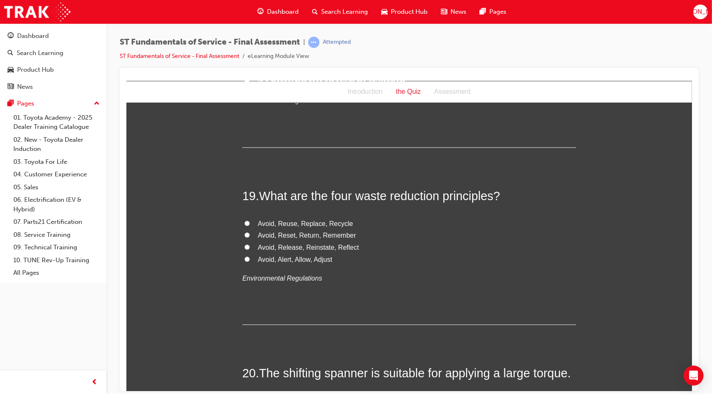
scroll to position [3299, 0]
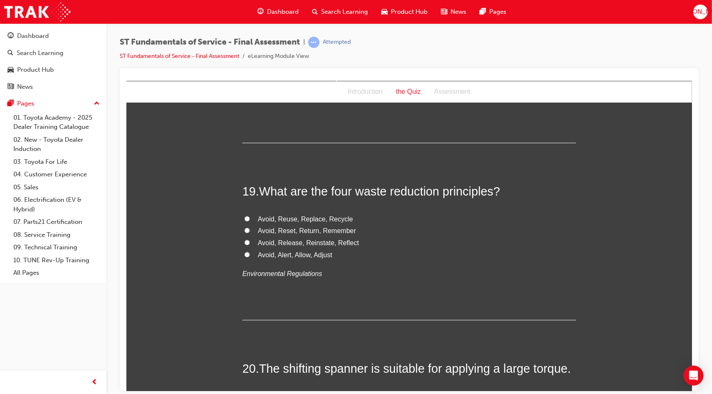
click at [303, 215] on span "Avoid, Reuse, Replace, Recycle" at bounding box center [304, 218] width 95 height 7
click at [249, 216] on input "Avoid, Reuse, Replace, Recycle" at bounding box center [246, 218] width 5 height 5
radio input "true"
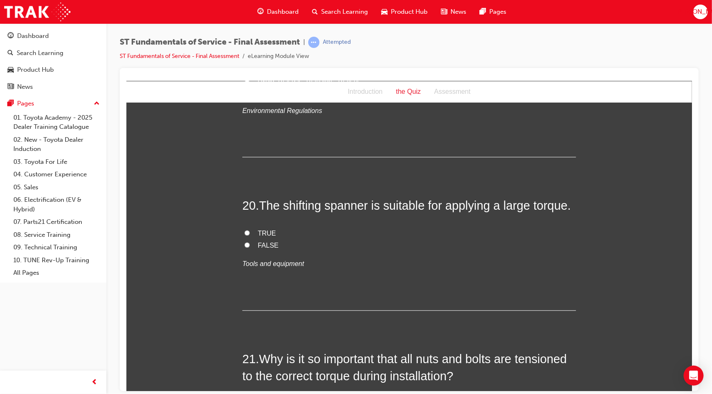
scroll to position [3462, 0]
click at [262, 241] on span "FALSE" at bounding box center [267, 244] width 21 height 7
click at [249, 241] on input "FALSE" at bounding box center [246, 243] width 5 height 5
radio input "true"
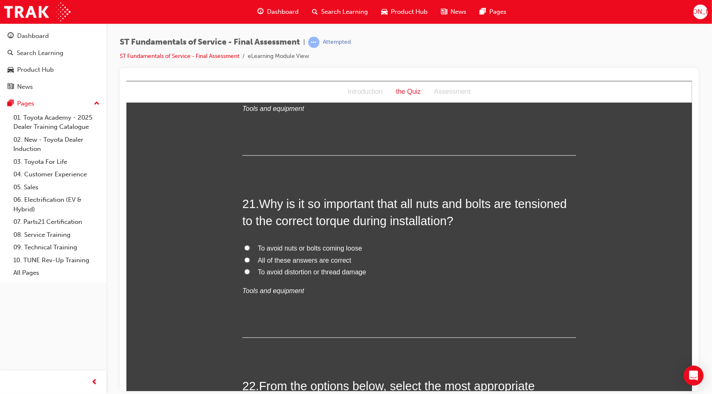
scroll to position [3629, 0]
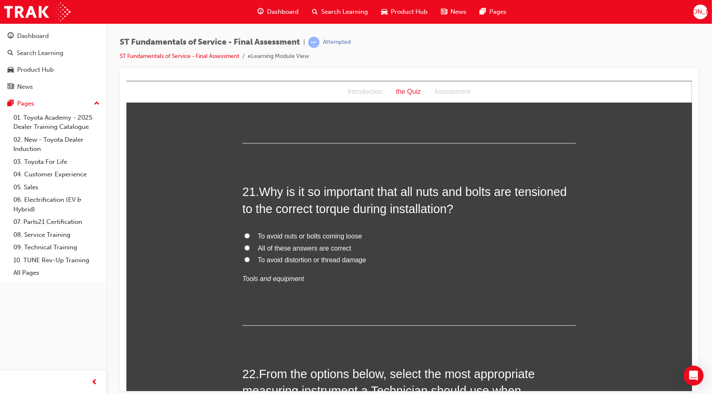
click at [260, 245] on span "All of these answers are correct" at bounding box center [303, 247] width 93 height 7
click at [249, 245] on input "All of these answers are correct" at bounding box center [246, 247] width 5 height 5
radio input "true"
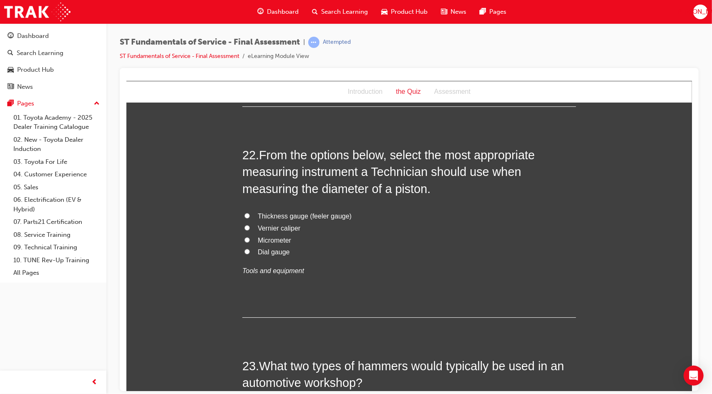
scroll to position [3848, 0]
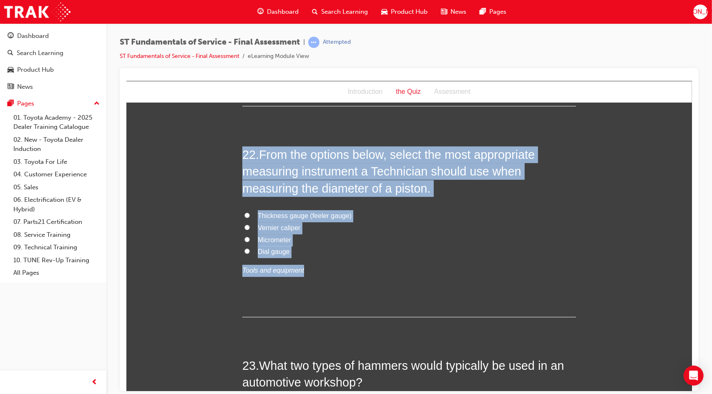
drag, startPoint x: 297, startPoint y: 258, endPoint x: 232, endPoint y: 150, distance: 125.5
copy div "22 . From the options below, select the most appropriate measuring instrument a…"
click at [293, 238] on label "Micrometer" at bounding box center [408, 240] width 333 height 12
click at [249, 238] on input "Micrometer" at bounding box center [246, 238] width 5 height 5
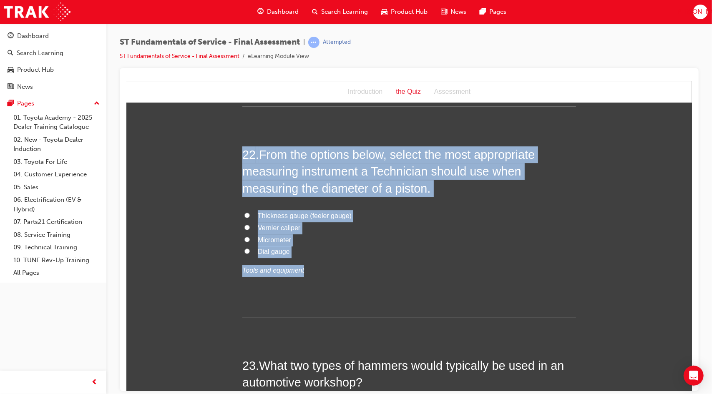
radio input "true"
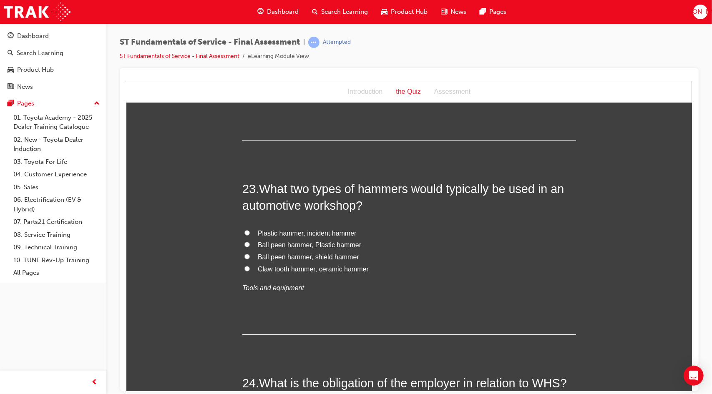
scroll to position [4025, 0]
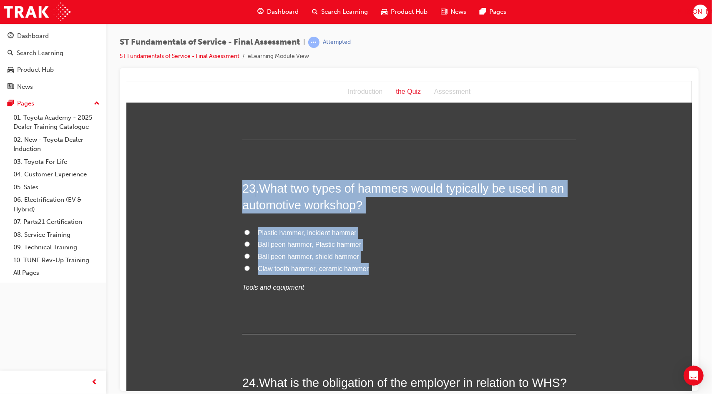
drag, startPoint x: 365, startPoint y: 268, endPoint x: 236, endPoint y: 183, distance: 153.8
copy div "23 . What two types of hammers would typically be used in an automotive worksho…"
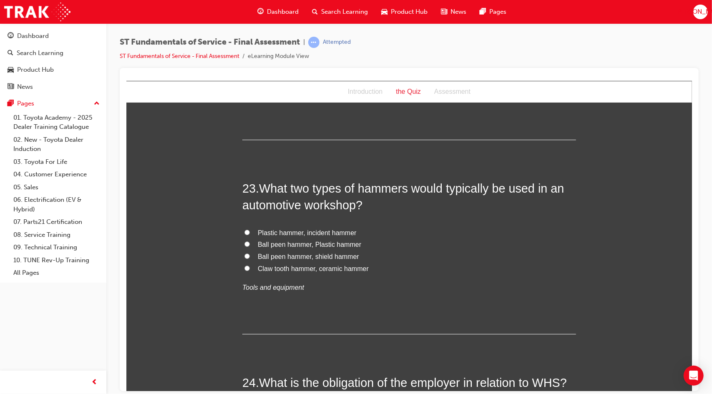
click at [373, 308] on div "23 . What two types of hammers would typically be used in an automotive worksho…" at bounding box center [408, 257] width 333 height 154
click at [336, 243] on span "Ball peen hammer, Plastic hammer" at bounding box center [308, 244] width 103 height 7
click at [249, 243] on input "Ball peen hammer, Plastic hammer" at bounding box center [246, 243] width 5 height 5
radio input "true"
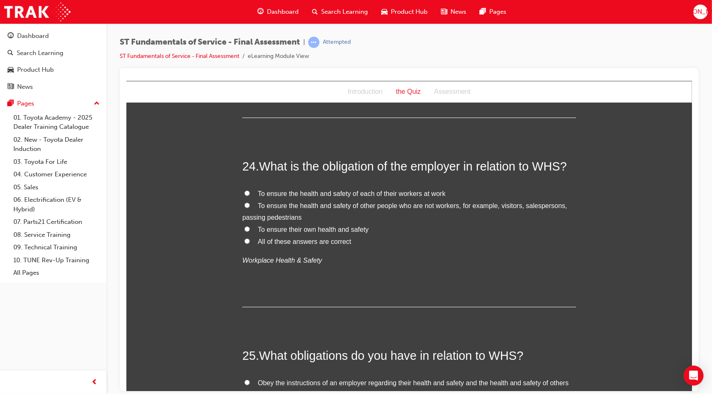
scroll to position [4242, 0]
click at [302, 239] on span "All of these answers are correct" at bounding box center [303, 240] width 93 height 7
click at [249, 239] on input "All of these answers are correct" at bounding box center [246, 240] width 5 height 5
radio input "true"
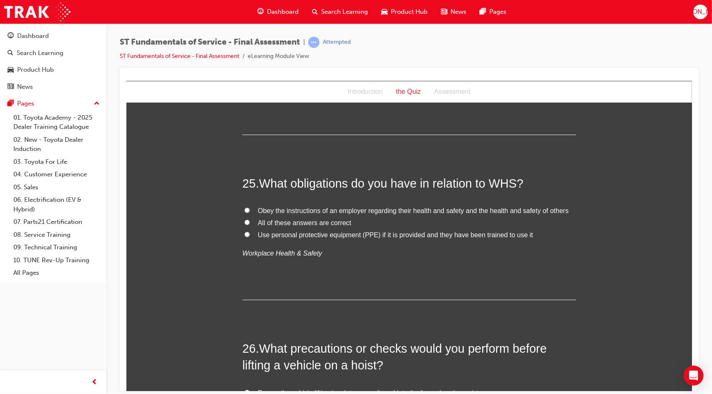
scroll to position [4415, 0]
click at [293, 218] on span "All of these answers are correct" at bounding box center [303, 221] width 93 height 7
click at [249, 218] on input "All of these answers are correct" at bounding box center [246, 220] width 5 height 5
radio input "true"
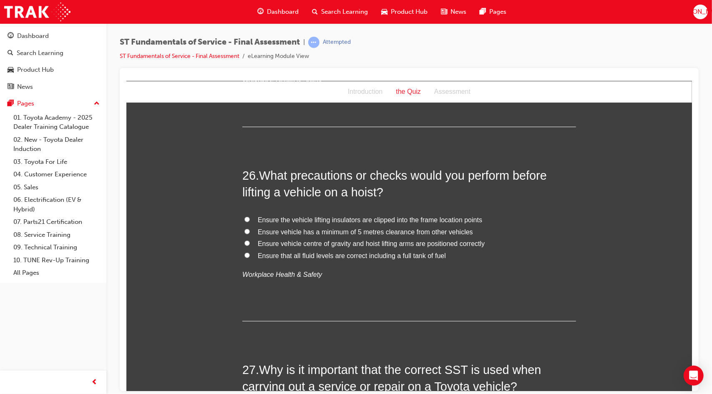
scroll to position [4587, 0]
click at [292, 241] on span "Ensure vehicle centre of gravity and hoist lifting arms are positioned correctly" at bounding box center [370, 242] width 227 height 7
click at [249, 241] on input "Ensure vehicle centre of gravity and hoist lifting arms are positioned correctly" at bounding box center [246, 241] width 5 height 5
radio input "true"
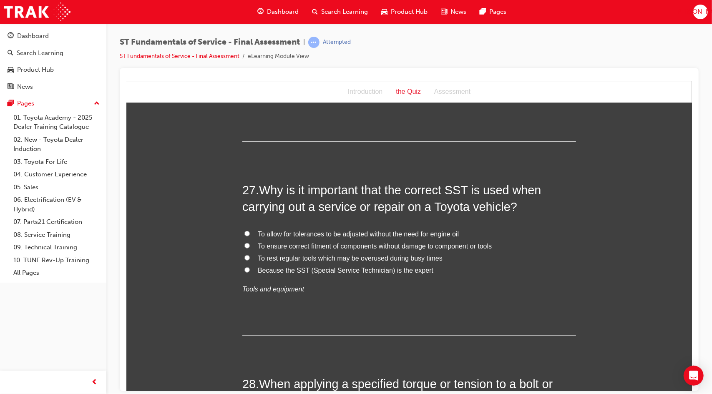
scroll to position [4768, 0]
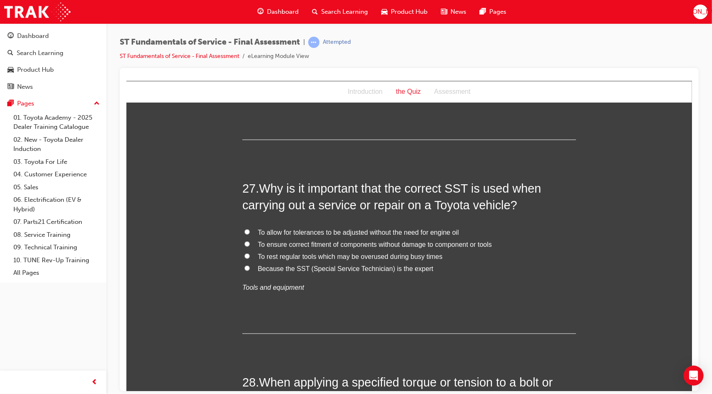
click at [292, 241] on span "To ensure correct fitment of components without damage to component or tools" at bounding box center [374, 244] width 234 height 7
click at [249, 241] on input "To ensure correct fitment of components without damage to component or tools" at bounding box center [246, 243] width 5 height 5
radio input "true"
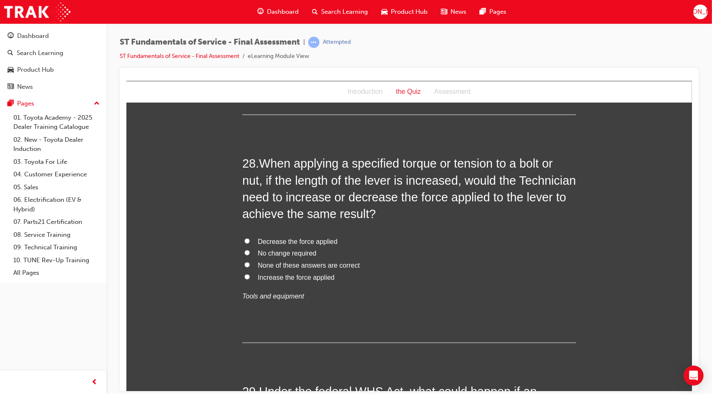
scroll to position [4987, 0]
click at [291, 237] on span "Decrease the force applied" at bounding box center [297, 240] width 80 height 7
click at [249, 238] on input "Decrease the force applied" at bounding box center [246, 240] width 5 height 5
radio input "true"
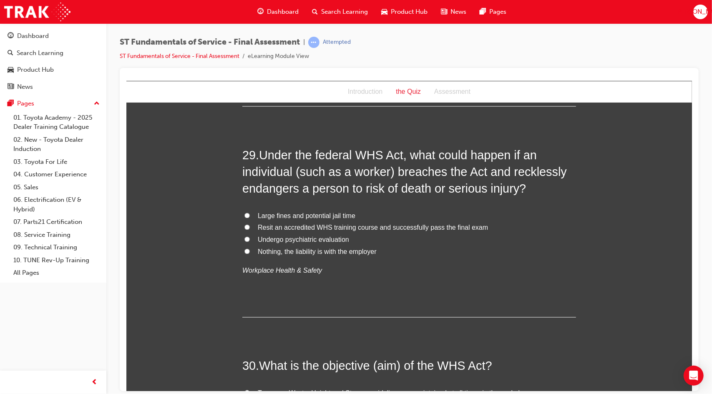
scroll to position [5224, 0]
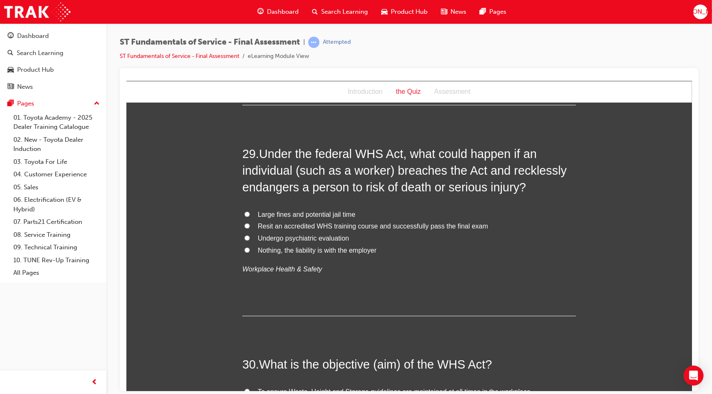
click at [293, 211] on span "Large fines and potential jail time" at bounding box center [306, 214] width 98 height 7
click at [249, 211] on input "Large fines and potential jail time" at bounding box center [246, 213] width 5 height 5
radio input "true"
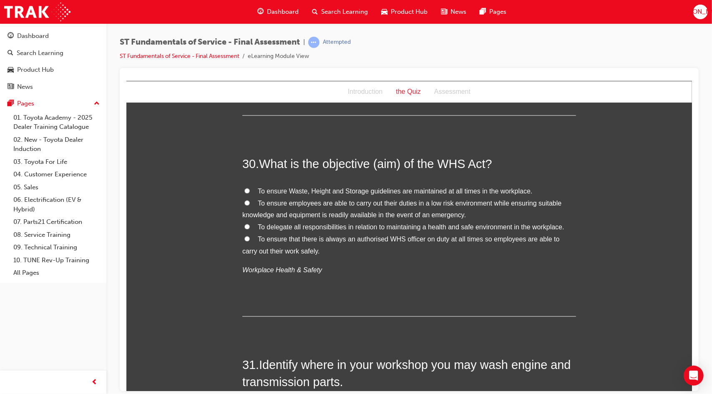
scroll to position [5426, 0]
click at [293, 203] on label "To ensure employees are able to carry out their duties in a low risk environmen…" at bounding box center [408, 209] width 333 height 24
click at [249, 203] on input "To ensure employees are able to carry out their duties in a low risk environmen…" at bounding box center [246, 201] width 5 height 5
radio input "true"
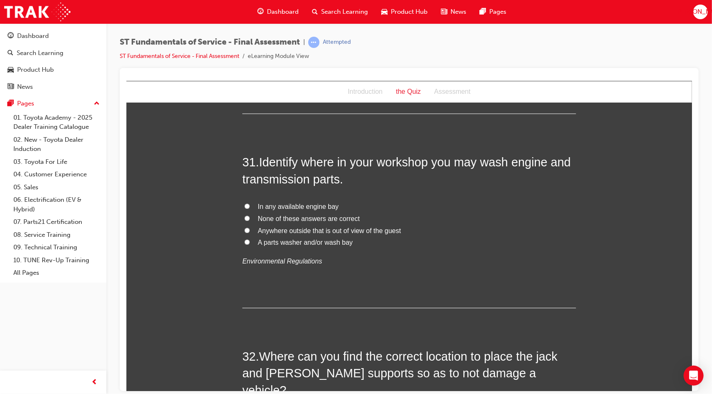
scroll to position [5635, 0]
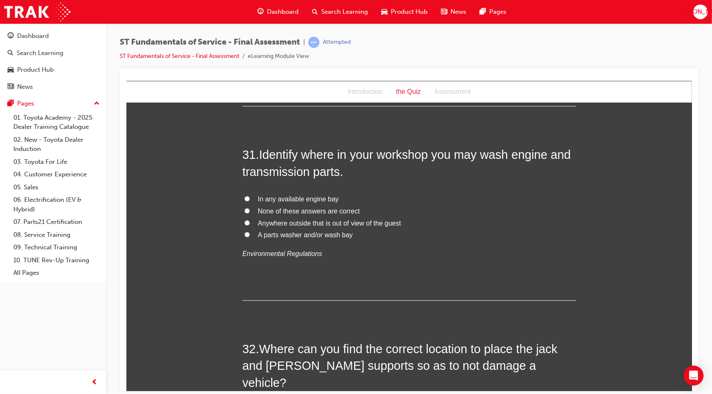
click at [296, 231] on span "A parts washer and/or wash bay" at bounding box center [304, 234] width 95 height 7
click at [249, 231] on input "A parts washer and/or wash bay" at bounding box center [246, 233] width 5 height 5
radio input "true"
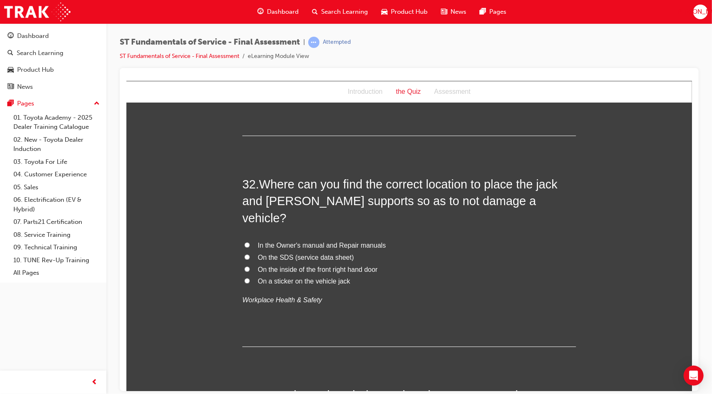
scroll to position [5803, 0]
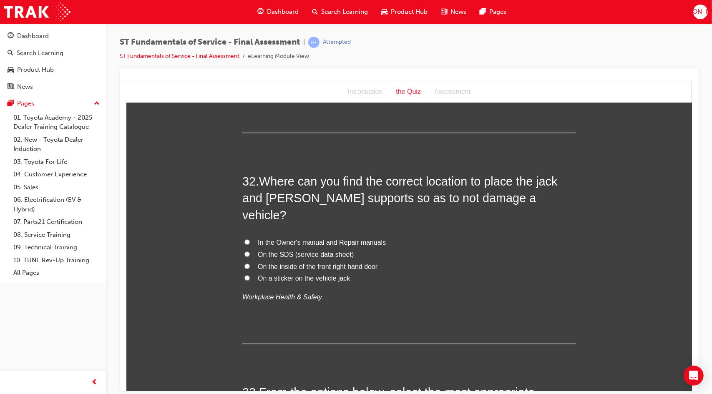
click at [311, 238] on span "In the Owner's manual and Repair manuals" at bounding box center [321, 241] width 128 height 7
click at [249, 239] on input "In the Owner's manual and Repair manuals" at bounding box center [246, 241] width 5 height 5
radio input "true"
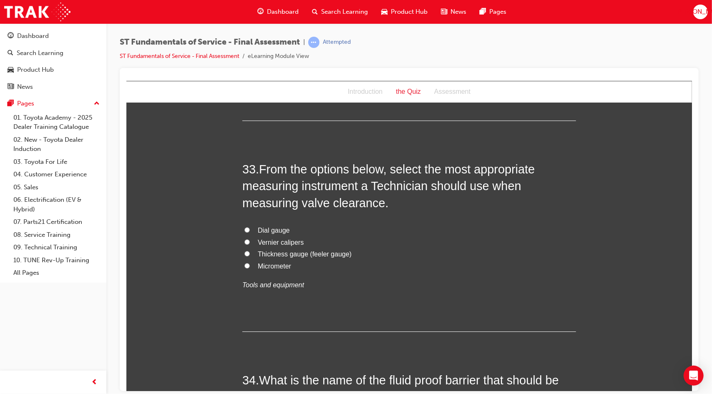
scroll to position [6028, 0]
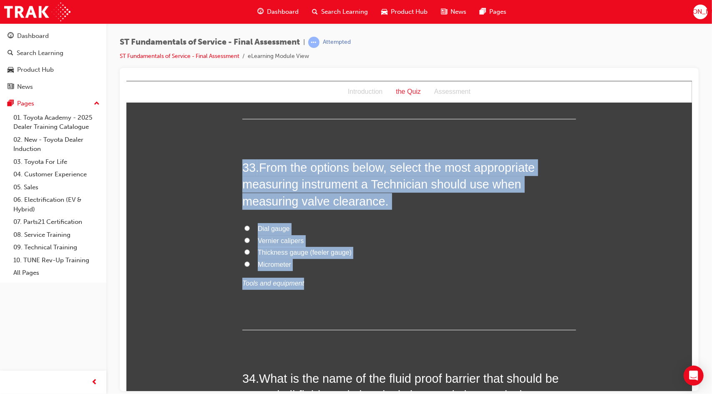
drag, startPoint x: 313, startPoint y: 251, endPoint x: 236, endPoint y: 148, distance: 129.5
copy div "33 . From the options below, select the most appropriate measuring instrument a…"
click at [271, 248] on span "Thickness gauge (feeler gauge)" at bounding box center [304, 251] width 94 height 7
click at [249, 249] on input "Thickness gauge (feeler gauge)" at bounding box center [246, 251] width 5 height 5
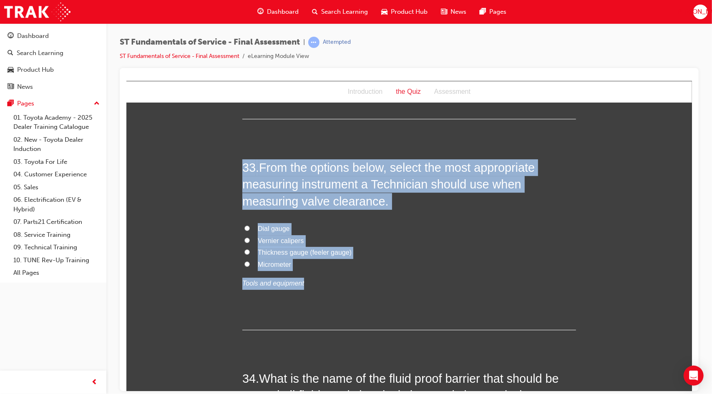
radio input "true"
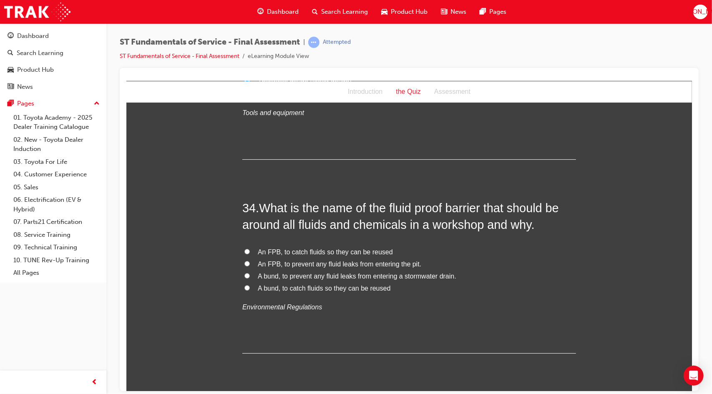
scroll to position [6203, 0]
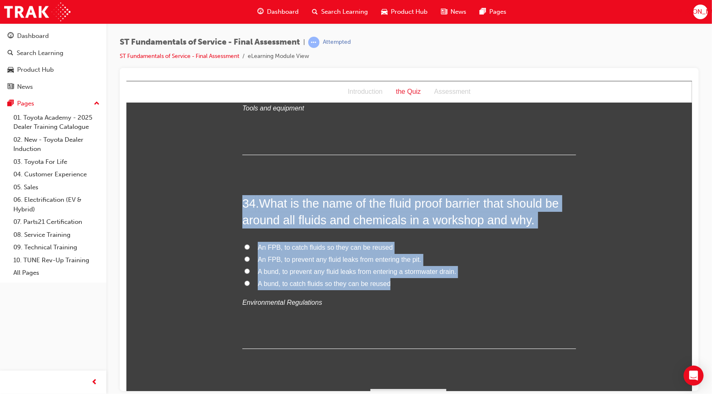
drag, startPoint x: 392, startPoint y: 265, endPoint x: 237, endPoint y: 181, distance: 176.6
copy div "34 . What is the name of the fluid proof barrier that should be around all flui…"
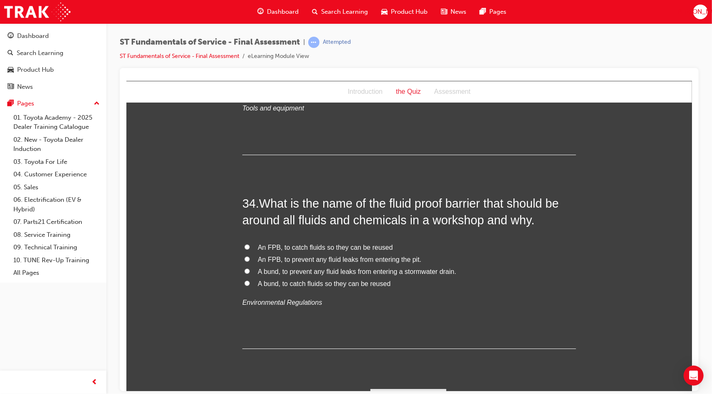
click at [432, 296] on p "Environmental Regulations" at bounding box center [408, 302] width 333 height 12
click at [422, 253] on label "An FPB, to prevent any fluid leaks from entering the pit." at bounding box center [408, 259] width 333 height 12
click at [249, 256] on input "An FPB, to prevent any fluid leaks from entering the pit." at bounding box center [246, 258] width 5 height 5
radio input "true"
click at [415, 268] on span "A bund, to prevent any fluid leaks from entering a stormwater drain." at bounding box center [356, 271] width 198 height 7
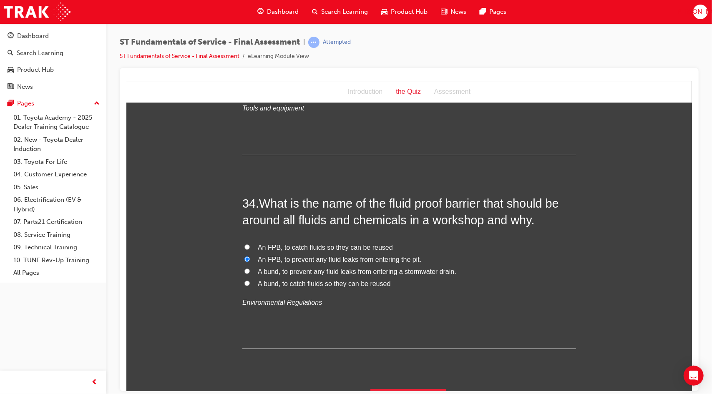
click at [249, 268] on input "A bund, to prevent any fluid leaks from entering a stormwater drain." at bounding box center [246, 270] width 5 height 5
radio input "true"
click at [398, 389] on button "Submit Answers" at bounding box center [408, 400] width 76 height 23
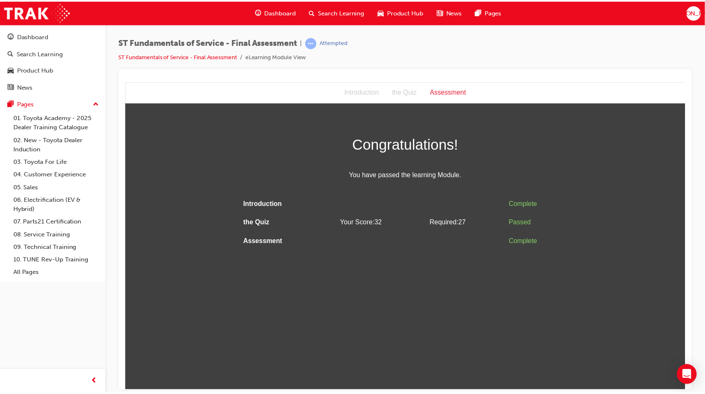
scroll to position [0, 0]
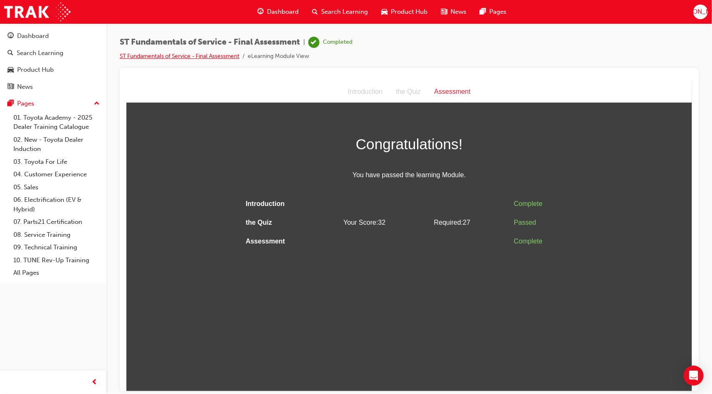
click at [188, 53] on link "ST Fundamentals of Service - Final Assessment" at bounding box center [180, 56] width 120 height 7
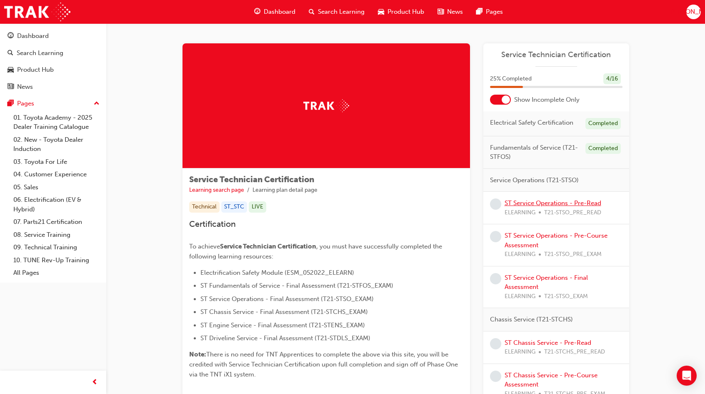
click at [545, 202] on link "ST Service Operations - Pre-Read" at bounding box center [553, 203] width 97 height 8
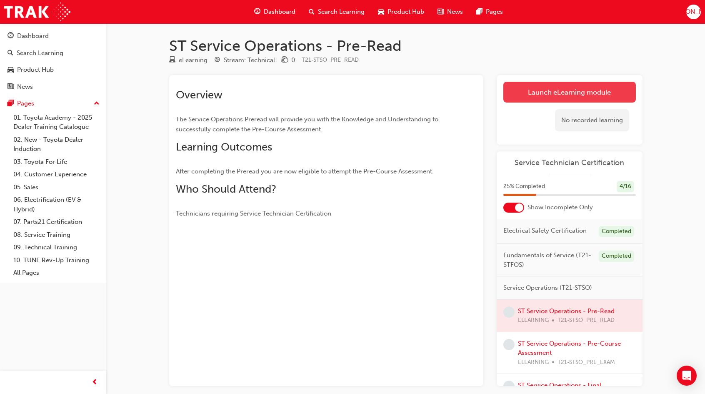
click at [557, 89] on link "Launch eLearning module" at bounding box center [570, 92] width 133 height 21
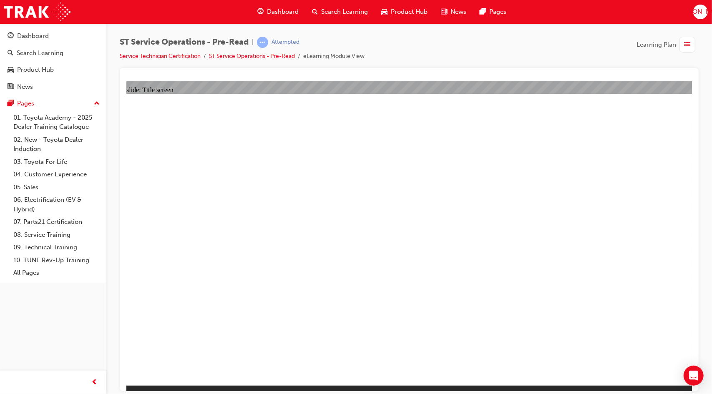
click at [398, 21] on div "Dashboard Search Learning Product Hub News Pages" at bounding box center [381, 12] width 269 height 24
click at [400, 12] on span "Product Hub" at bounding box center [409, 12] width 37 height 10
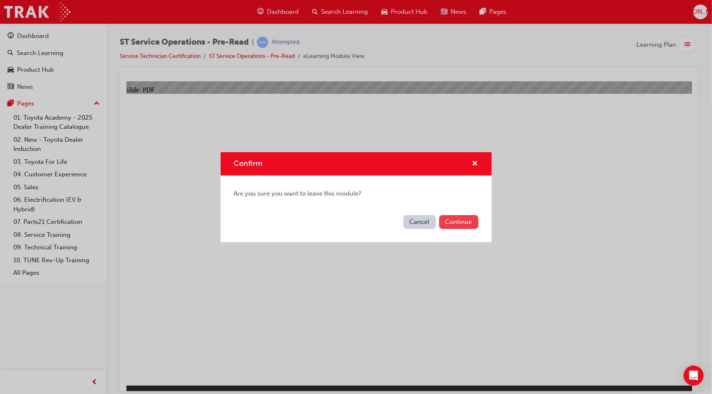
click at [454, 221] on button "Continue" at bounding box center [458, 222] width 39 height 14
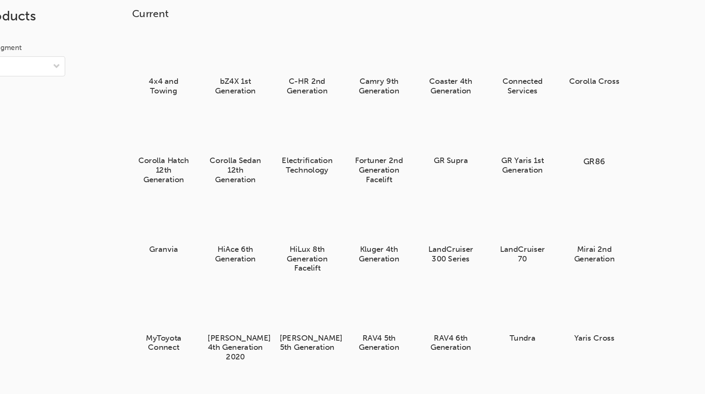
click at [599, 130] on div at bounding box center [605, 134] width 46 height 33
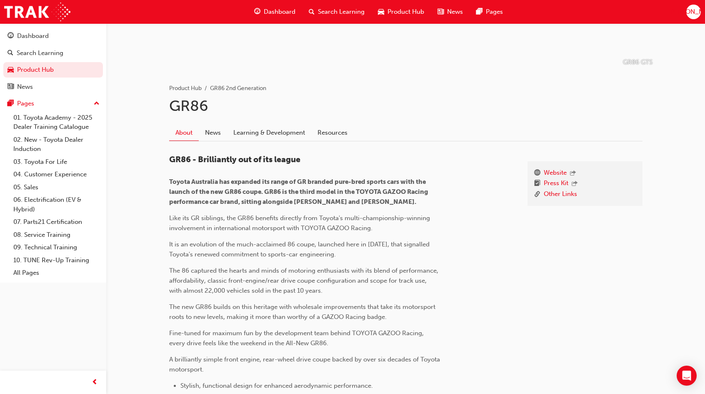
scroll to position [120, 0]
click at [215, 133] on link "News" at bounding box center [213, 132] width 28 height 16
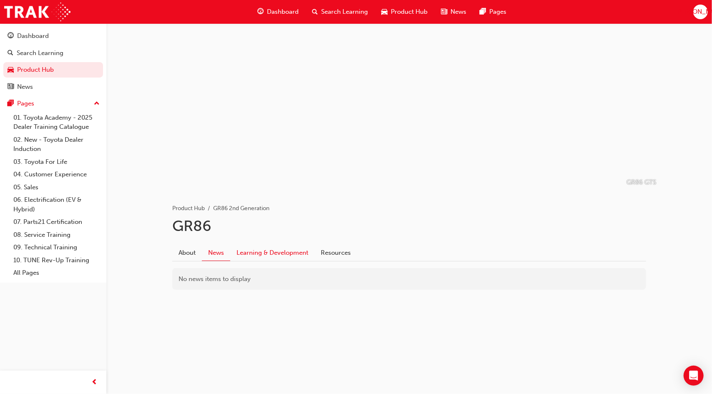
click at [285, 251] on link "Learning & Development" at bounding box center [272, 253] width 84 height 16
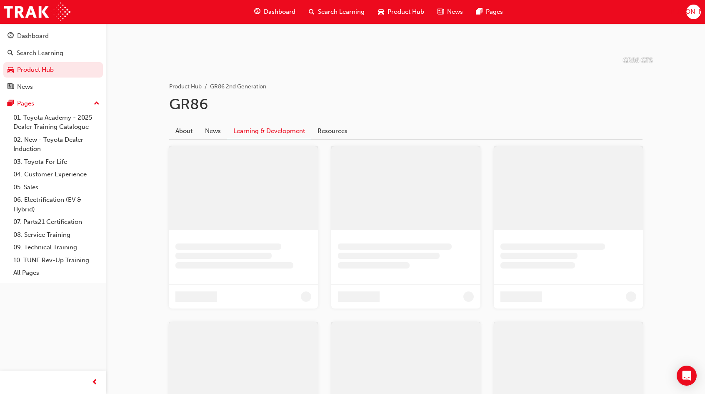
scroll to position [133, 0]
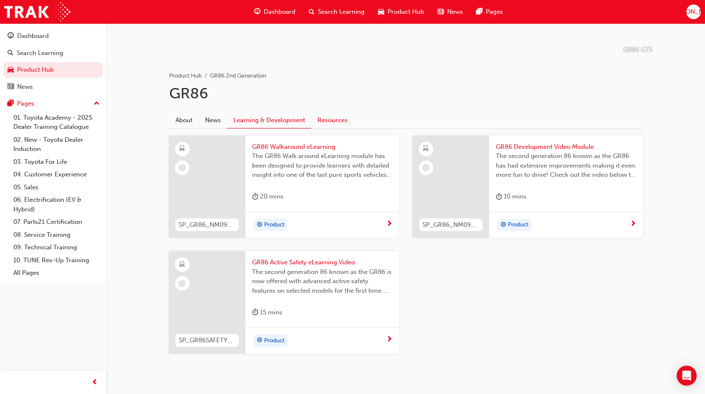
click at [323, 119] on link "Resources" at bounding box center [332, 120] width 43 height 16
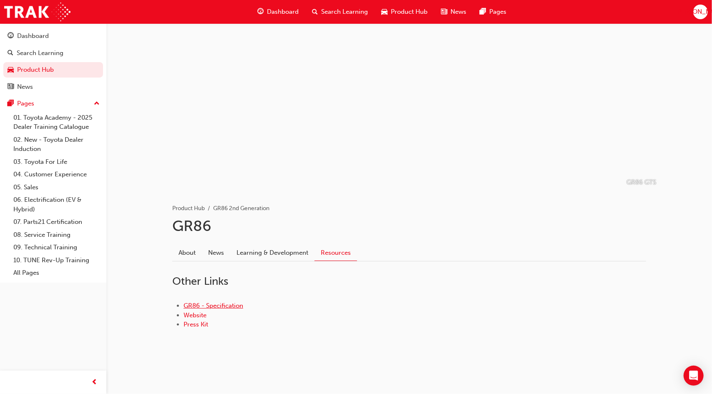
click at [213, 303] on link "GR86 - Specification" at bounding box center [213, 306] width 60 height 8
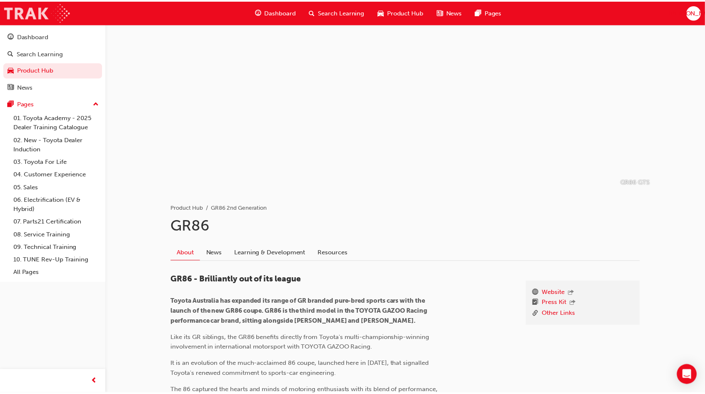
scroll to position [120, 0]
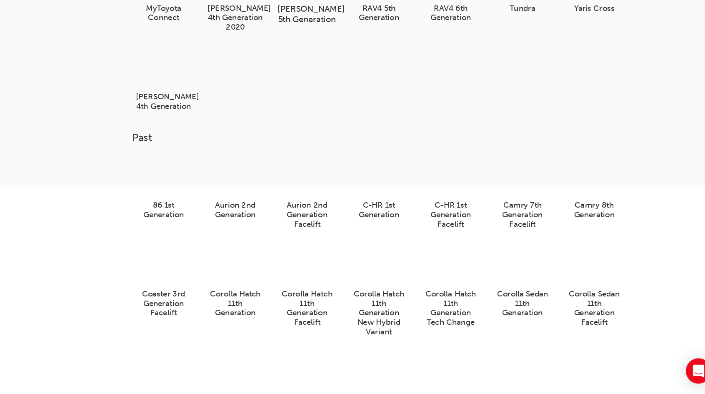
scroll to position [208, 0]
click at [264, 238] on div at bounding box center [264, 221] width 46 height 33
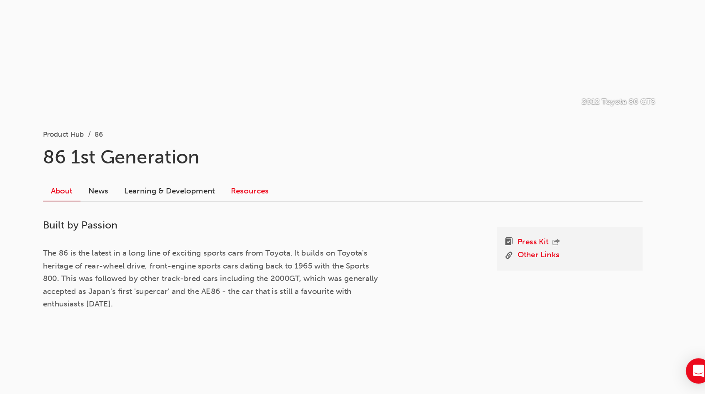
scroll to position [19, 0]
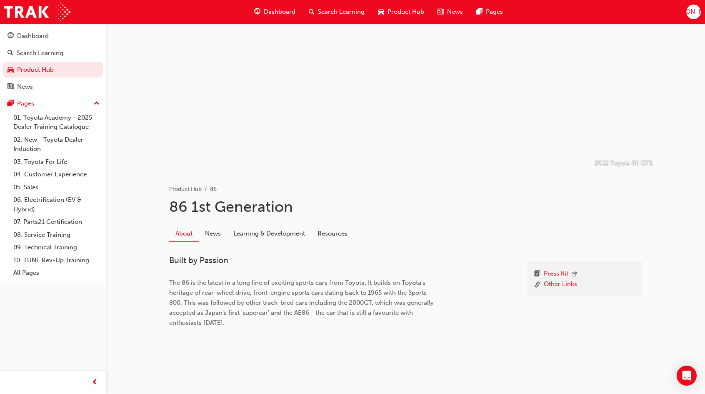
click at [280, 224] on div "About News Learning & Development Resources" at bounding box center [406, 230] width 474 height 23
click at [268, 233] on link "Learning & Development" at bounding box center [269, 234] width 84 height 16
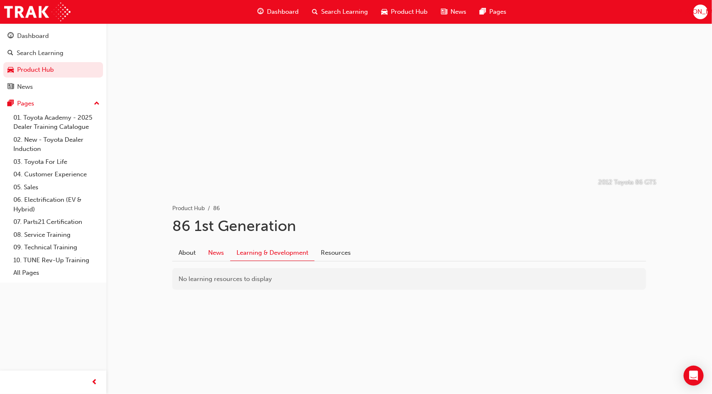
click at [220, 250] on link "News" at bounding box center [216, 253] width 28 height 16
click at [338, 253] on link "Resources" at bounding box center [335, 253] width 43 height 16
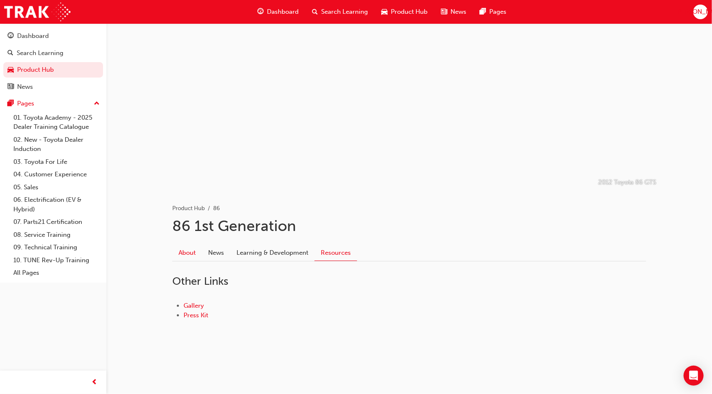
click at [194, 253] on link "About" at bounding box center [187, 253] width 30 height 16
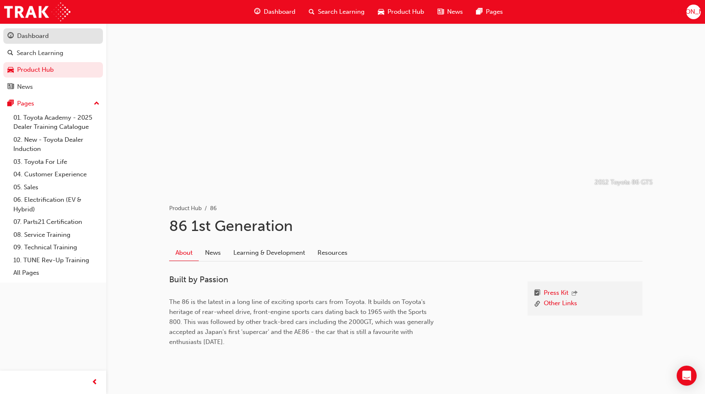
click at [57, 38] on div "Dashboard" at bounding box center [53, 36] width 91 height 10
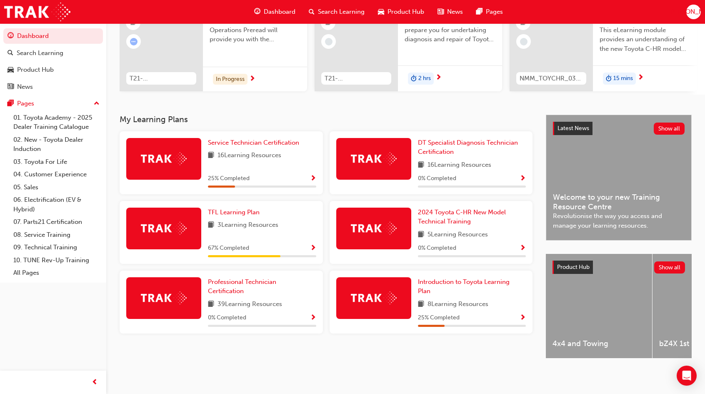
scroll to position [103, 0]
click at [257, 285] on link "Professional Technician Certification" at bounding box center [262, 286] width 108 height 19
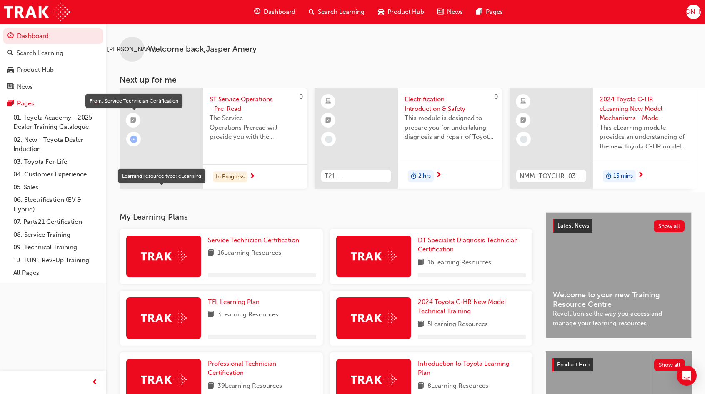
scroll to position [103, 0]
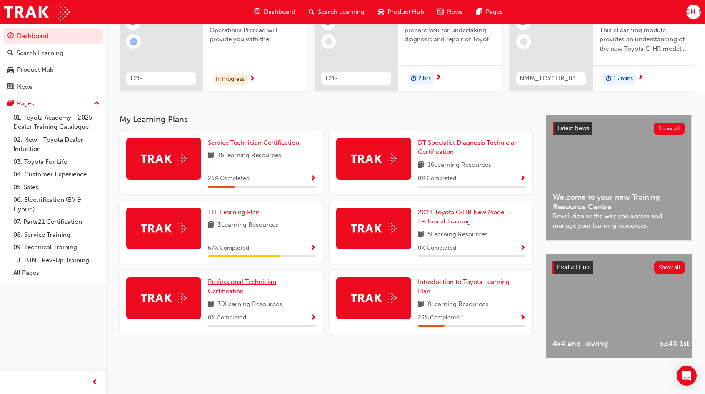
click at [222, 283] on link "Professional Technician Certification" at bounding box center [262, 286] width 108 height 19
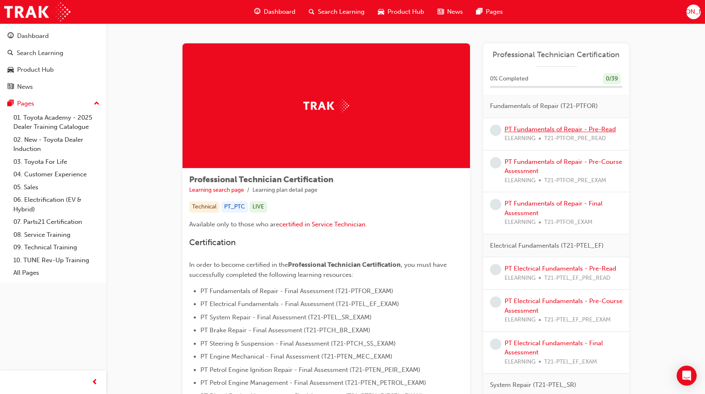
click at [544, 129] on link "PT Fundamentals of Repair - Pre-Read" at bounding box center [560, 129] width 111 height 8
click at [345, 225] on span "certified in Service Technician" at bounding box center [322, 225] width 86 height 8
click at [48, 33] on div "Dashboard" at bounding box center [33, 36] width 32 height 10
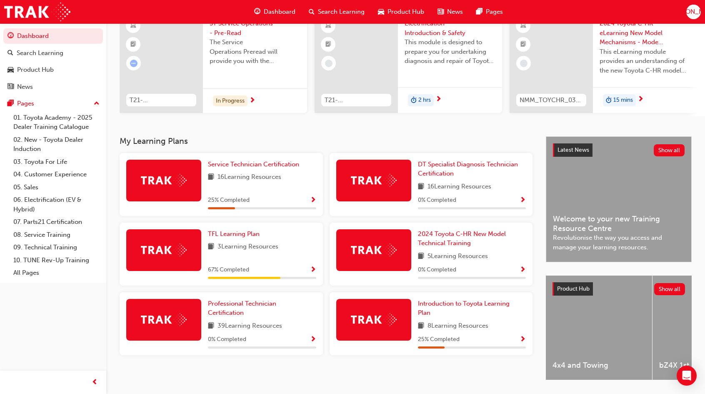
scroll to position [77, 0]
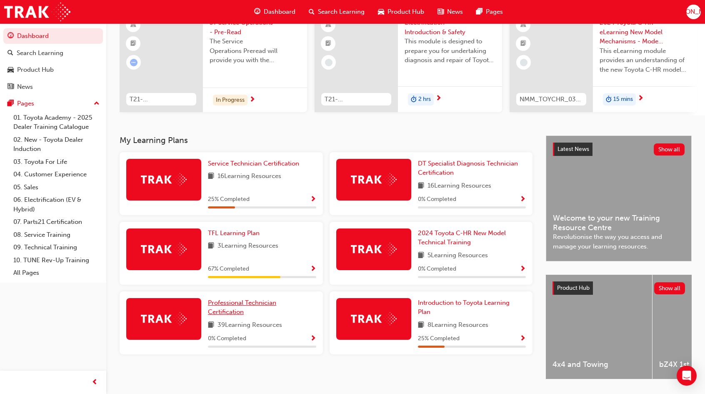
click at [245, 310] on link "Professional Technician Certification" at bounding box center [262, 307] width 108 height 19
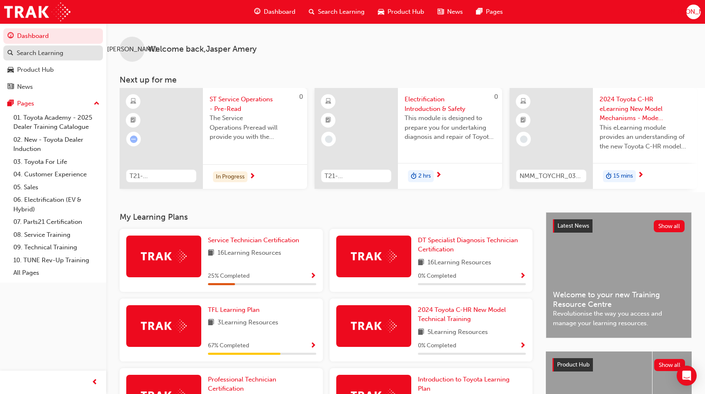
click at [66, 50] on div "Search Learning" at bounding box center [53, 53] width 91 height 10
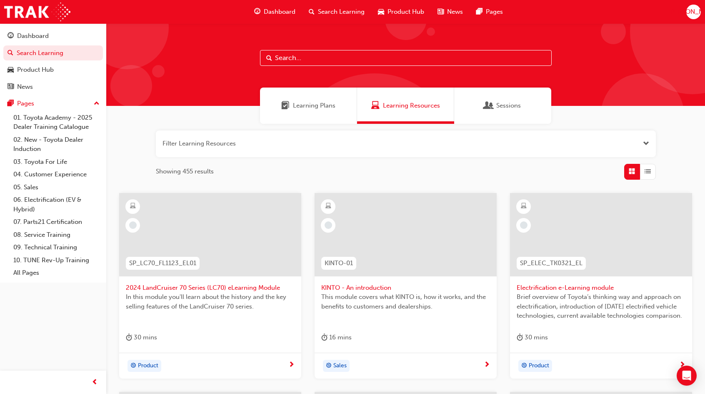
click at [333, 112] on div "Learning Plans" at bounding box center [308, 106] width 97 height 36
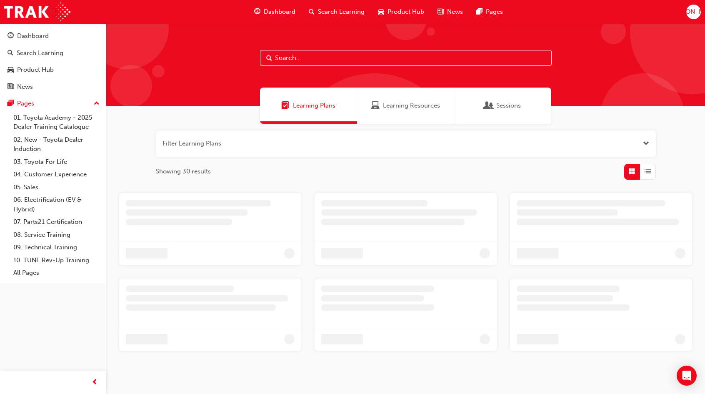
click at [391, 106] on span "Learning Resources" at bounding box center [411, 106] width 57 height 10
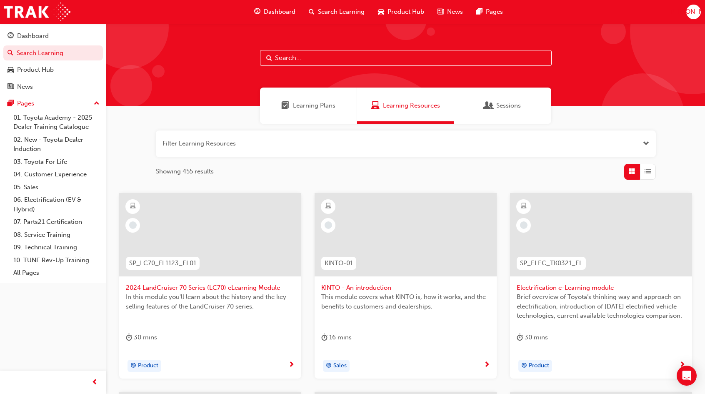
click at [317, 115] on div "Learning Plans" at bounding box center [308, 106] width 97 height 36
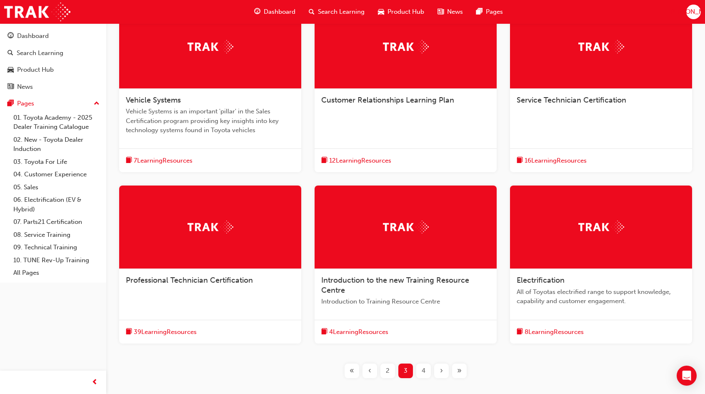
scroll to position [238, 0]
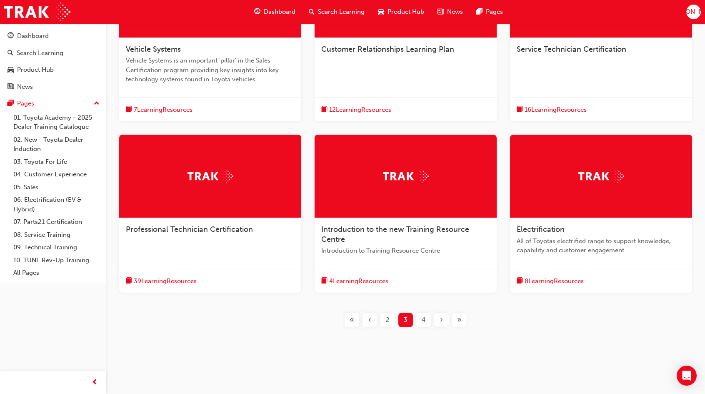
click at [419, 316] on div "4" at bounding box center [423, 320] width 15 height 15
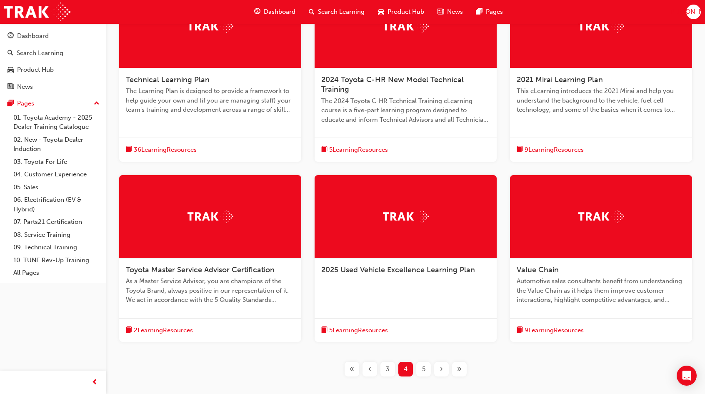
scroll to position [257, 0]
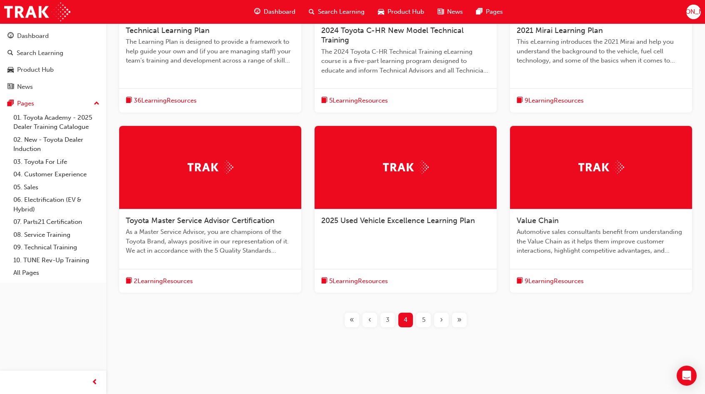
click at [427, 317] on div "5" at bounding box center [423, 320] width 15 height 15
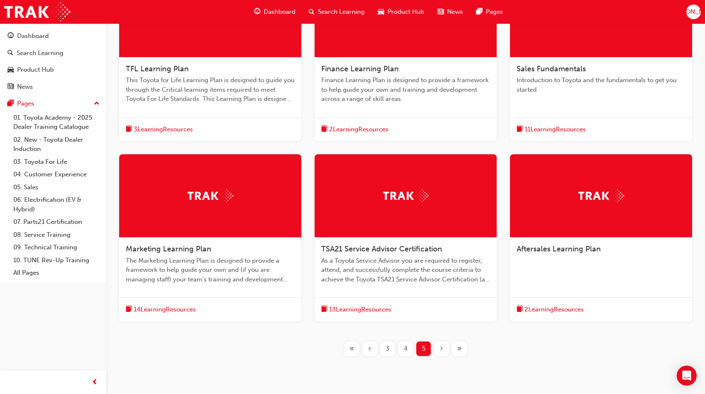
scroll to position [224, 0]
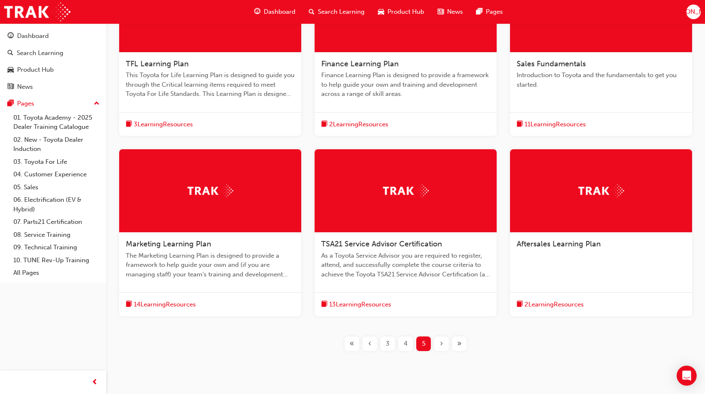
click at [368, 341] on div "‹" at bounding box center [370, 343] width 15 height 15
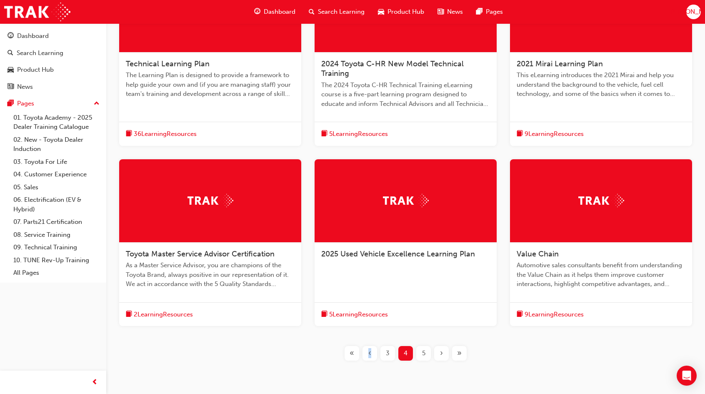
click at [368, 341] on div "Technical Learning Plan The Learning Plan is designed to provide a framework to…" at bounding box center [406, 171] width 572 height 405
click at [371, 355] on span "‹" at bounding box center [369, 353] width 3 height 10
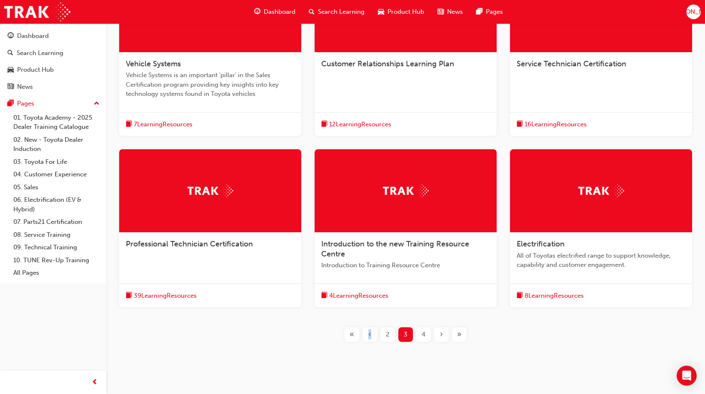
click at [374, 336] on div "‹" at bounding box center [370, 334] width 15 height 15
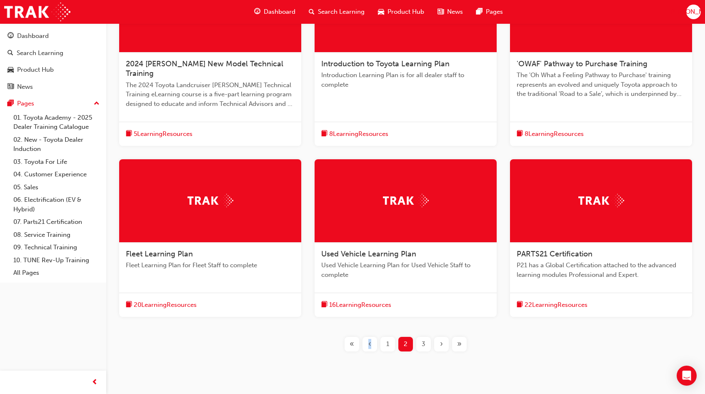
click at [389, 339] on span "1" at bounding box center [387, 344] width 3 height 10
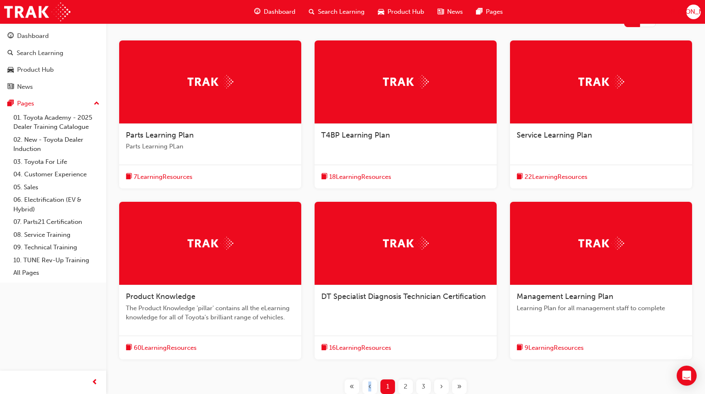
scroll to position [161, 0]
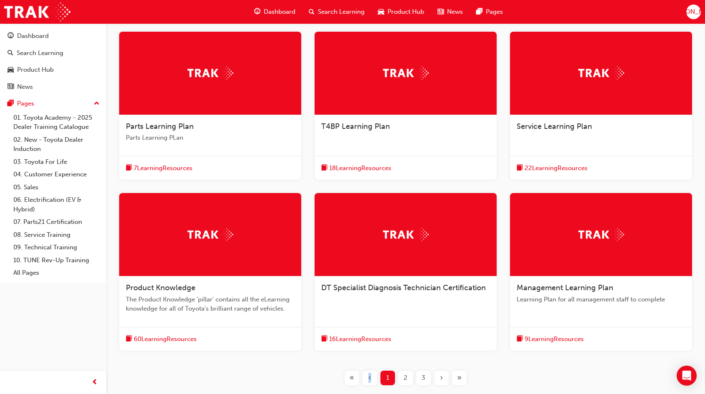
click at [394, 291] on span "DT Specialist Diagnosis Technician Certification" at bounding box center [403, 287] width 165 height 9
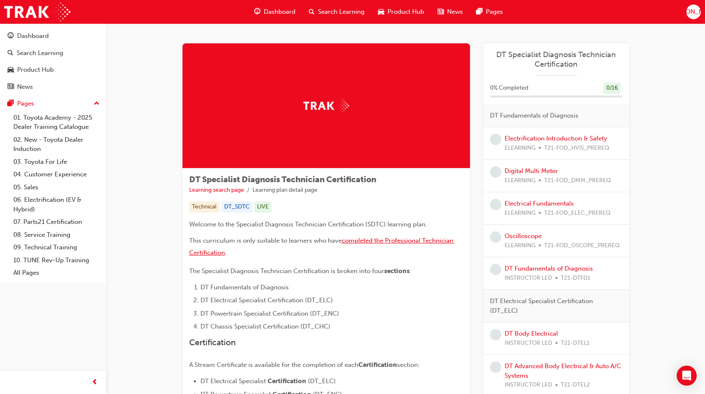
click at [358, 238] on span "completed the Professional Technician Certification" at bounding box center [322, 247] width 266 height 20
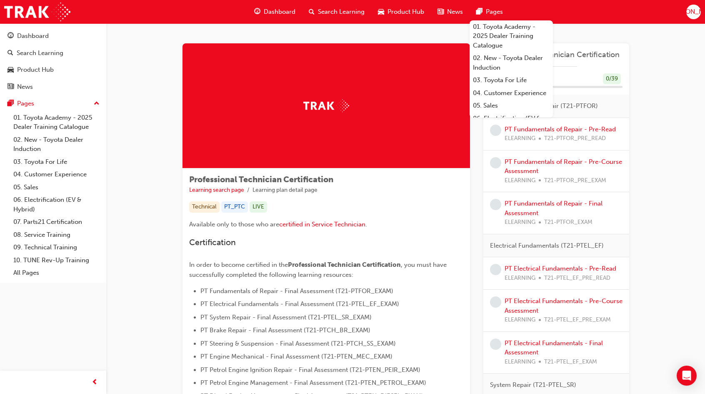
click at [417, 8] on span "Product Hub" at bounding box center [406, 12] width 37 height 10
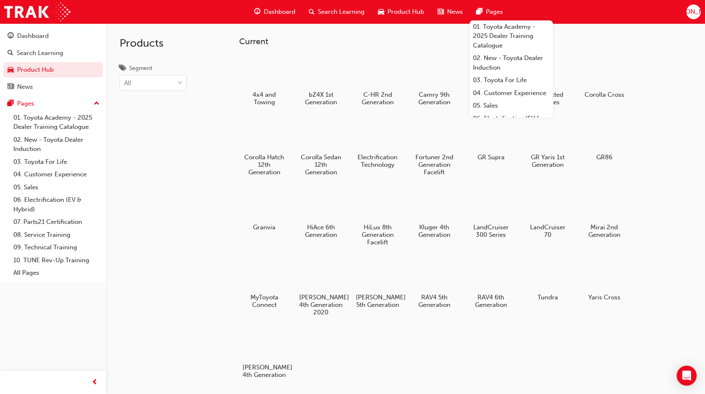
click at [383, 301] on h5 "[PERSON_NAME] 5th Generation" at bounding box center [378, 302] width 46 height 16
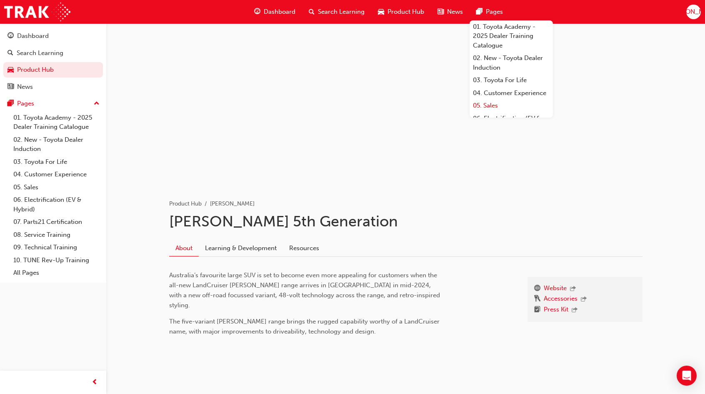
scroll to position [99, 0]
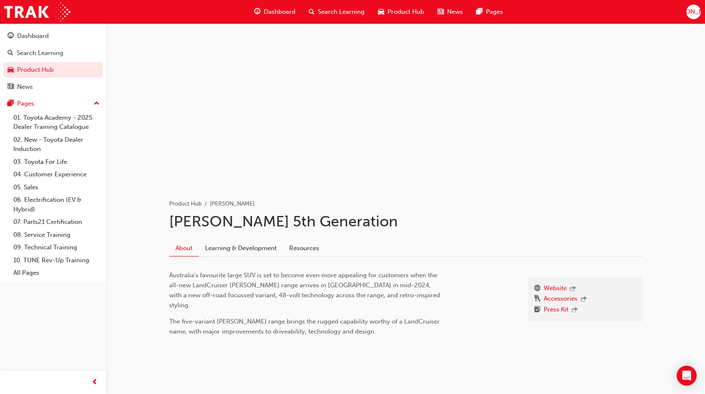
click at [434, 272] on span "Australia’s favourite large SUV is set to become even more appealing for custom…" at bounding box center [305, 290] width 273 height 38
click at [262, 241] on link "Learning & Development" at bounding box center [241, 248] width 84 height 16
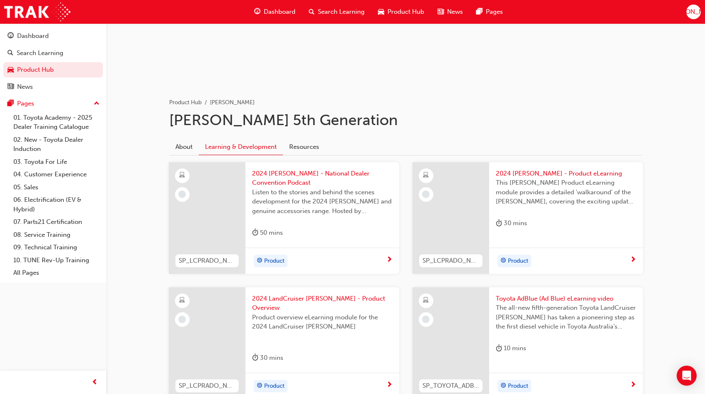
scroll to position [105, 0]
click at [313, 144] on link "Resources" at bounding box center [304, 147] width 43 height 16
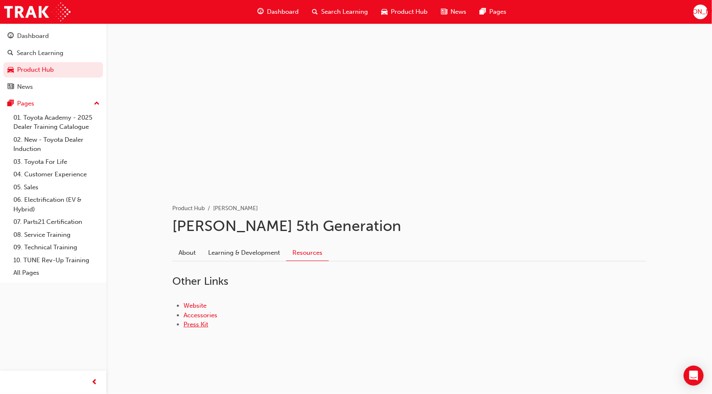
click at [202, 325] on link "Press Kit" at bounding box center [195, 325] width 25 height 8
